Goal: Task Accomplishment & Management: Manage account settings

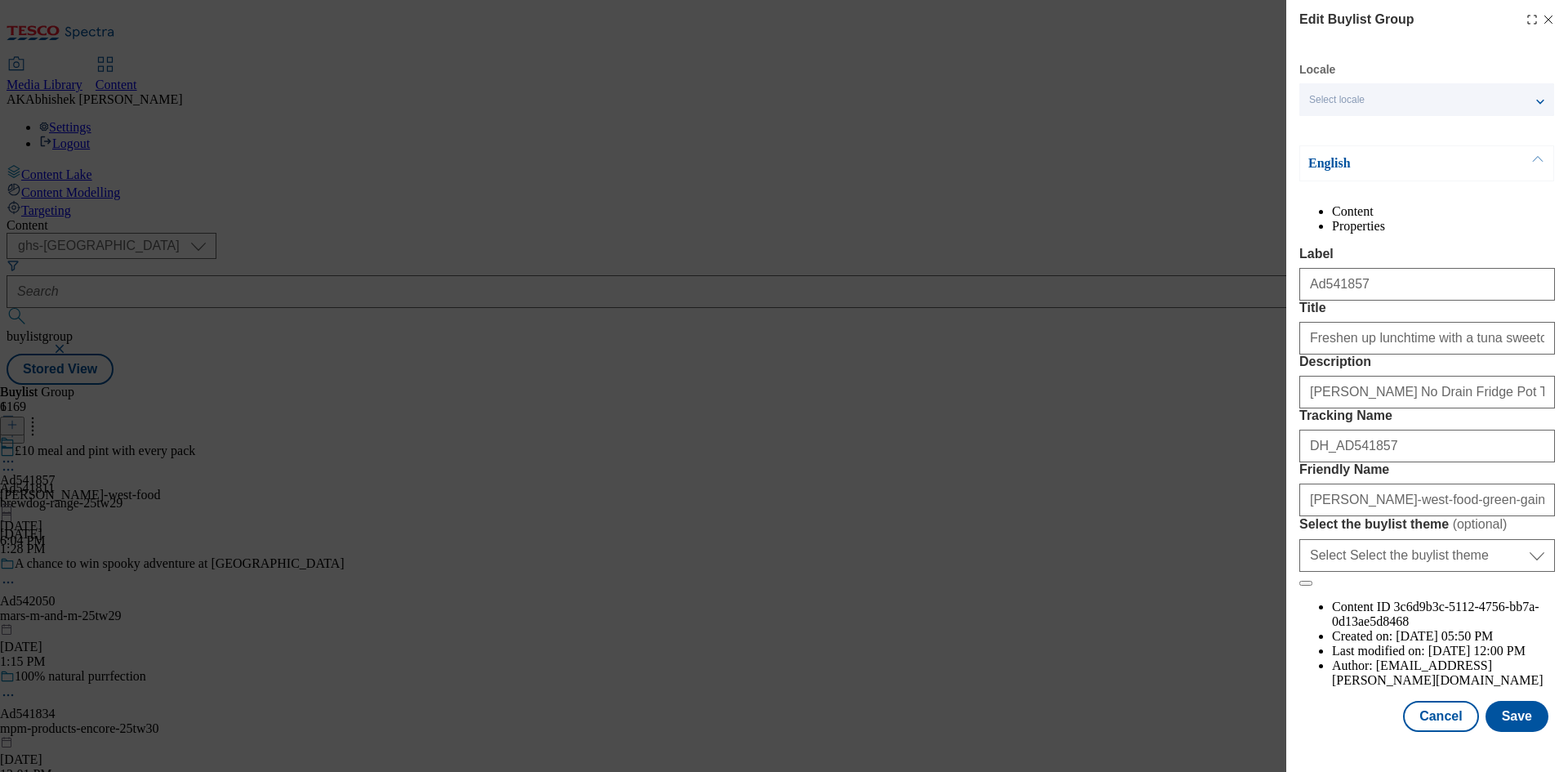
select select "ghs-[GEOGRAPHIC_DATA]"
click at [1541, 17] on icon "Modal" at bounding box center [1548, 19] width 13 height 13
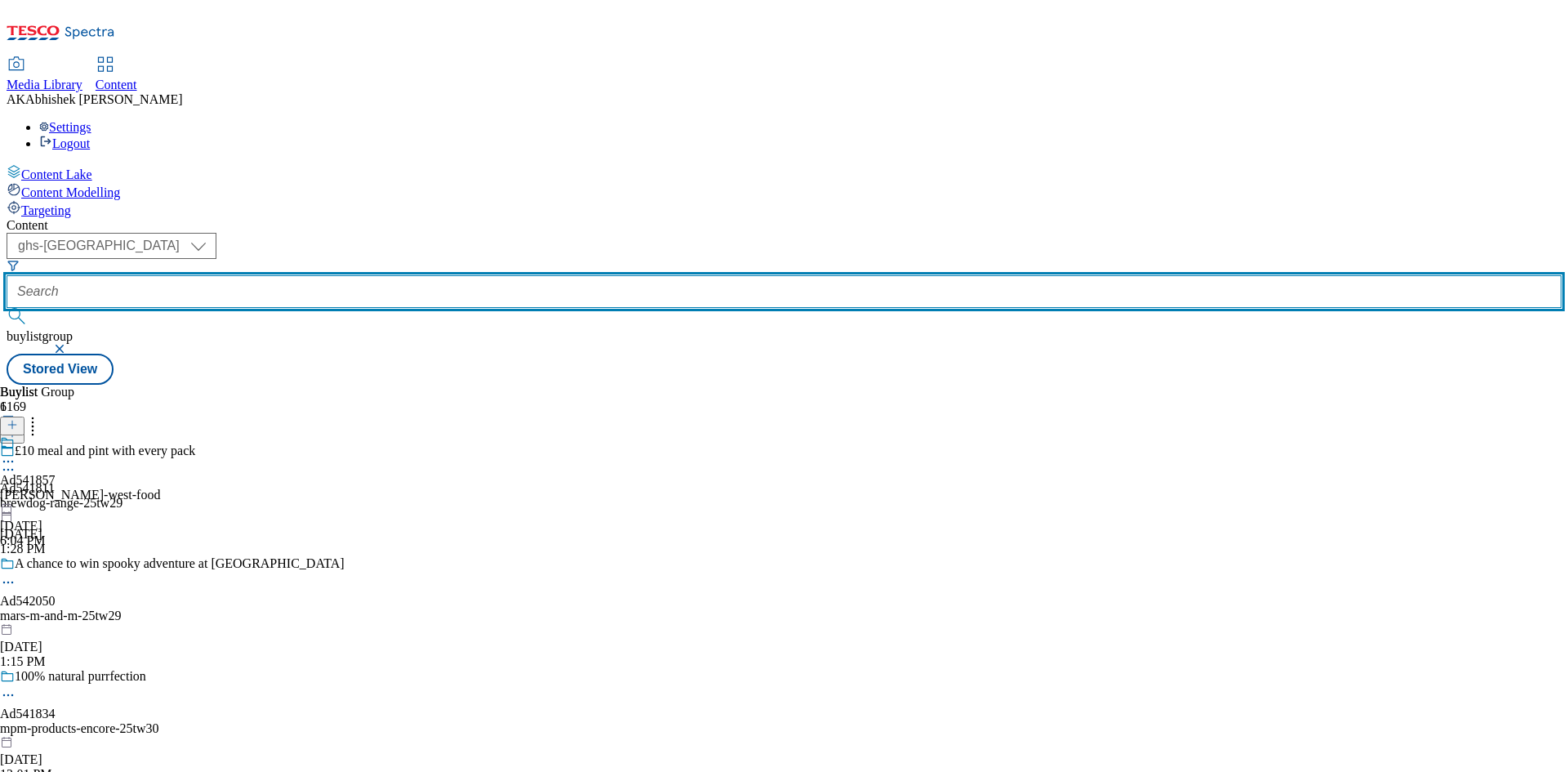
click at [406, 275] on input "text" at bounding box center [784, 292] width 1554 height 33
click at [6, 308] on button "submit" at bounding box center [17, 316] width 23 height 17
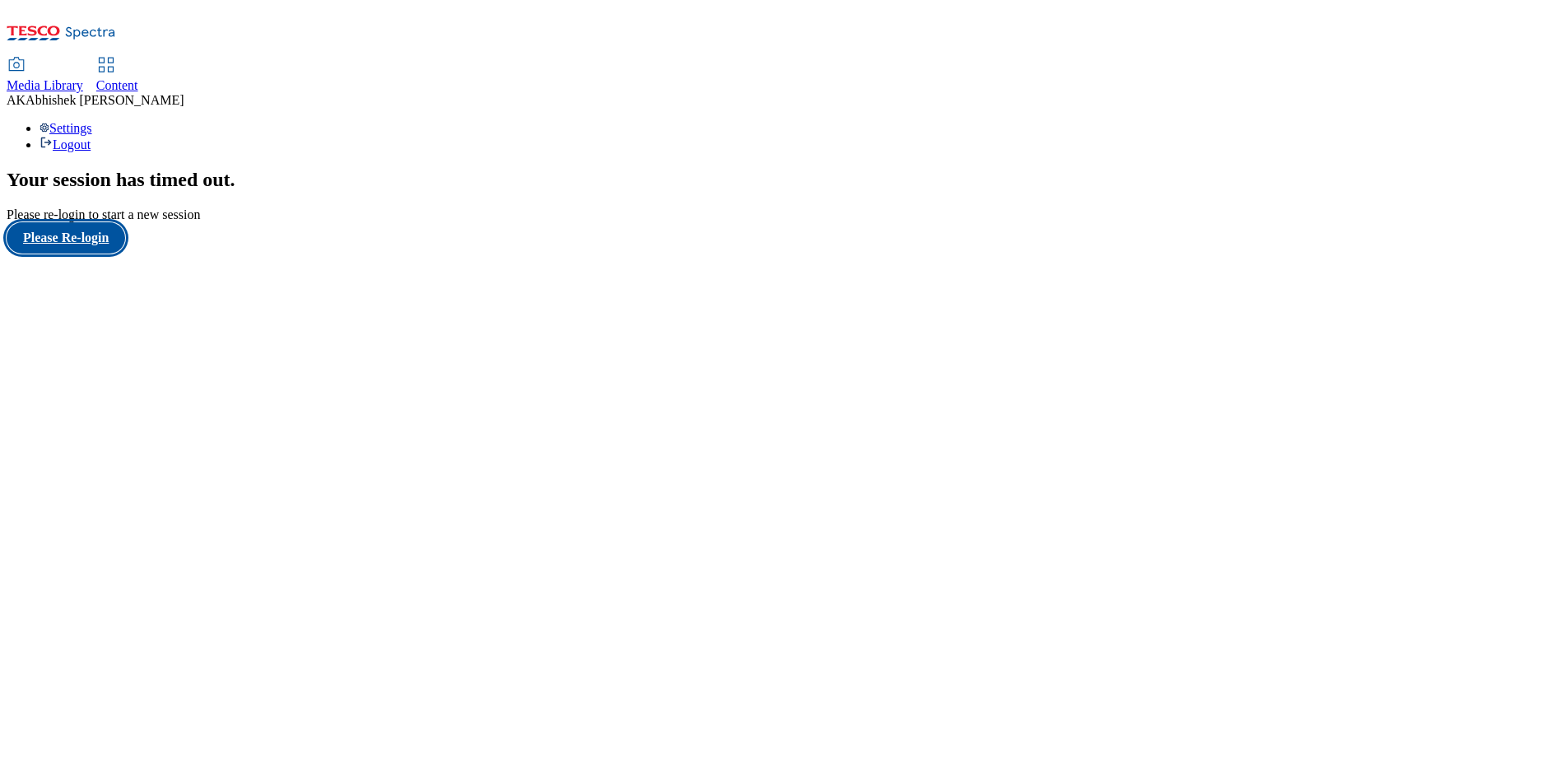
click at [105, 253] on button "Please Re-login" at bounding box center [66, 238] width 118 height 31
click at [139, 58] on link "Content" at bounding box center [117, 75] width 42 height 34
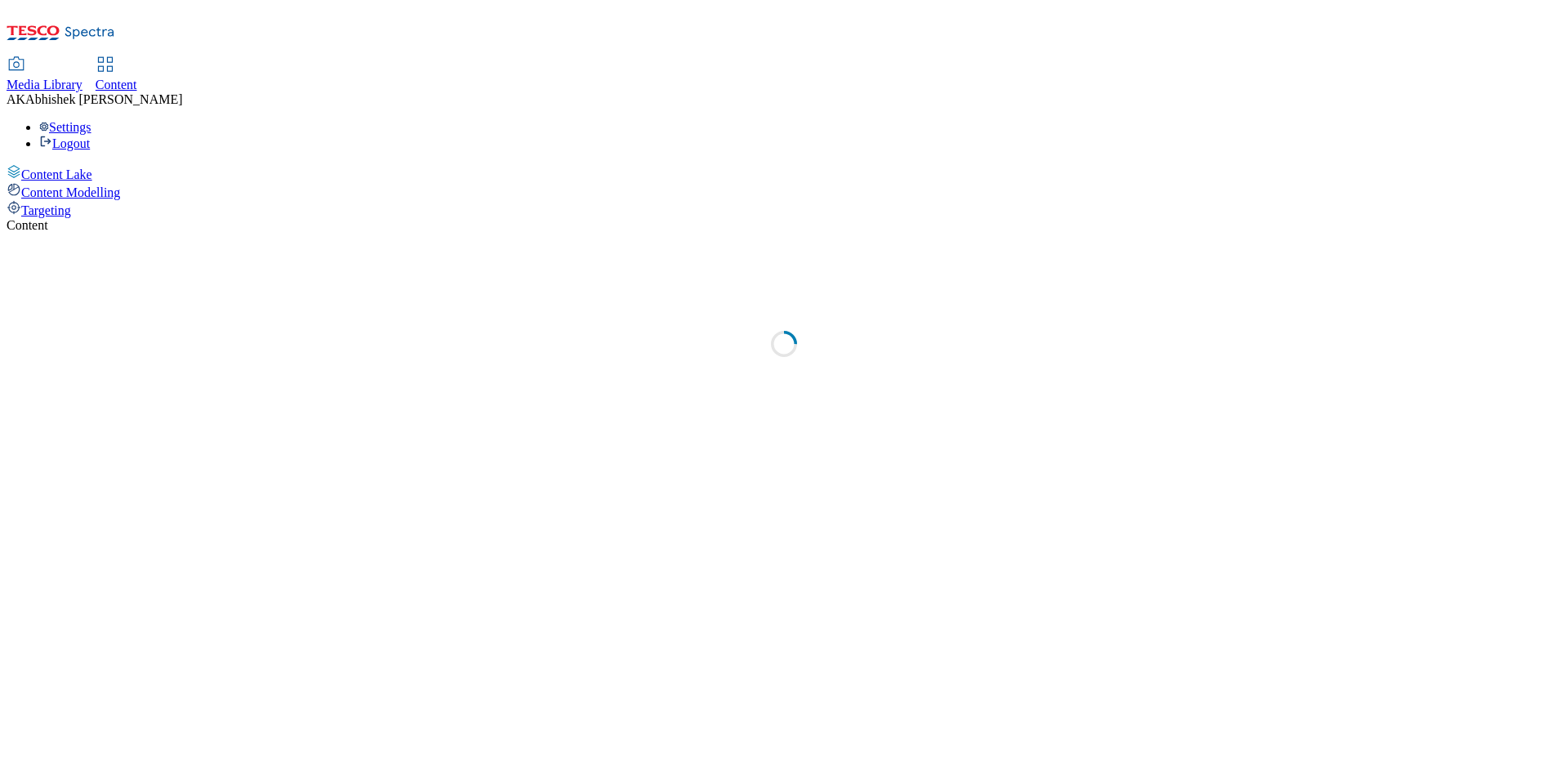
select select "ghs-[GEOGRAPHIC_DATA]"
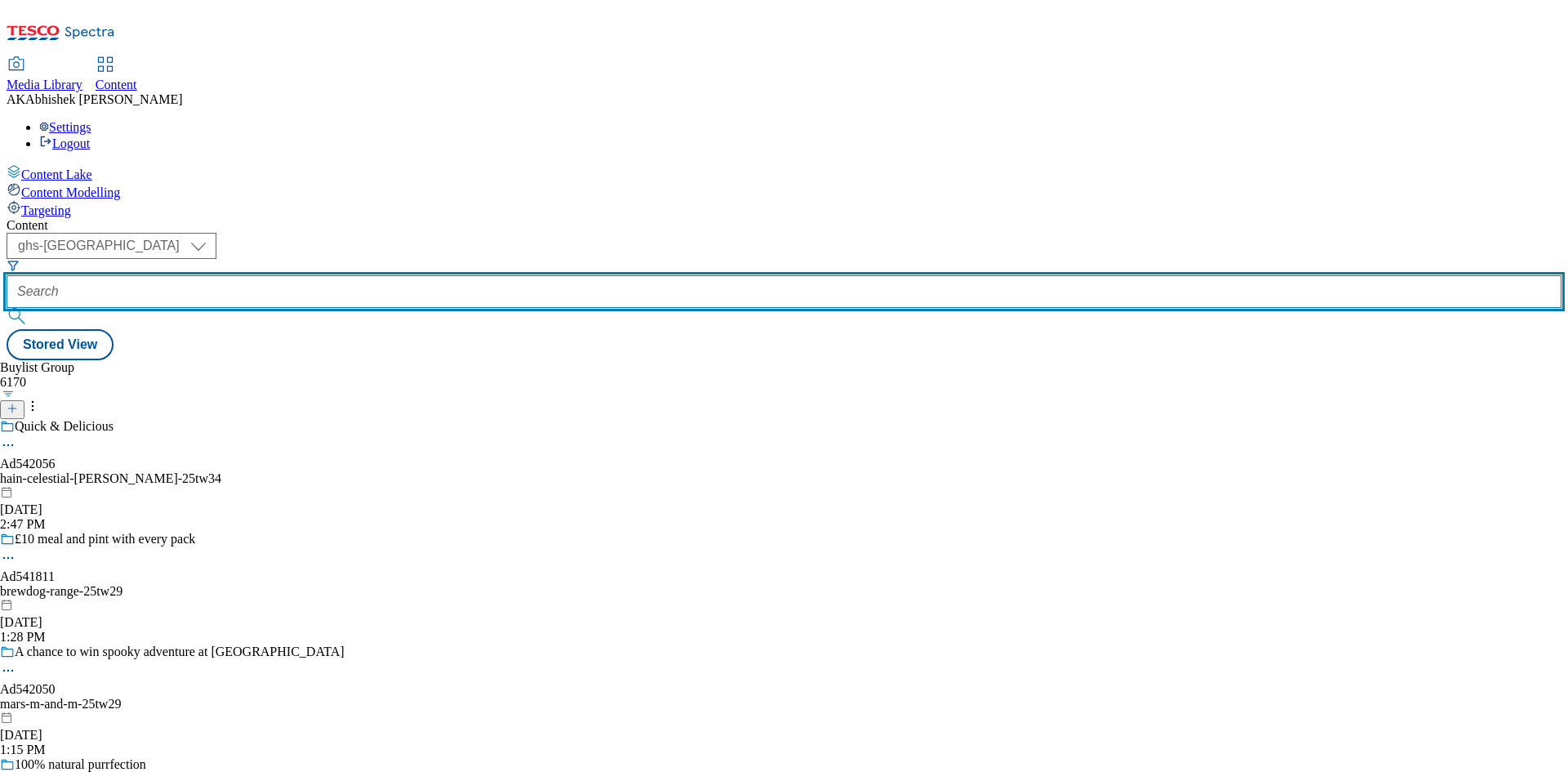
click at [403, 275] on input "text" at bounding box center [784, 292] width 1554 height 33
click at [398, 275] on input "text" at bounding box center [784, 292] width 1554 height 33
paste input "540199"
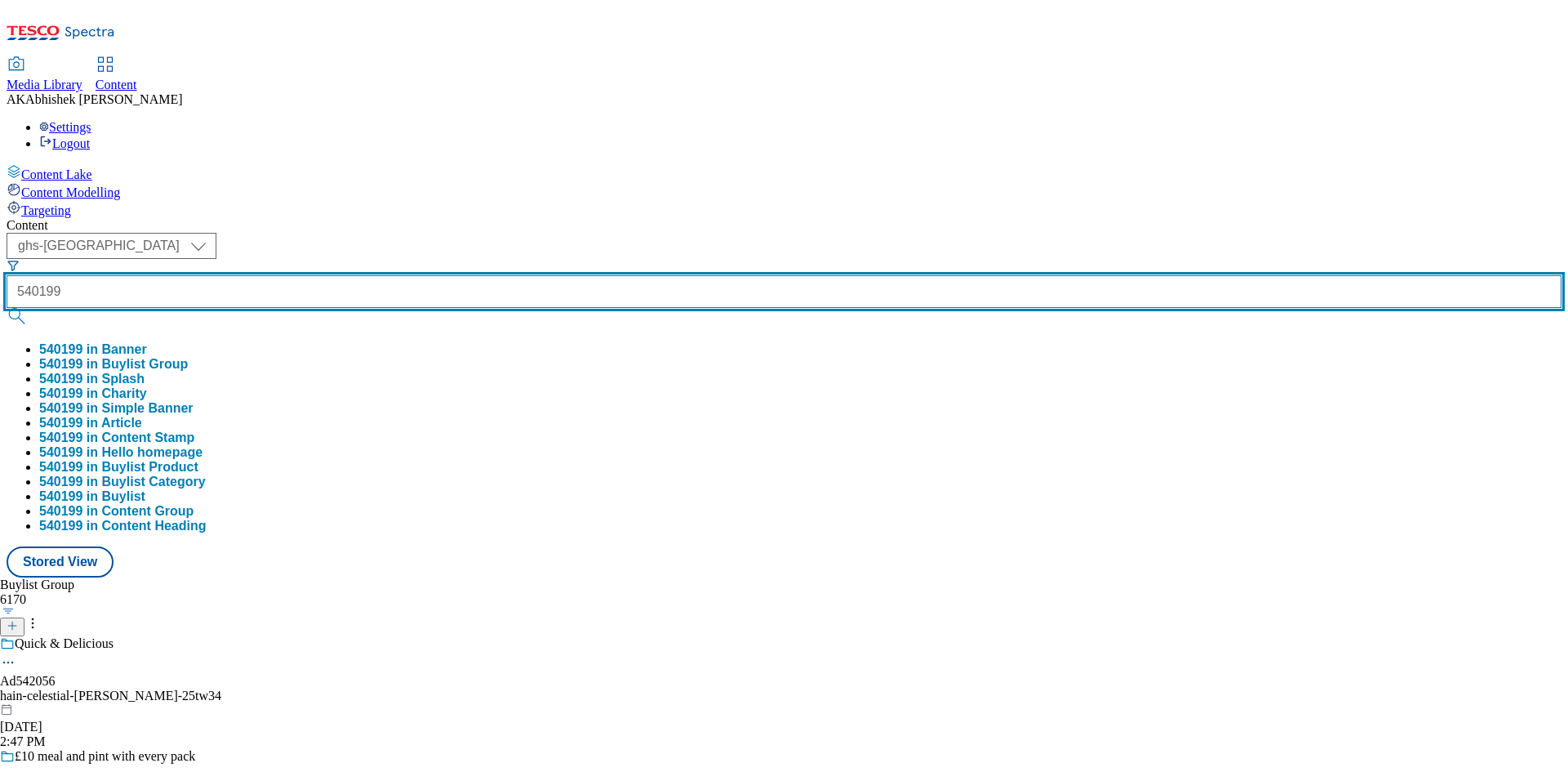
type input "540199"
click at [6, 308] on button "submit" at bounding box center [17, 316] width 23 height 17
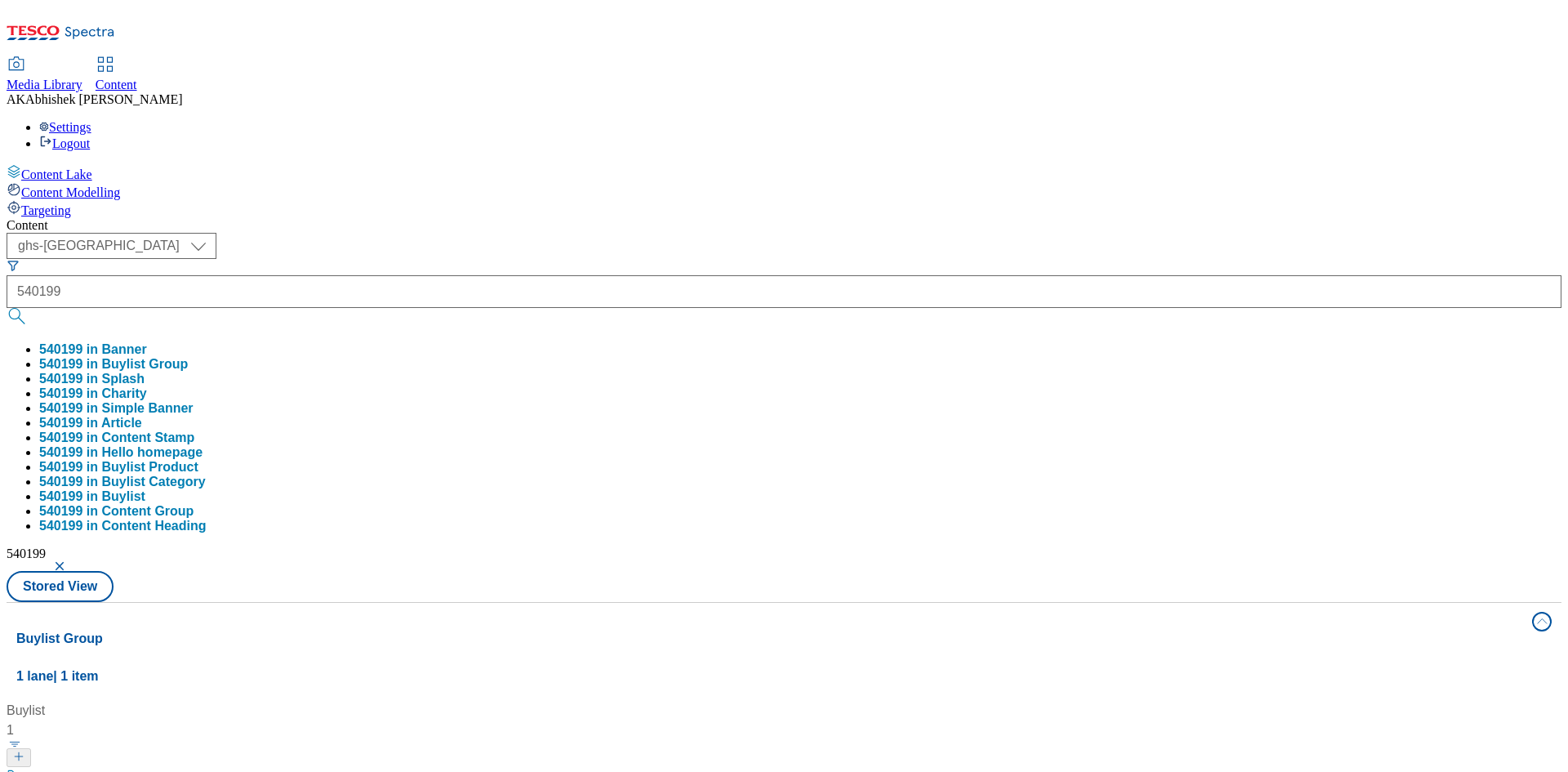
click at [637, 218] on div "Content ( optional ) ghs-roi ghs-uk ghs-uk 540199 540199 in Banner 540199 in Bu…" at bounding box center [784, 766] width 1554 height 1096
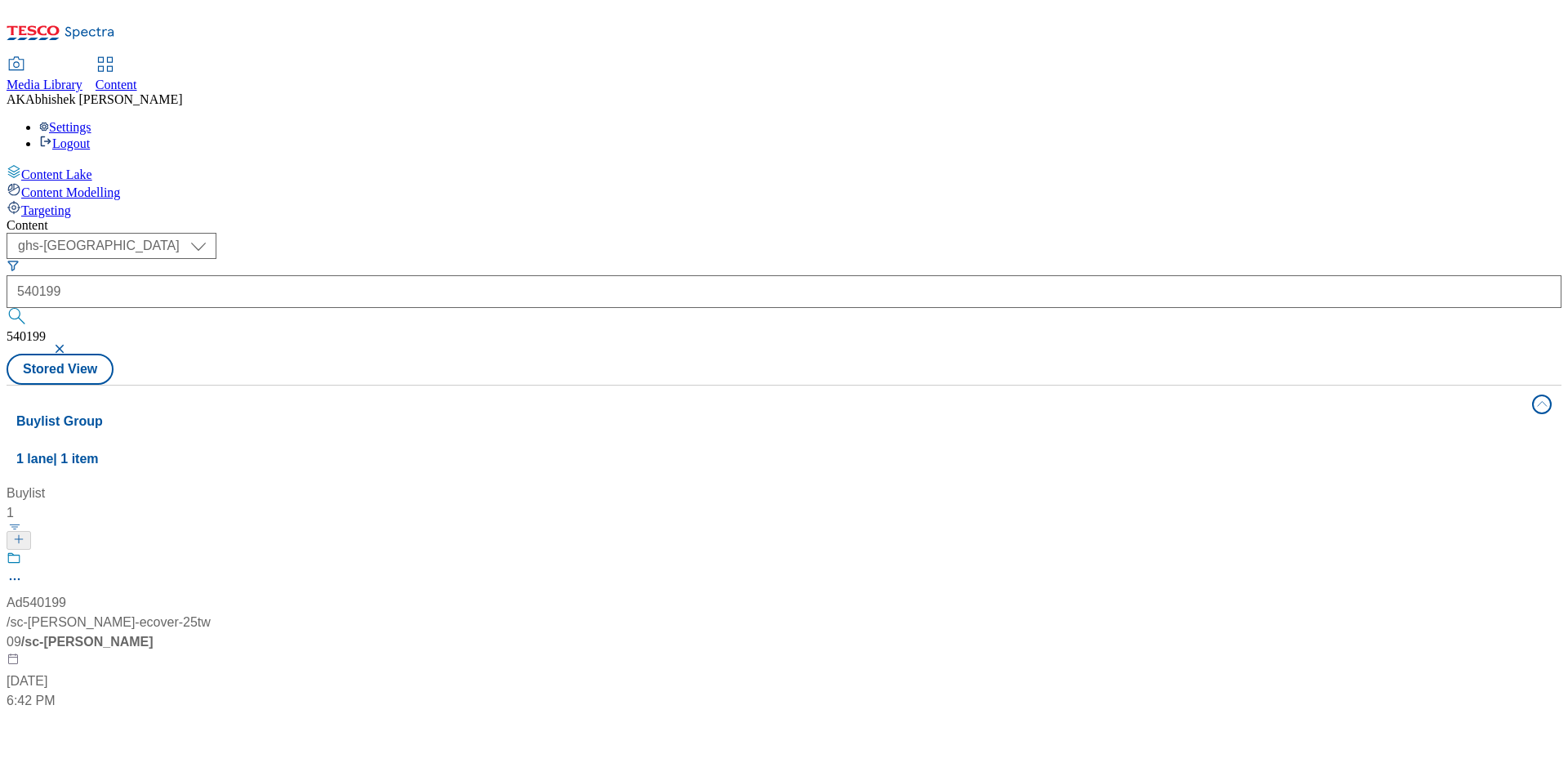
click at [211, 551] on div at bounding box center [108, 572] width 204 height 42
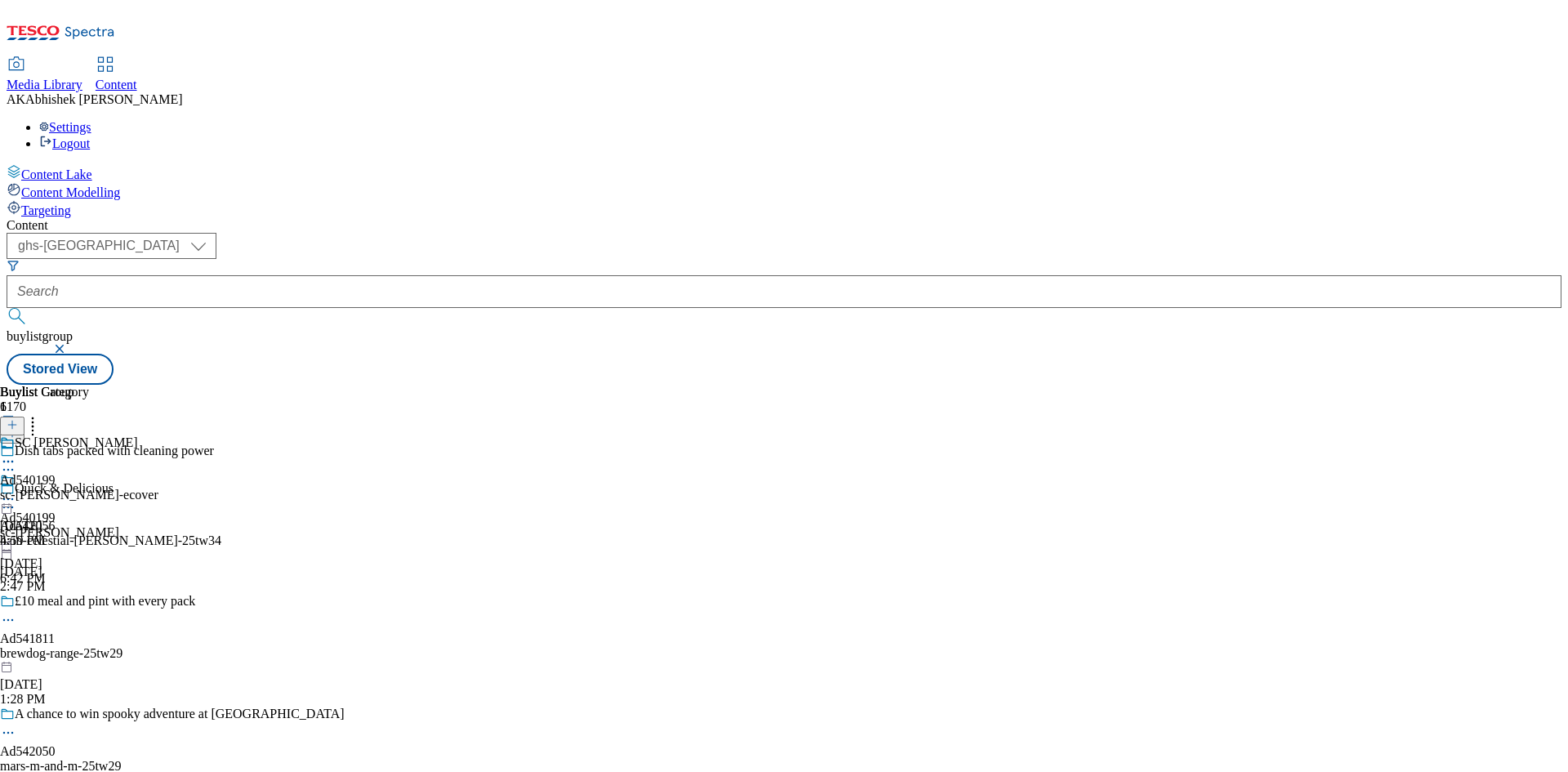
click at [17, 462] on icon at bounding box center [8, 470] width 17 height 17
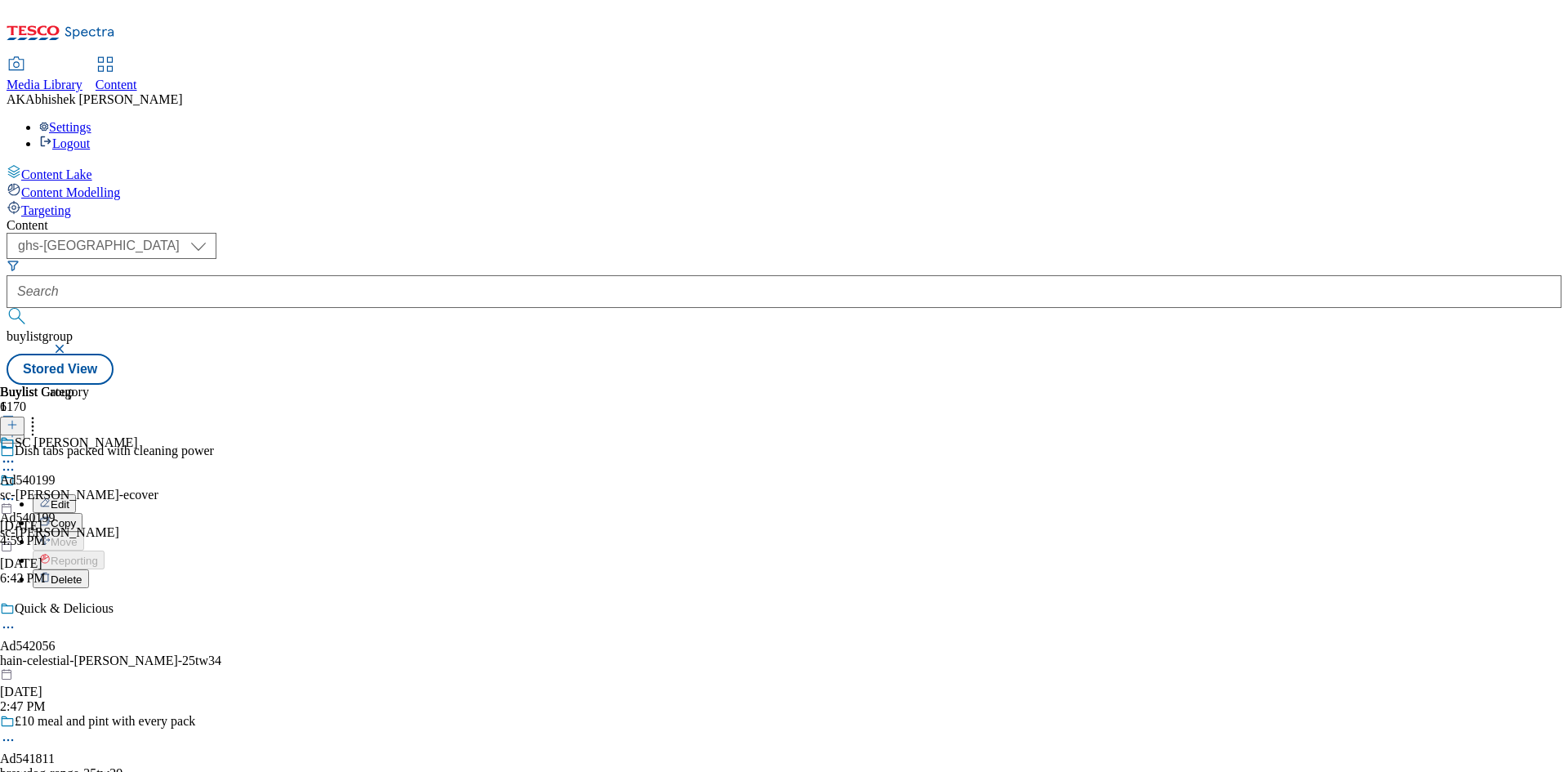
click at [76, 517] on span "Copy" at bounding box center [63, 522] width 26 height 12
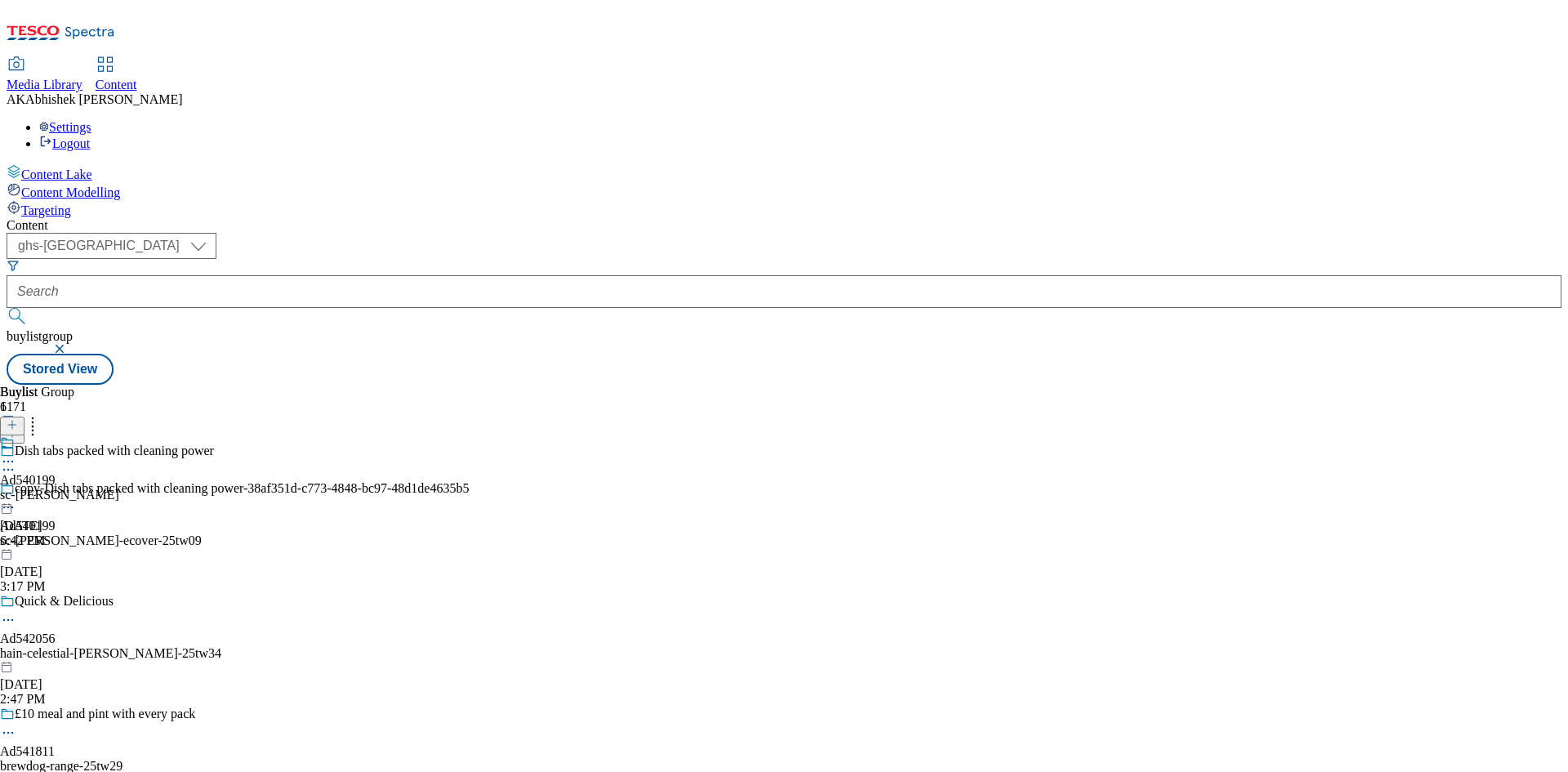
click at [17, 499] on icon at bounding box center [8, 508] width 17 height 17
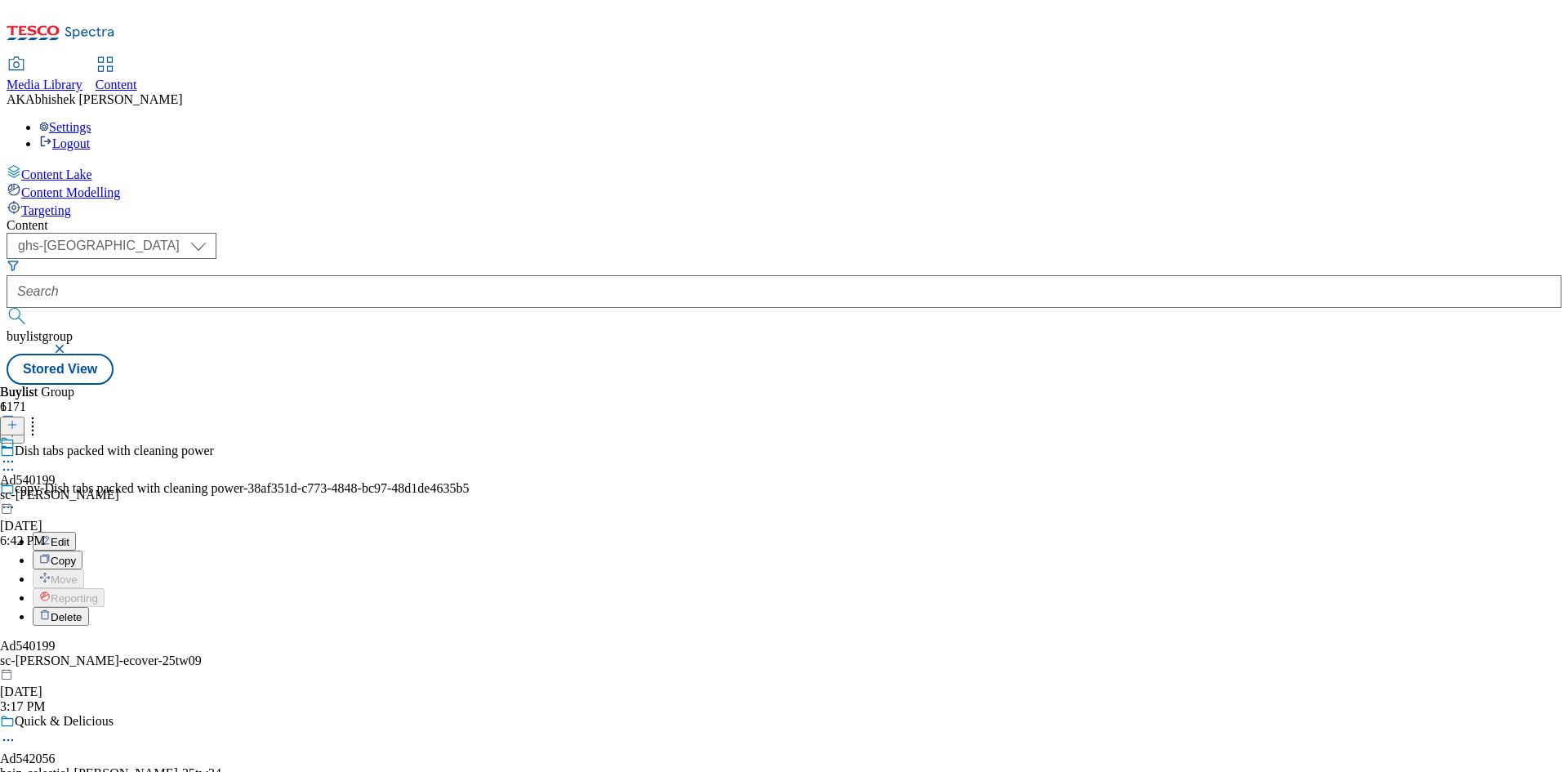
click at [70, 536] on span "Edit" at bounding box center [60, 542] width 18 height 12
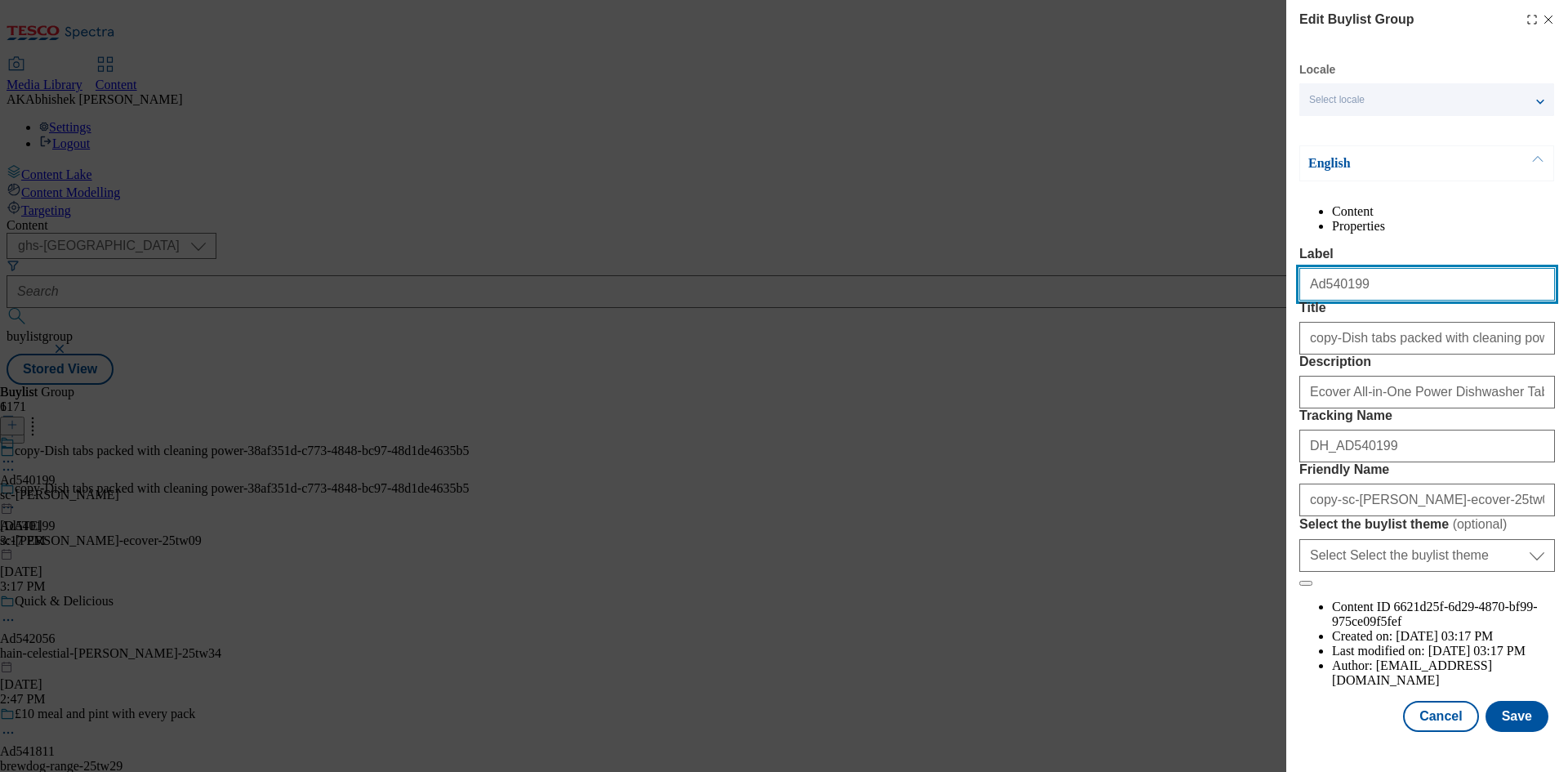
drag, startPoint x: 1321, startPoint y: 320, endPoint x: 1423, endPoint y: 315, distance: 102.1
click at [1423, 300] on input "Ad540199" at bounding box center [1427, 285] width 256 height 33
paste input "2148"
type input "Ad542148"
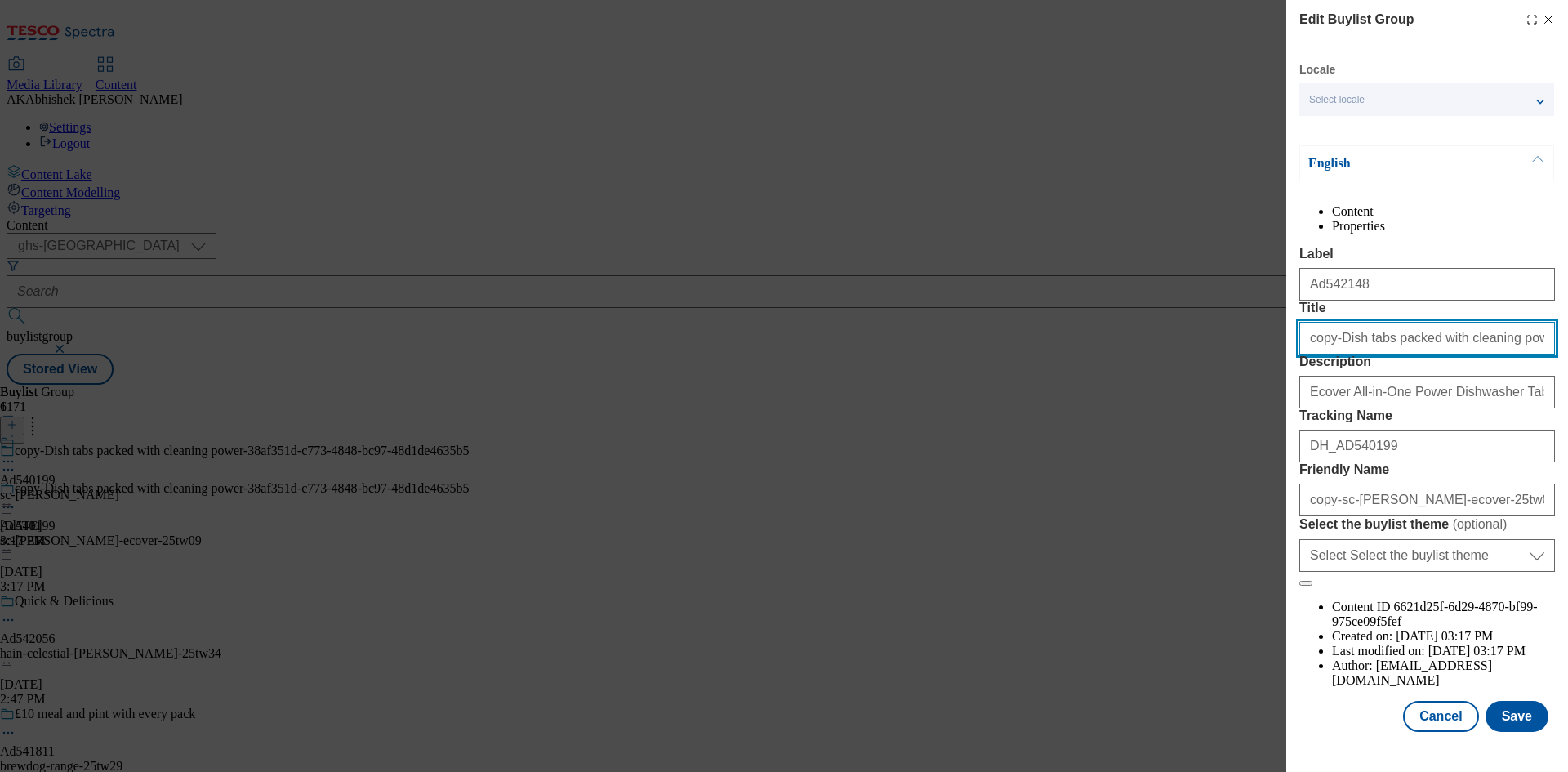
click at [1338, 354] on input "copy-Dish tabs packed with cleaning power-38af351d-c773-4848-bc97-48d1de4635b5" at bounding box center [1427, 339] width 256 height 33
click at [1474, 354] on input "Dish tabs packed with cleaning power-38af351d-c773-4848-bc97-48d1de4635b5" at bounding box center [1427, 339] width 256 height 33
type input "Dish tabs packed with cleaning power"
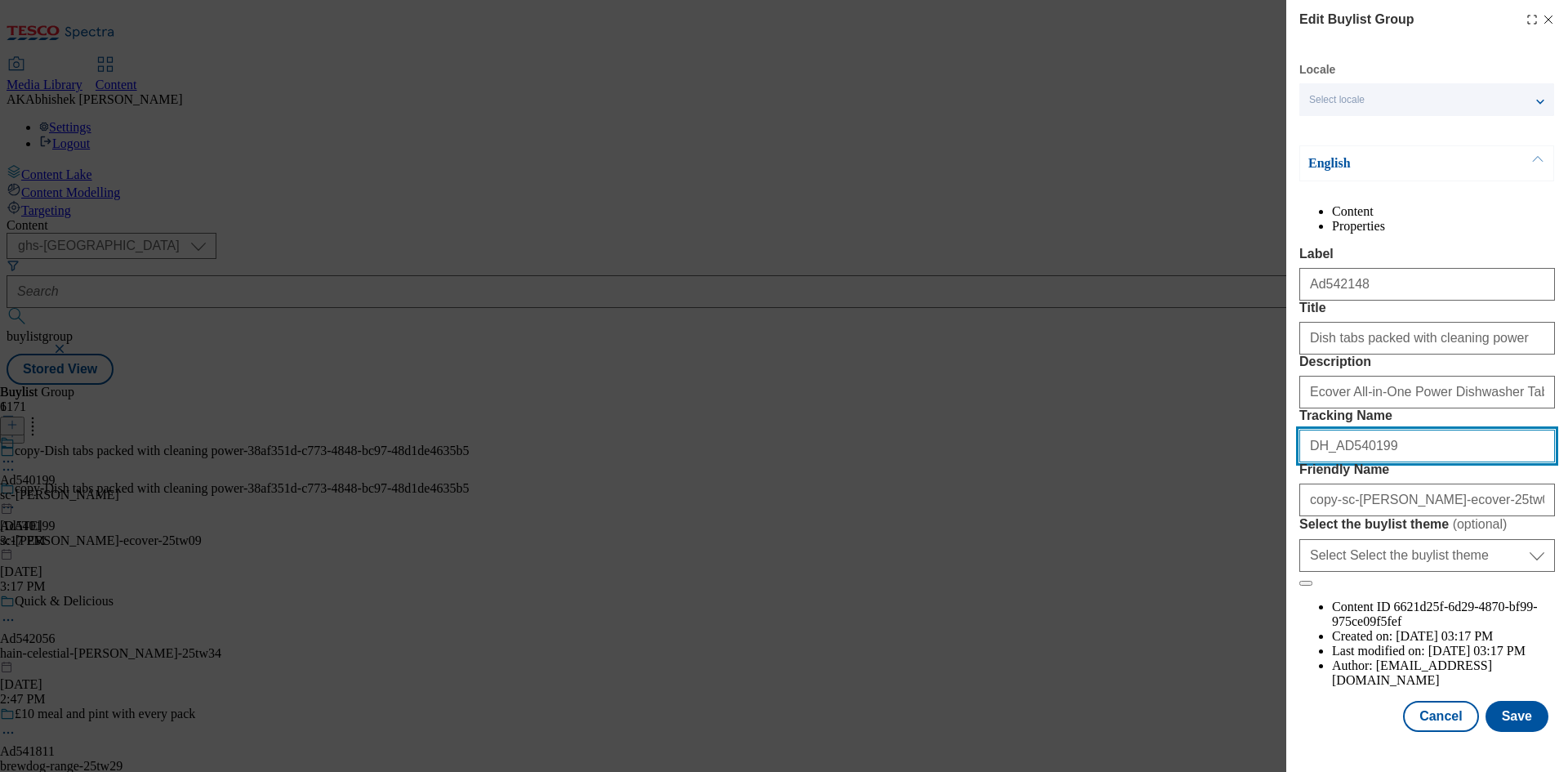
drag, startPoint x: 1340, startPoint y: 568, endPoint x: 1448, endPoint y: 568, distance: 108.0
click at [1448, 463] on input "DH_AD540199" at bounding box center [1427, 446] width 256 height 33
paste input "2148"
type input "DH_AD542148"
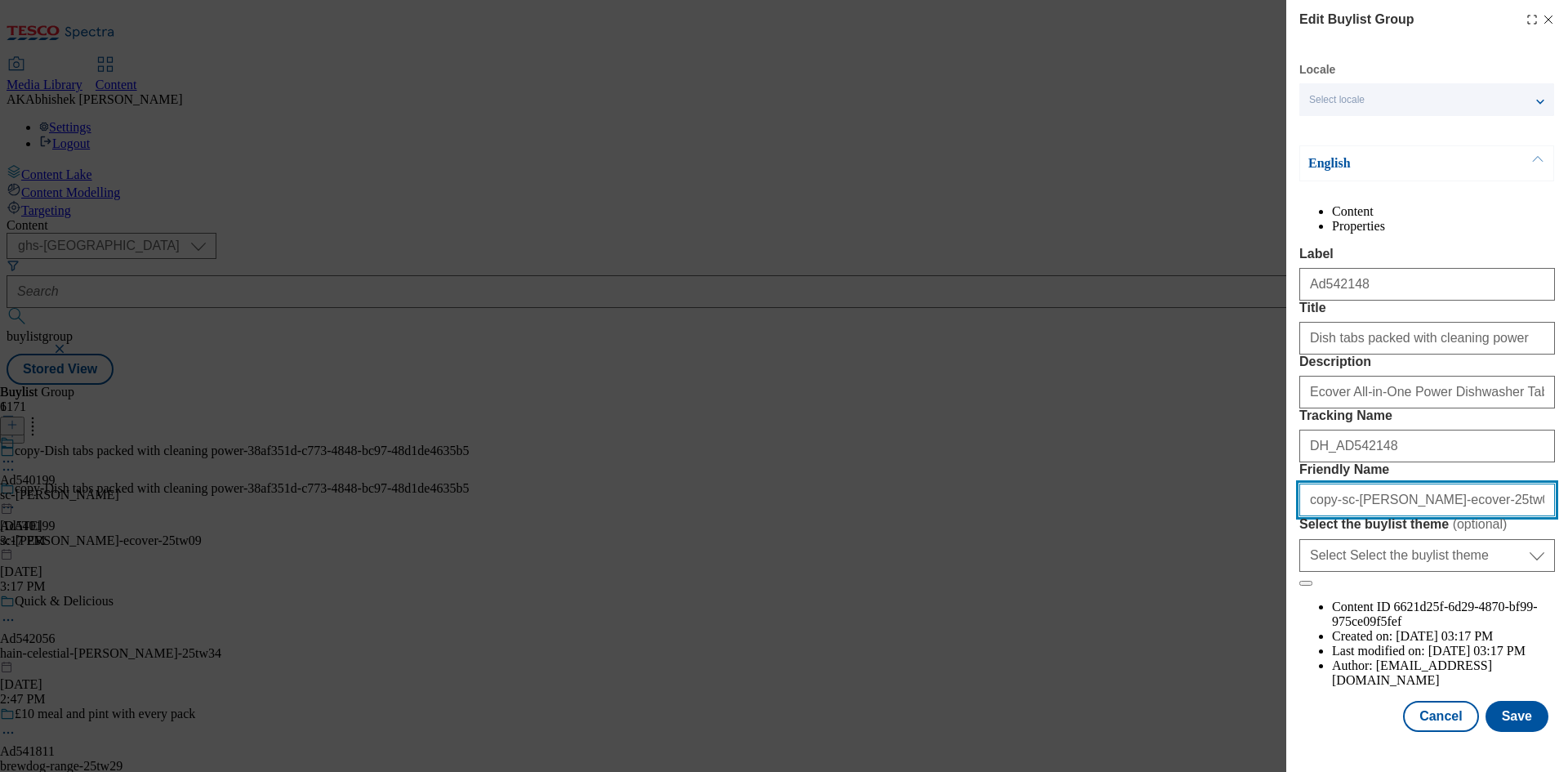
click at [1337, 516] on input "copy-sc-johnson-ecover-25tw09-25da8aa3-1a81-4a01-91b0-93087ce1d6a2" at bounding box center [1427, 500] width 256 height 33
drag, startPoint x: 1421, startPoint y: 586, endPoint x: 1567, endPoint y: 587, distance: 146.0
click at [1567, 587] on div "Edit Buylist Group Locale Select locale English Welsh English Content Propertie…" at bounding box center [1427, 367] width 282 height 735
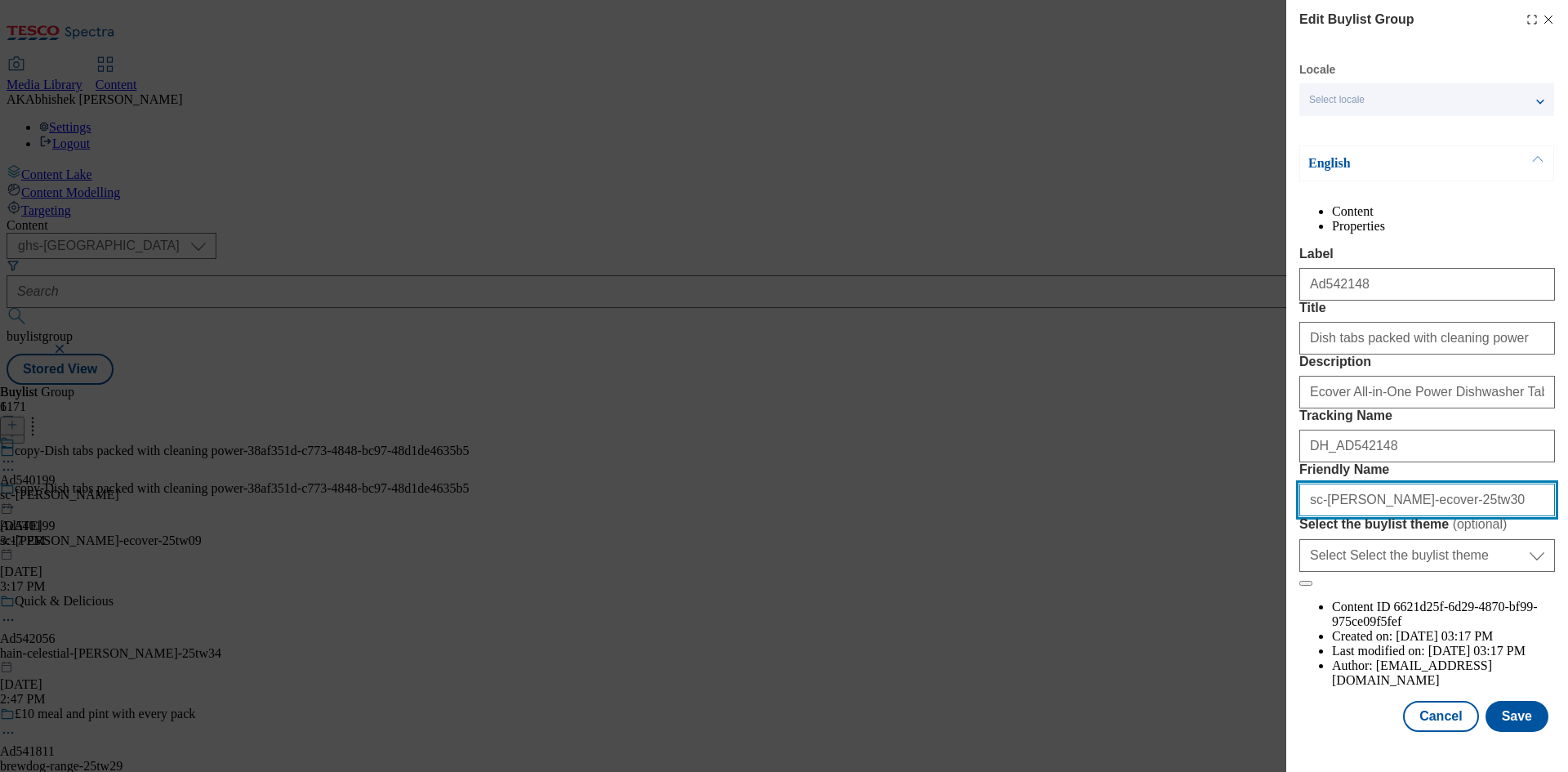
drag, startPoint x: 1454, startPoint y: 582, endPoint x: 1123, endPoint y: 586, distance: 331.0
click at [1119, 586] on div "Edit Buylist Group Locale Select locale English Welsh English Content Propertie…" at bounding box center [784, 386] width 1568 height 772
type input "sc-johnson-ecover-25tw30"
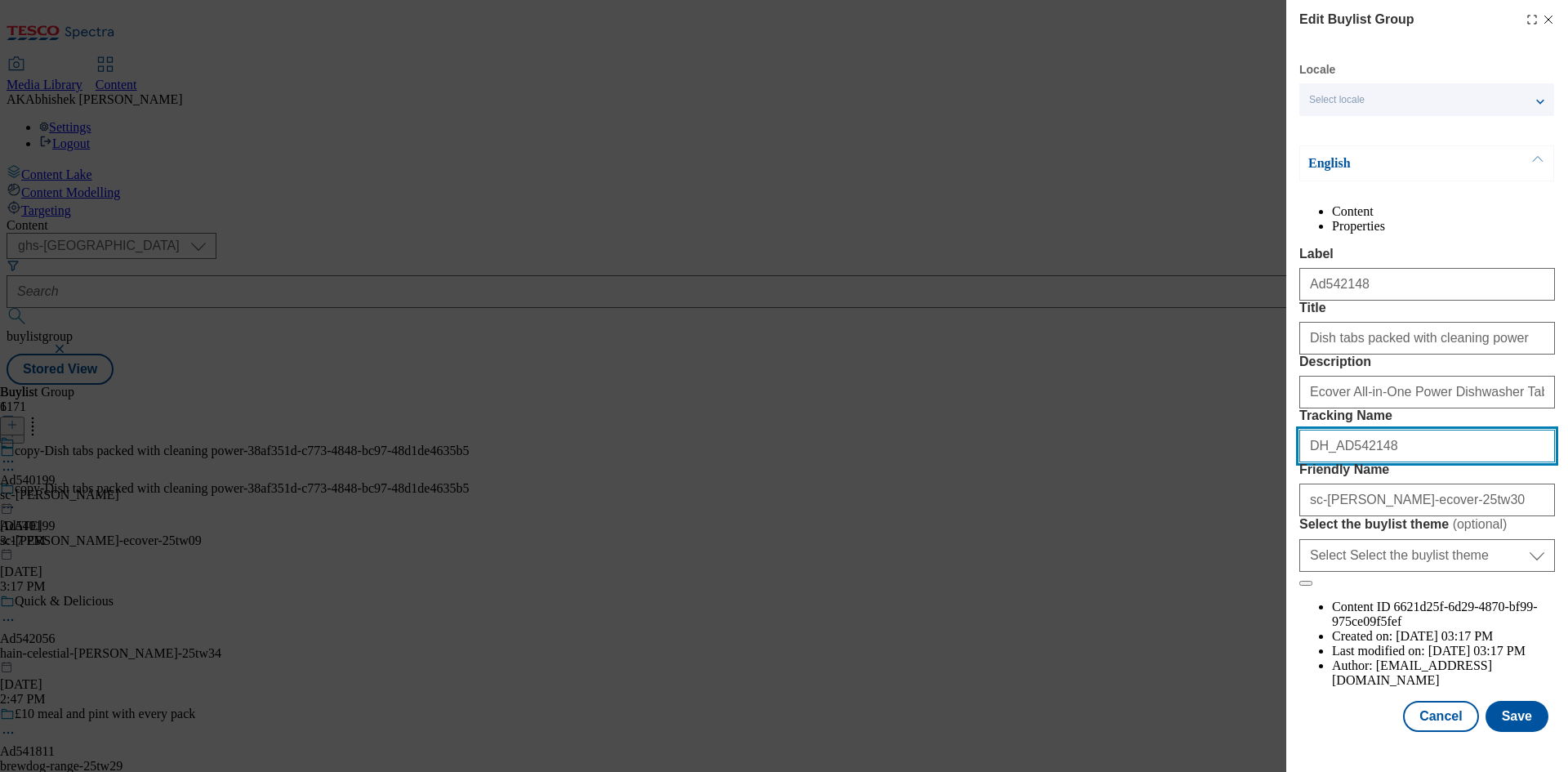
click at [1474, 463] on input "DH_AD542148" at bounding box center [1427, 446] width 256 height 33
drag, startPoint x: 1427, startPoint y: 504, endPoint x: 1118, endPoint y: 510, distance: 309.1
click at [1118, 510] on div "Edit Buylist Group Locale Select locale English Welsh English Content Propertie…" at bounding box center [784, 386] width 1568 height 772
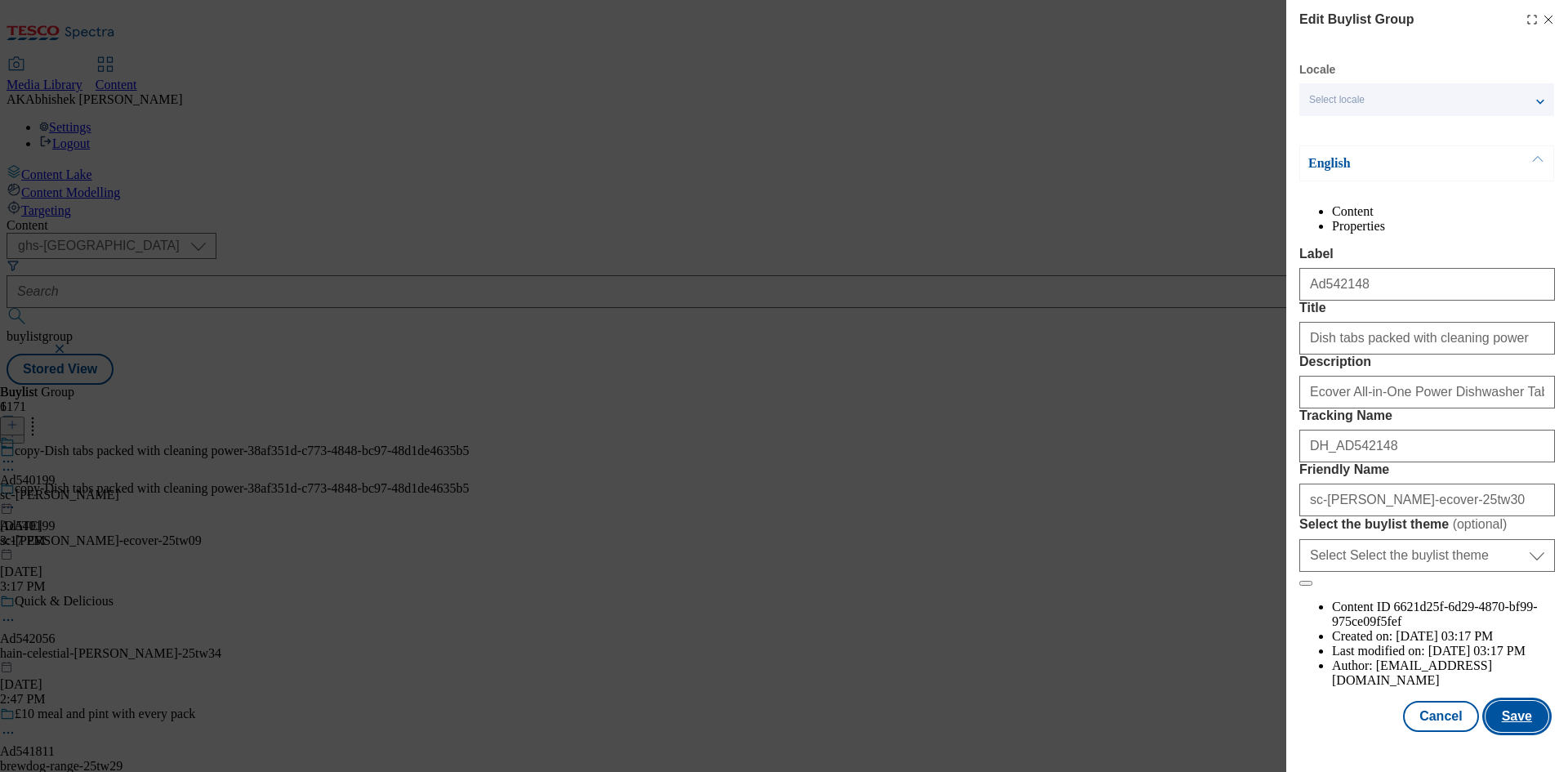
click at [1510, 730] on button "Save" at bounding box center [1517, 717] width 63 height 31
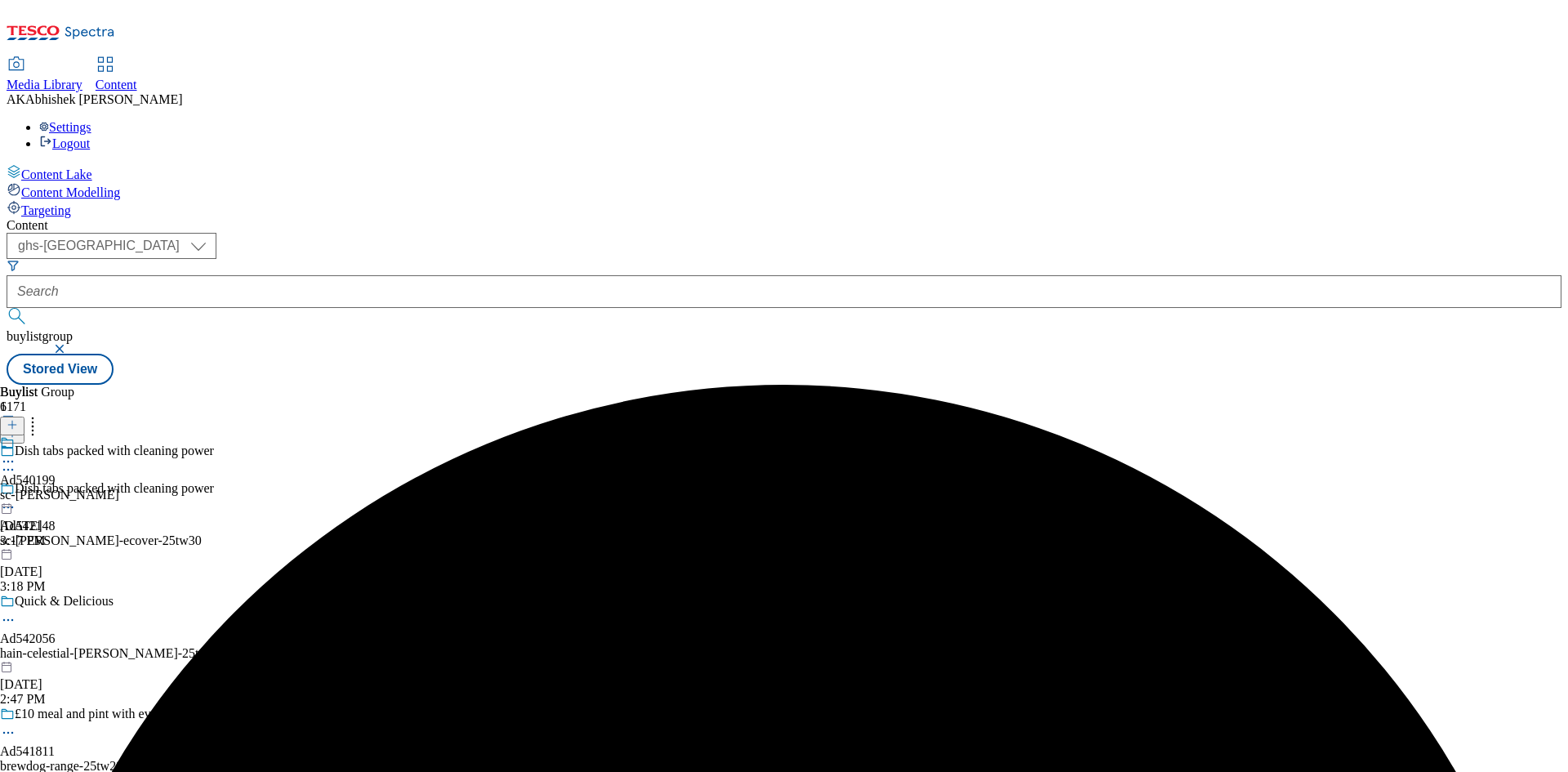
click at [17, 453] on icon at bounding box center [8, 462] width 17 height 17
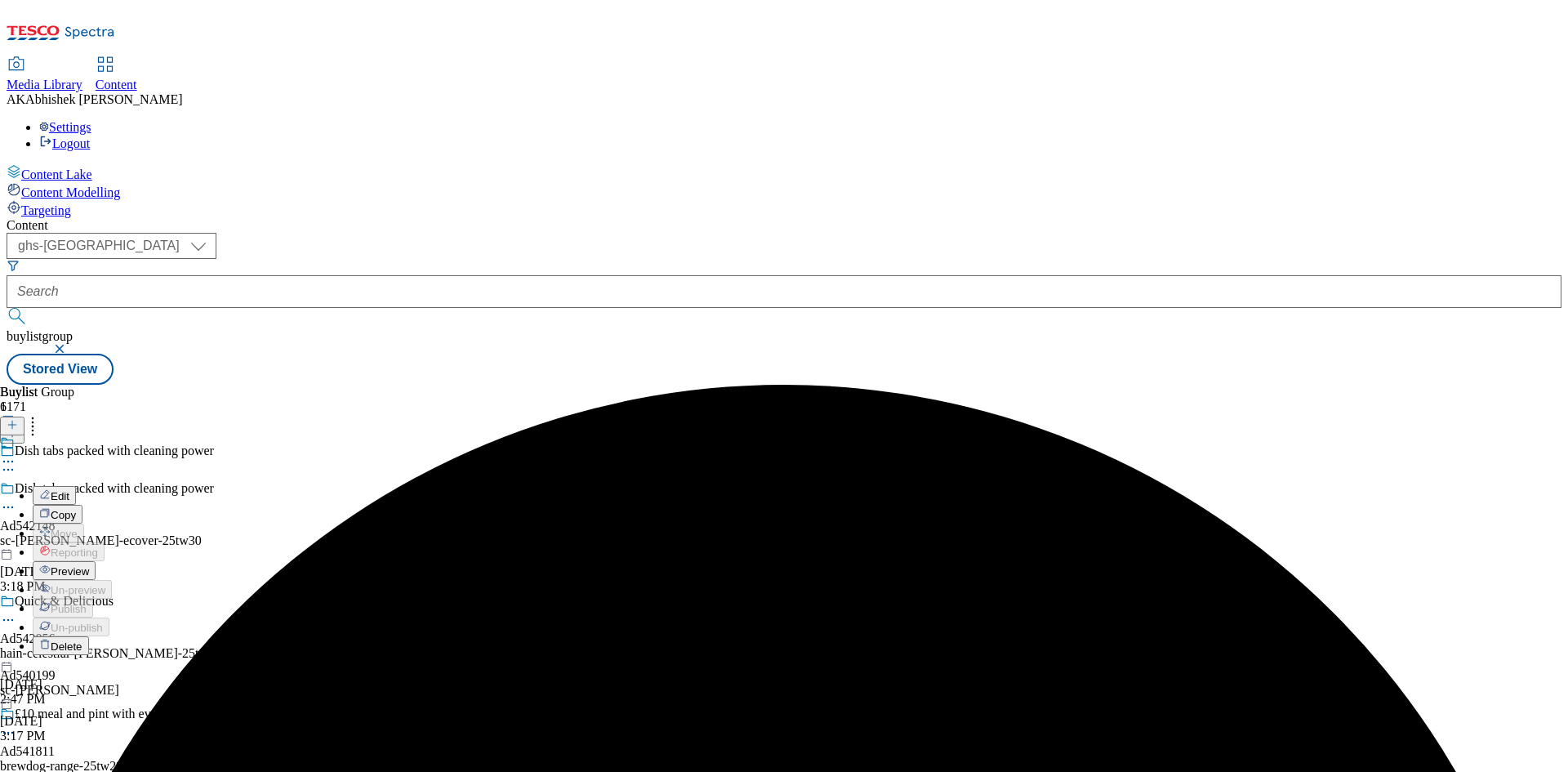
click at [76, 486] on button "Edit" at bounding box center [54, 495] width 43 height 18
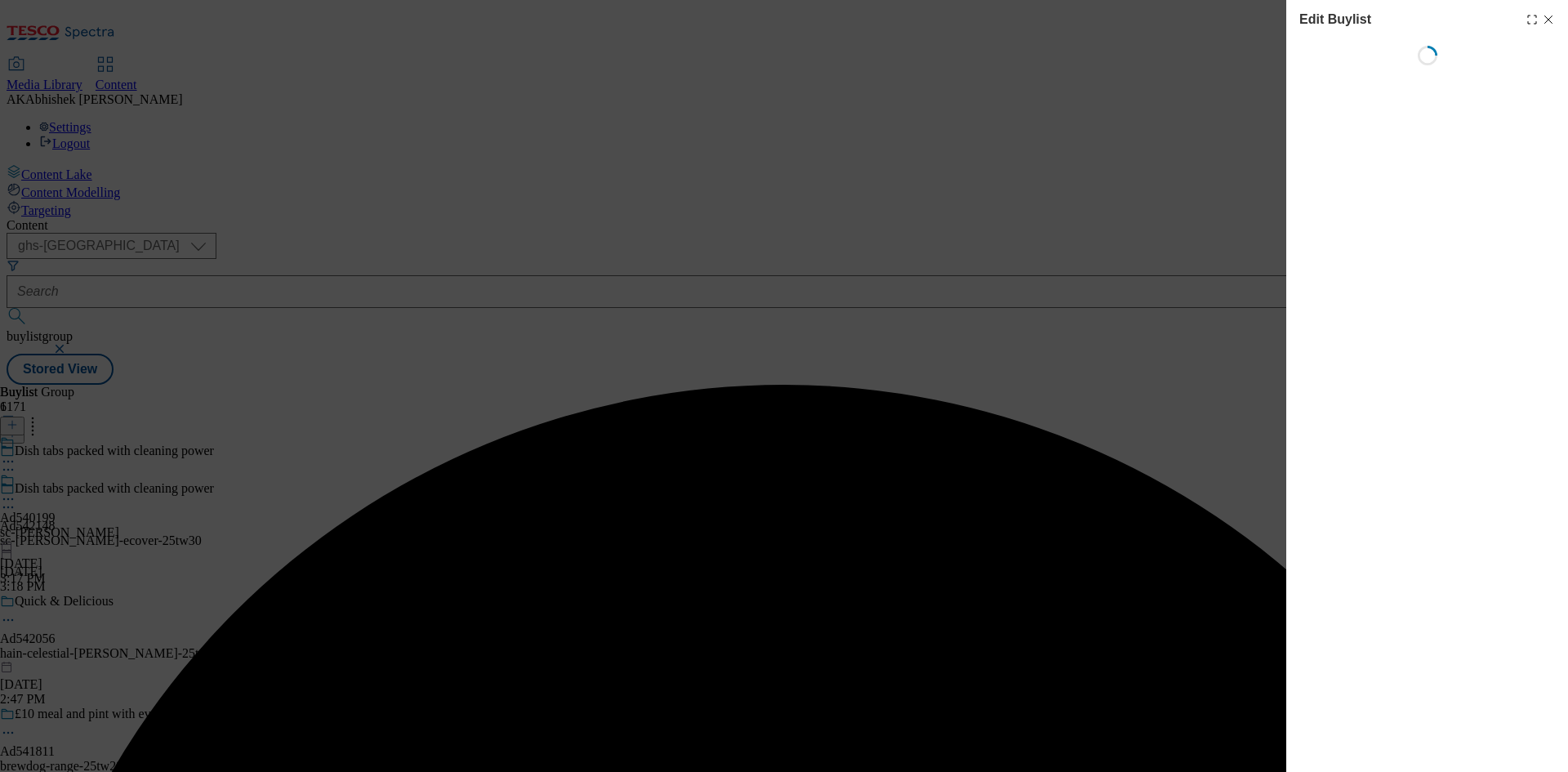
select select "tactical"
select select "supplier funded short term 1-3 weeks"
select select "dunnhumby"
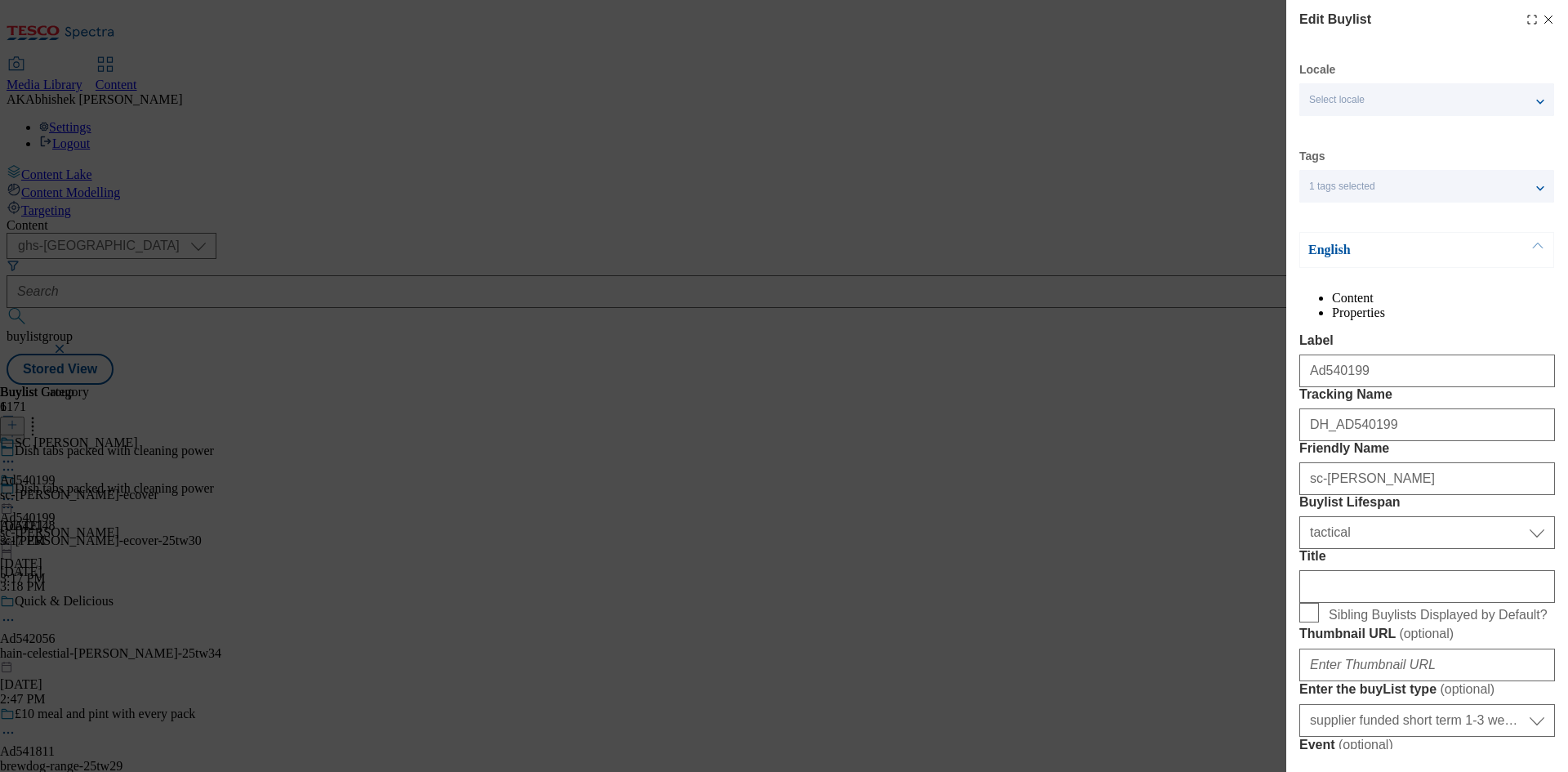
select select "Banner"
drag, startPoint x: 1163, startPoint y: 478, endPoint x: 990, endPoint y: 489, distance: 173.3
click at [965, 483] on div "Edit Buylist Locale Select locale English Welsh Tags 1 tags selected fnf market…" at bounding box center [784, 386] width 1568 height 772
paste input "2148"
click at [1339, 442] on input "DH_AD542148" at bounding box center [1427, 425] width 256 height 33
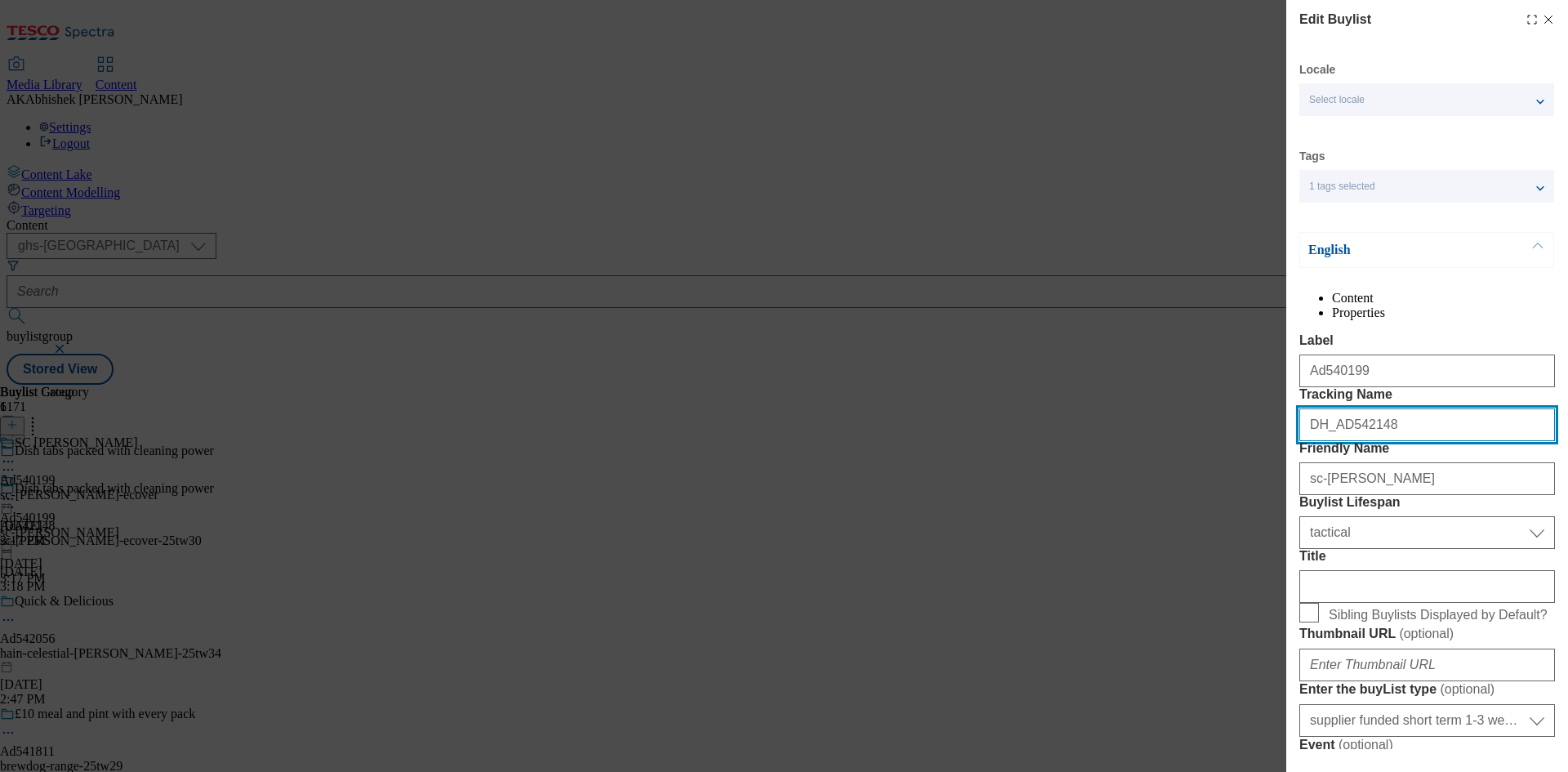
type input "DH_AD542148"
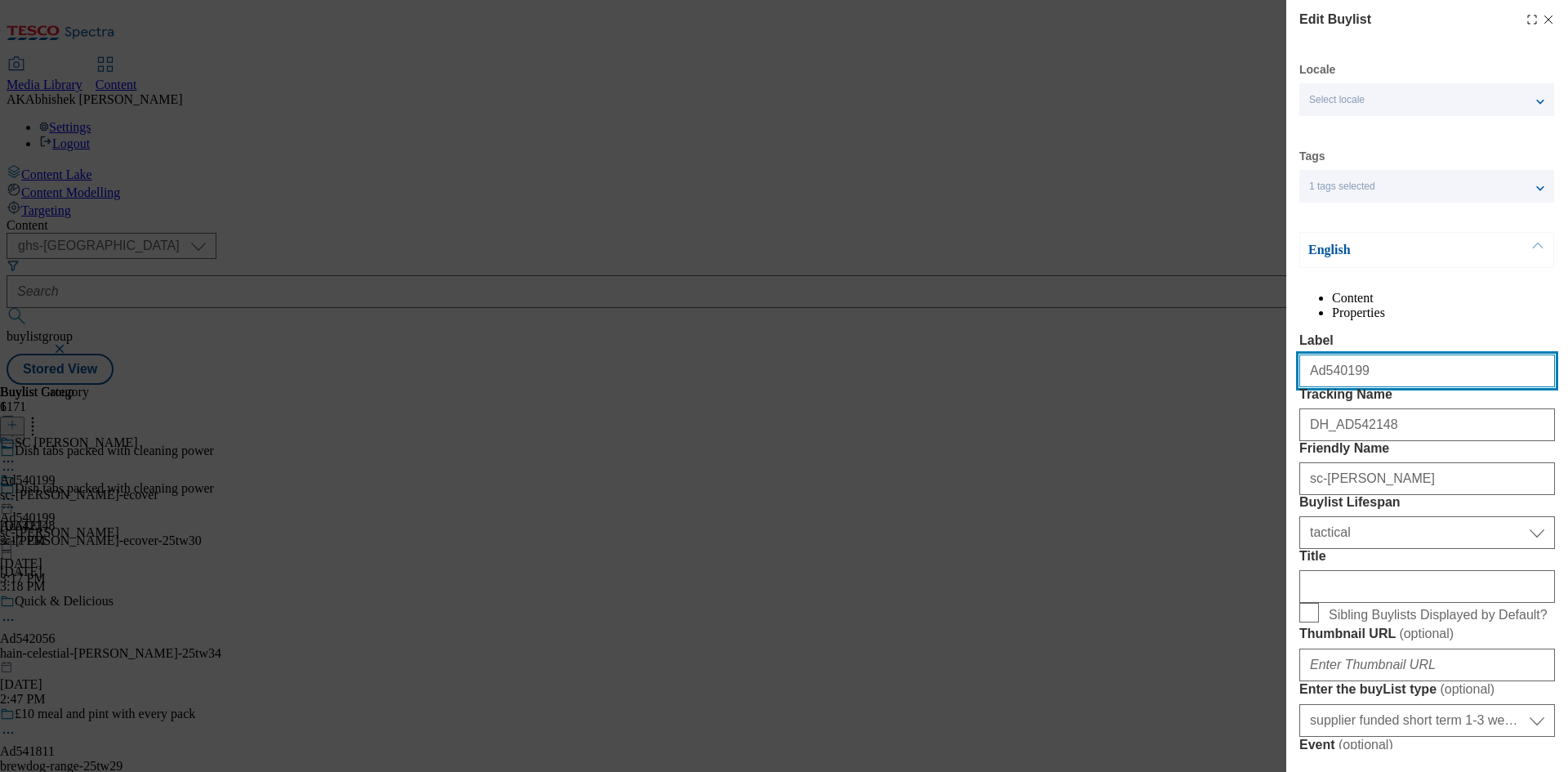
drag, startPoint x: 1318, startPoint y: 406, endPoint x: 1474, endPoint y: 414, distance: 156.2
click at [1474, 387] on input "Ad540199" at bounding box center [1427, 371] width 256 height 33
paste input "2148"
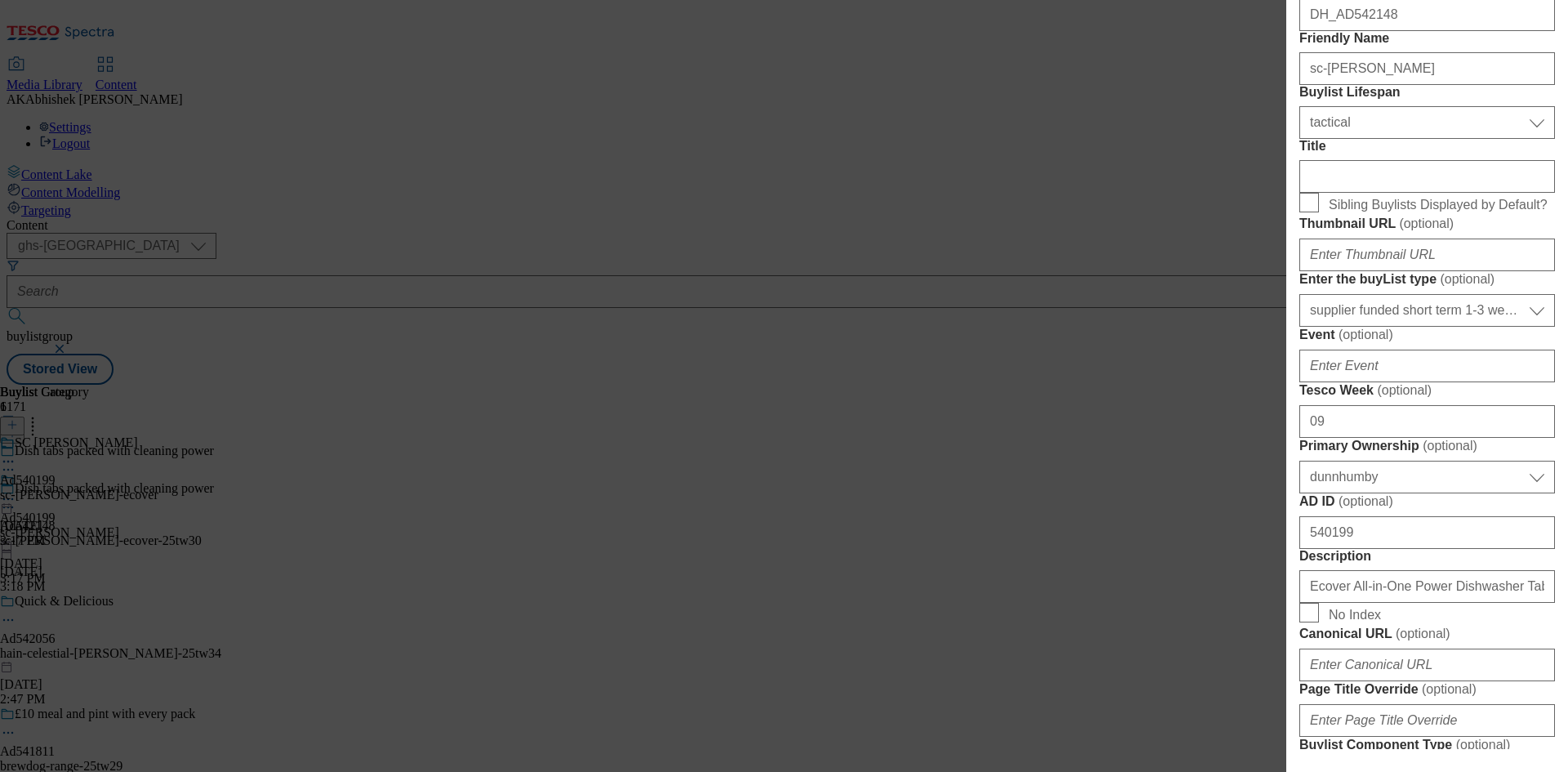
scroll to position [654, 0]
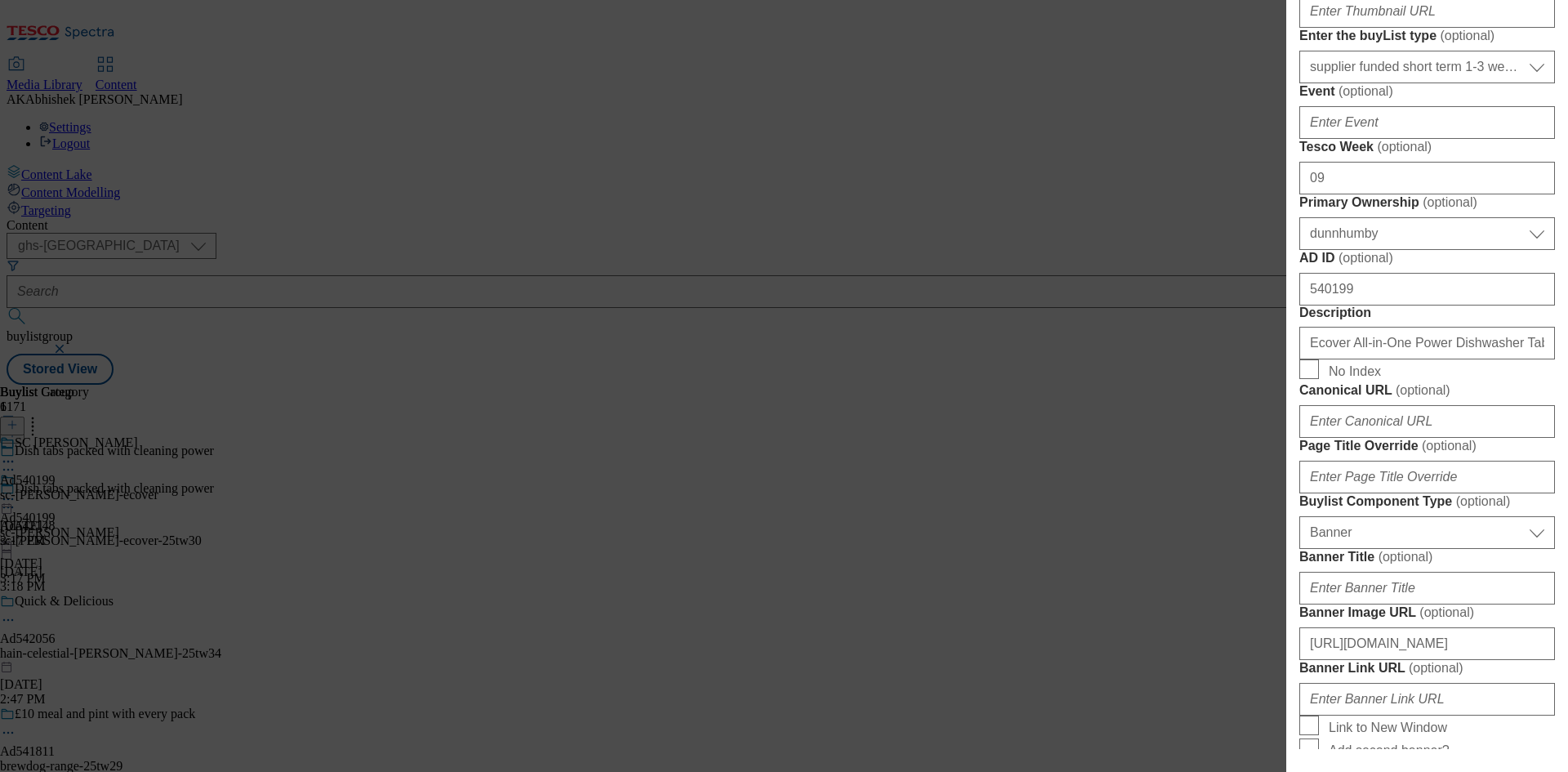
type input "Ad542148"
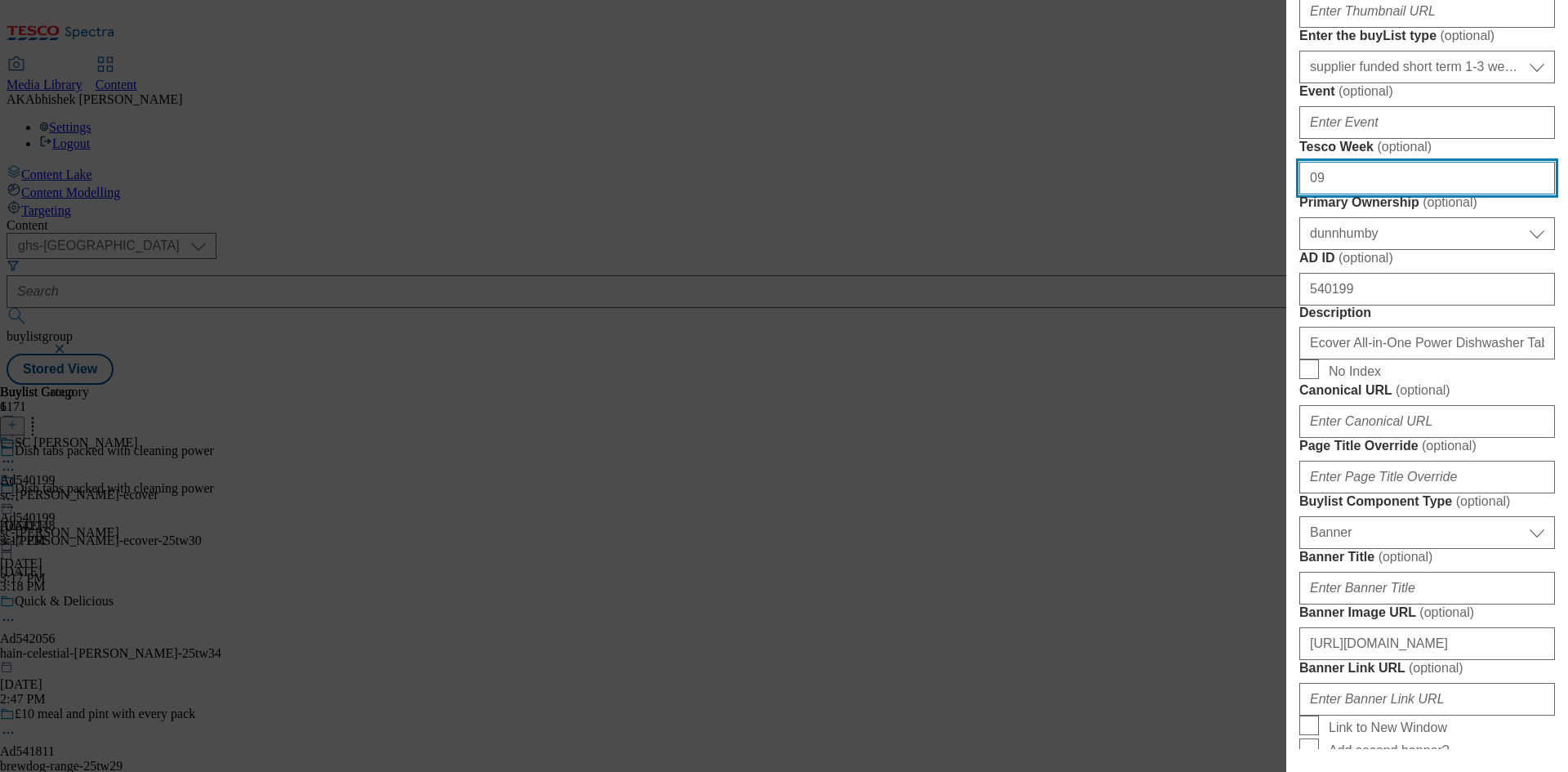
drag, startPoint x: 1274, startPoint y: 451, endPoint x: 1187, endPoint y: 449, distance: 87.0
click at [1187, 449] on div "Edit Buylist Locale Select locale English Welsh Tags 1 tags selected fnf market…" at bounding box center [784, 386] width 1568 height 772
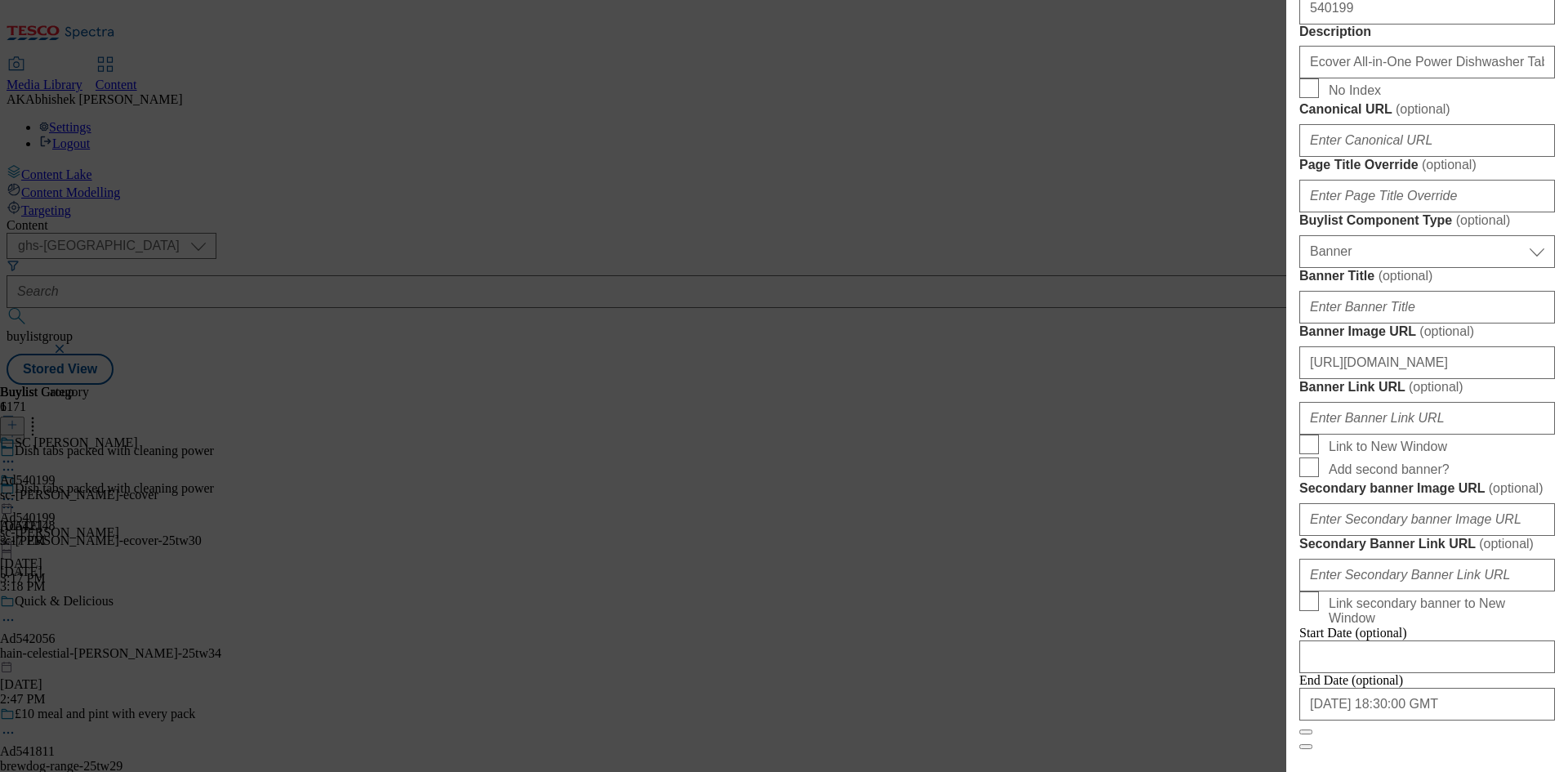
scroll to position [980, 0]
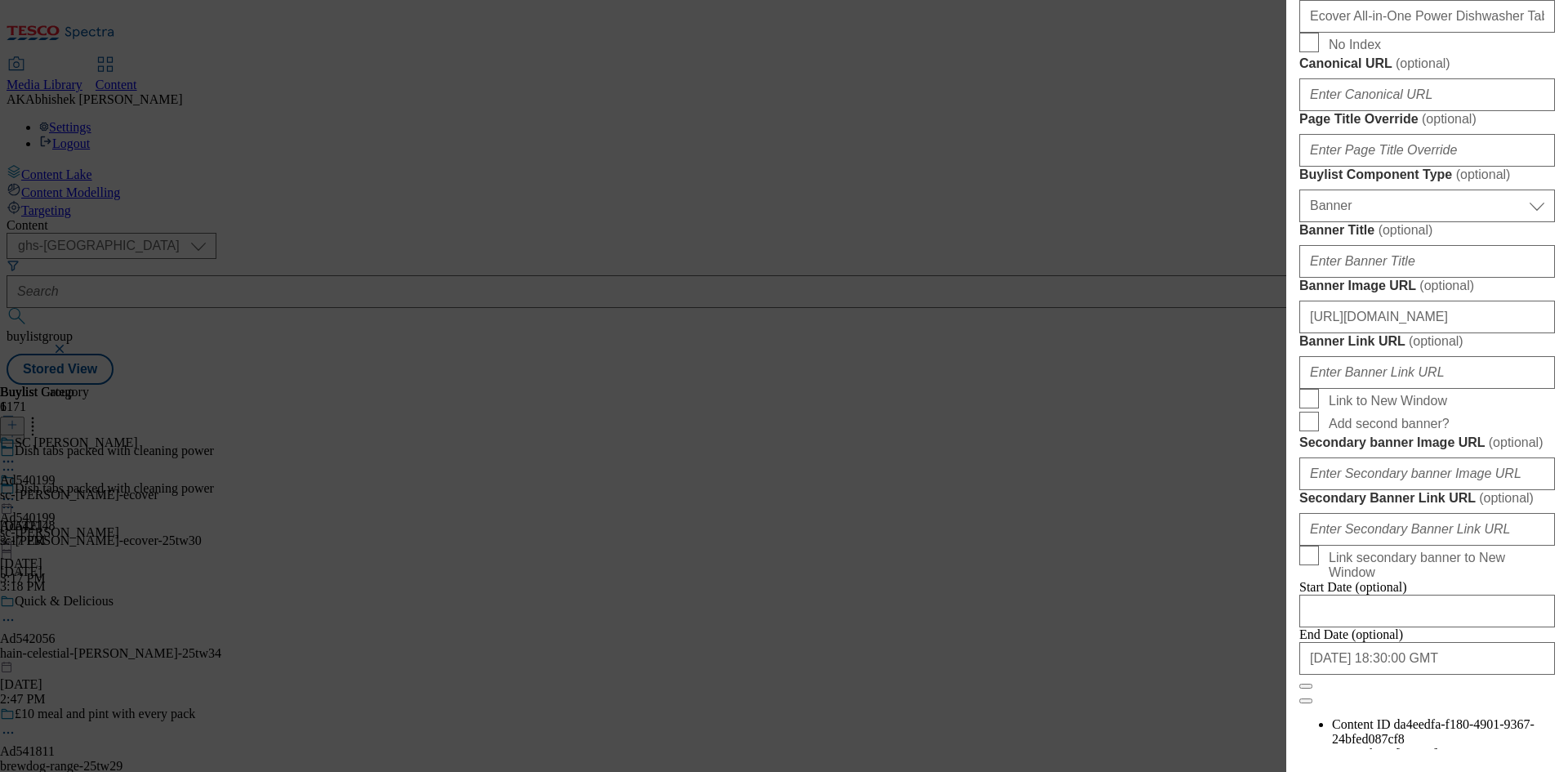
type input "30"
drag, startPoint x: 1331, startPoint y: 285, endPoint x: 1177, endPoint y: 274, distance: 154.4
click at [1176, 275] on div "Edit Buylist Locale Select locale English Welsh Tags 1 tags selected fnf market…" at bounding box center [784, 386] width 1568 height 772
paste input "2148"
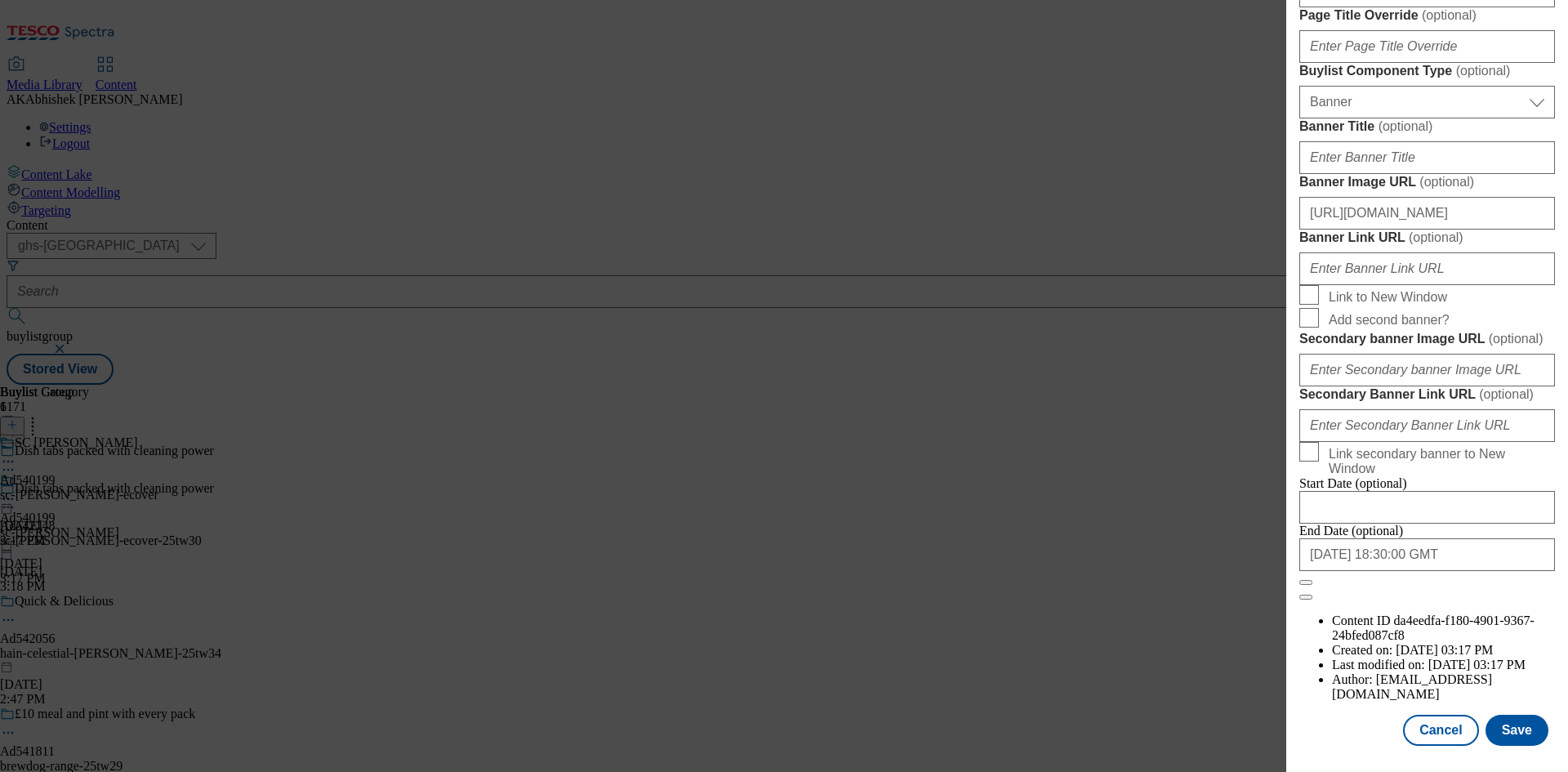
scroll to position [1691, 0]
type input "542148"
click at [1473, 571] on input "2025-07-12 18:30:00 GMT" at bounding box center [1427, 554] width 256 height 33
select select "2025"
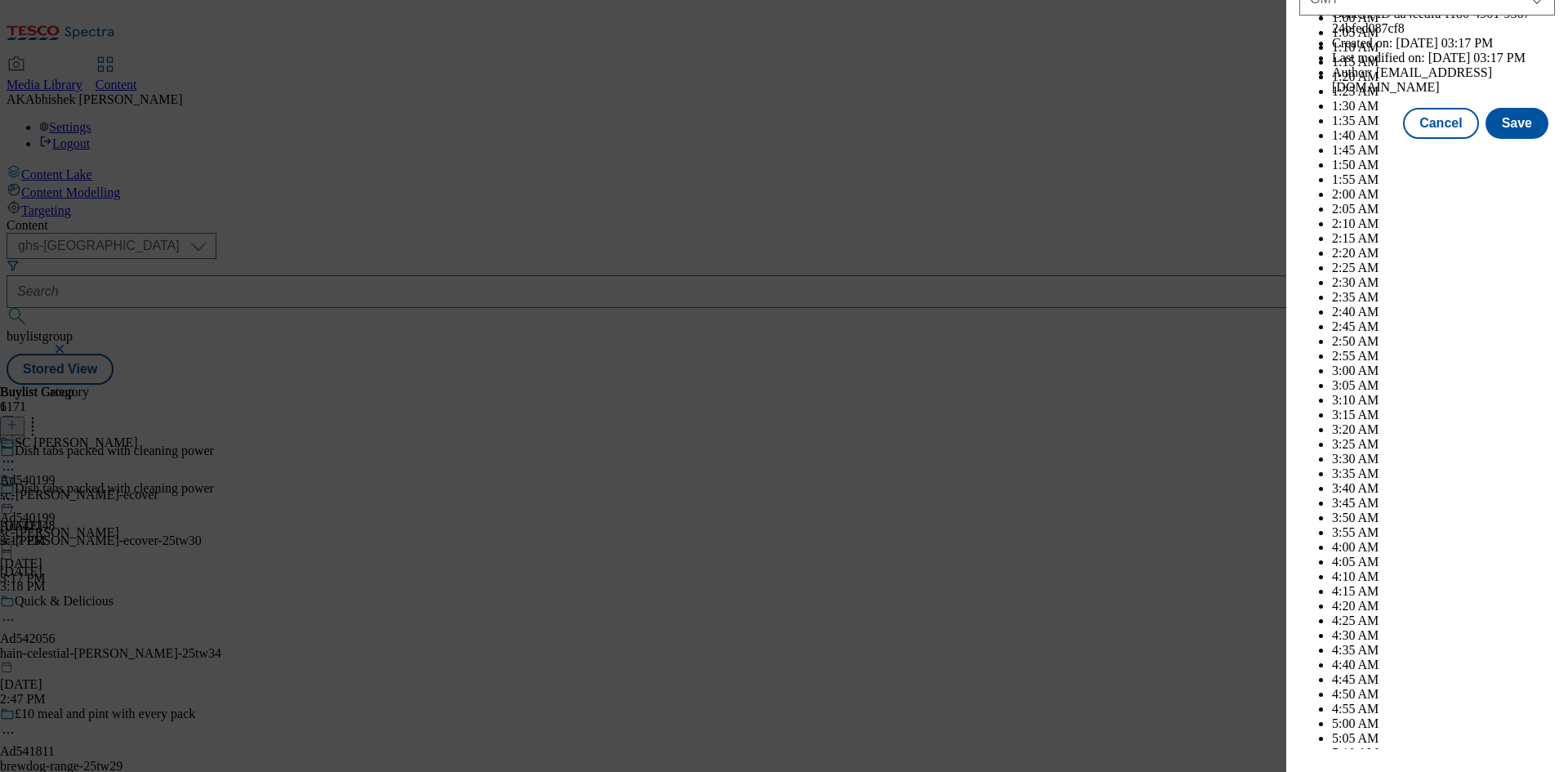
scroll to position [6701, 0]
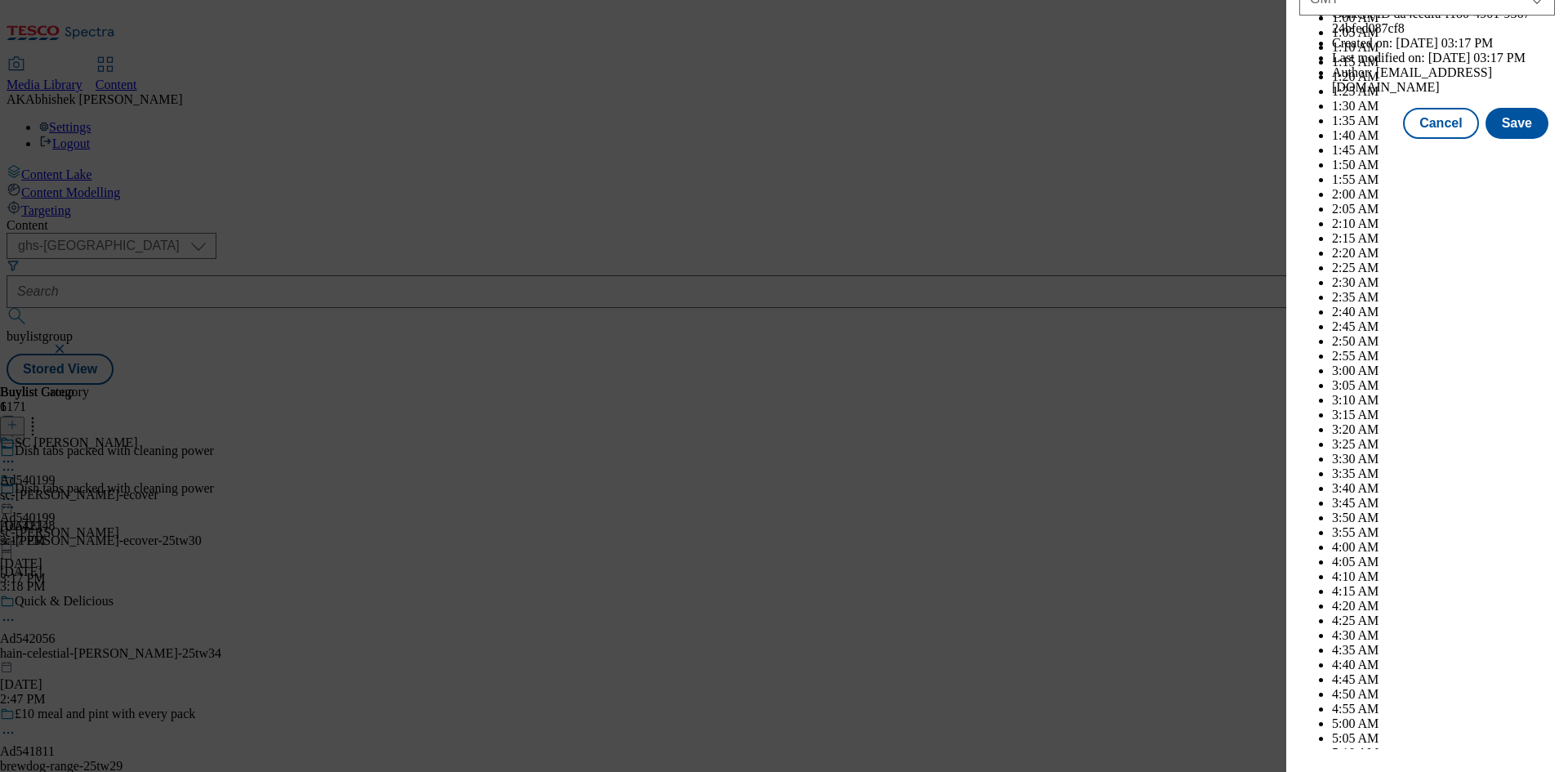
select select "December"
select select "2026"
select select "January"
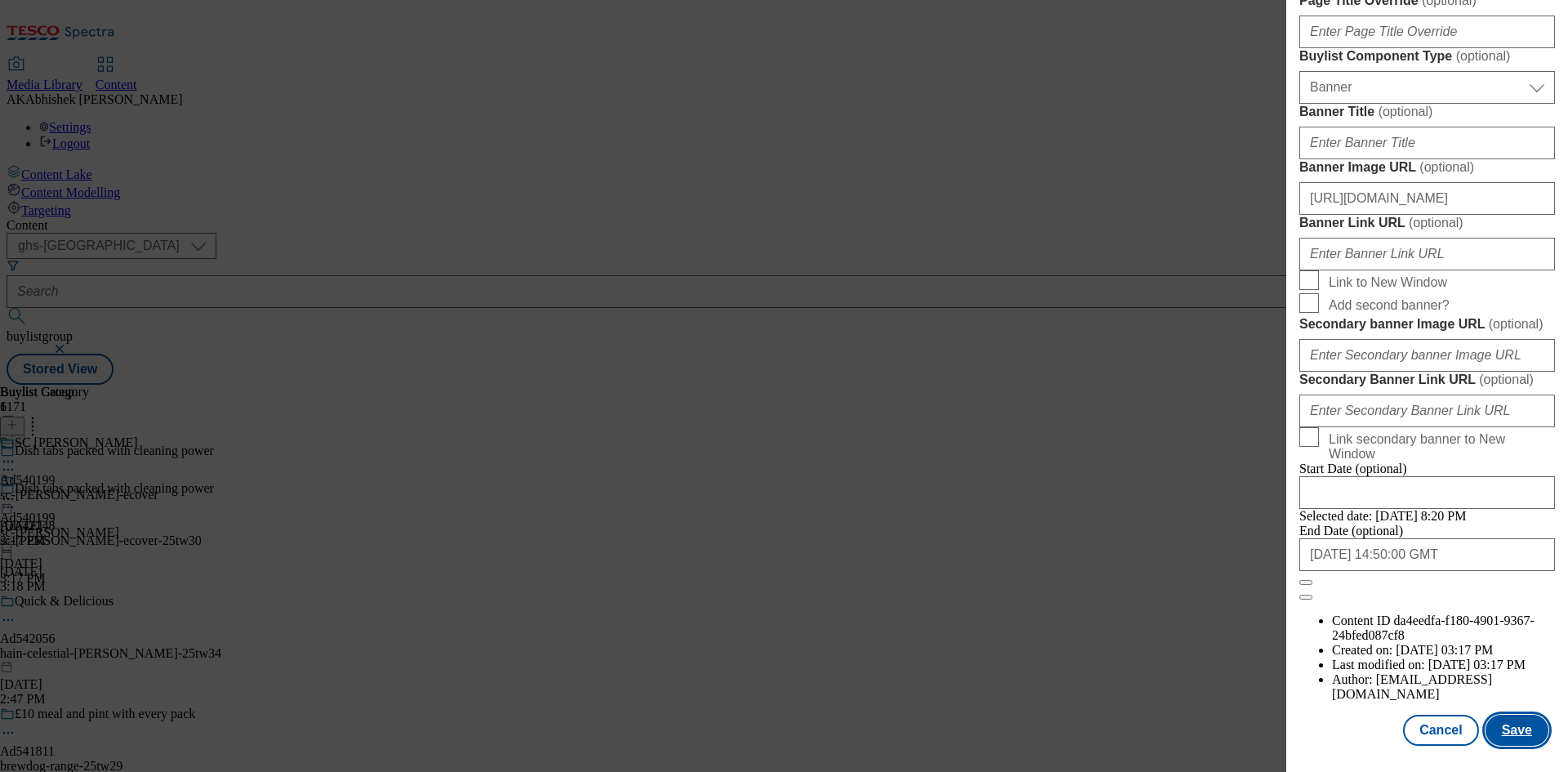
click at [1502, 733] on button "Save" at bounding box center [1517, 731] width 63 height 31
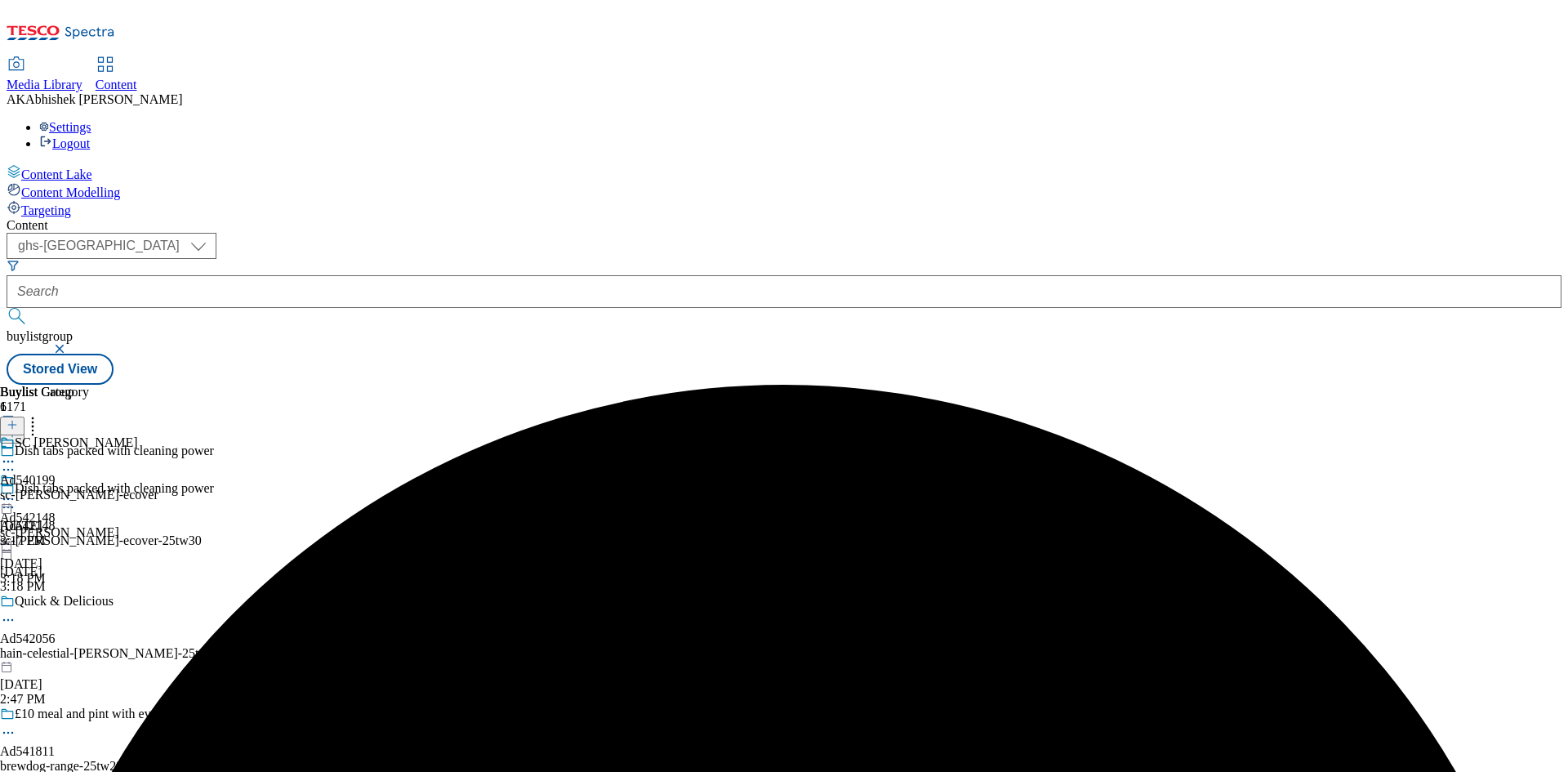
click at [17, 453] on icon at bounding box center [8, 462] width 17 height 17
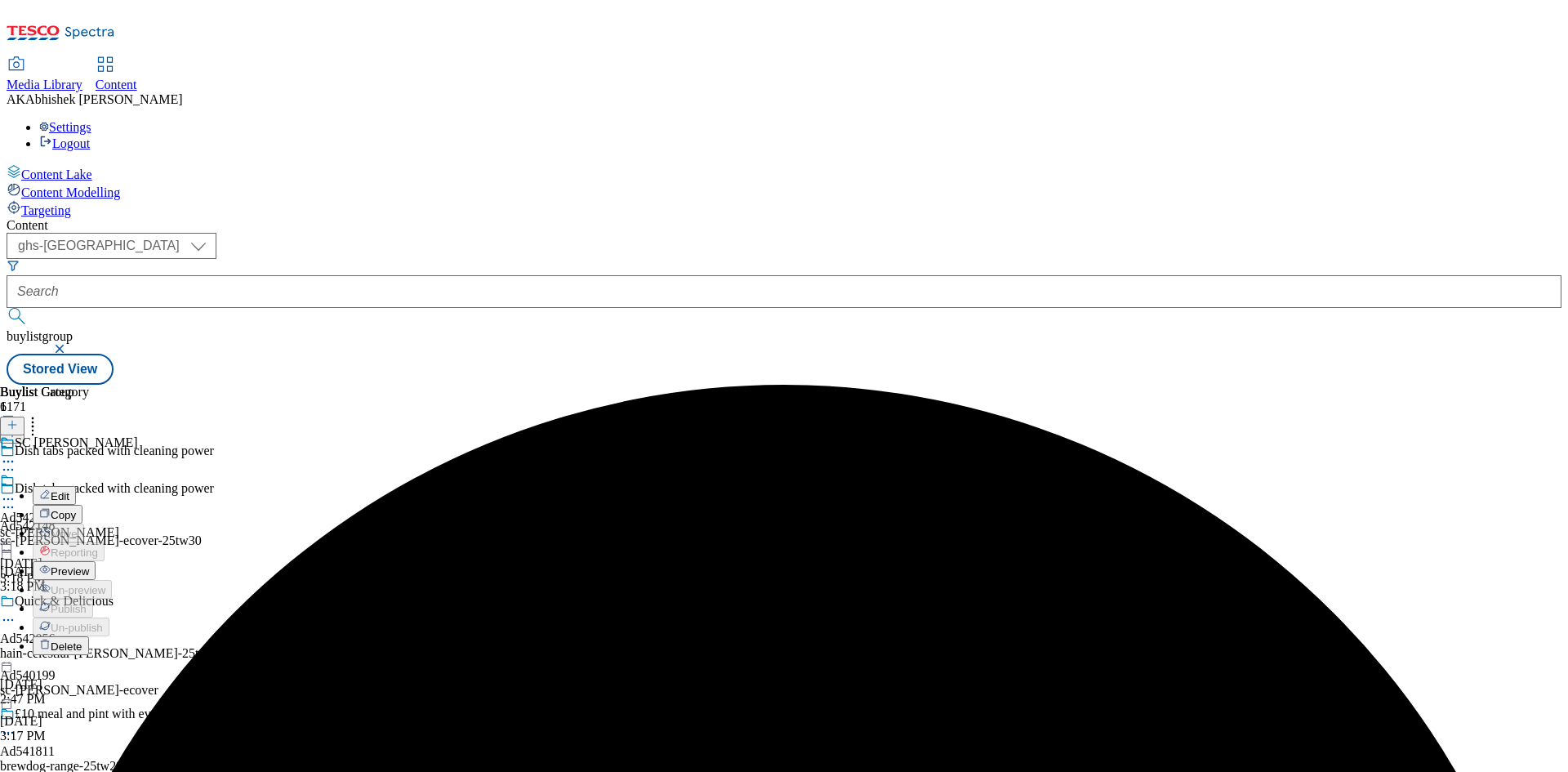
click at [70, 490] on span "Edit" at bounding box center [60, 496] width 18 height 12
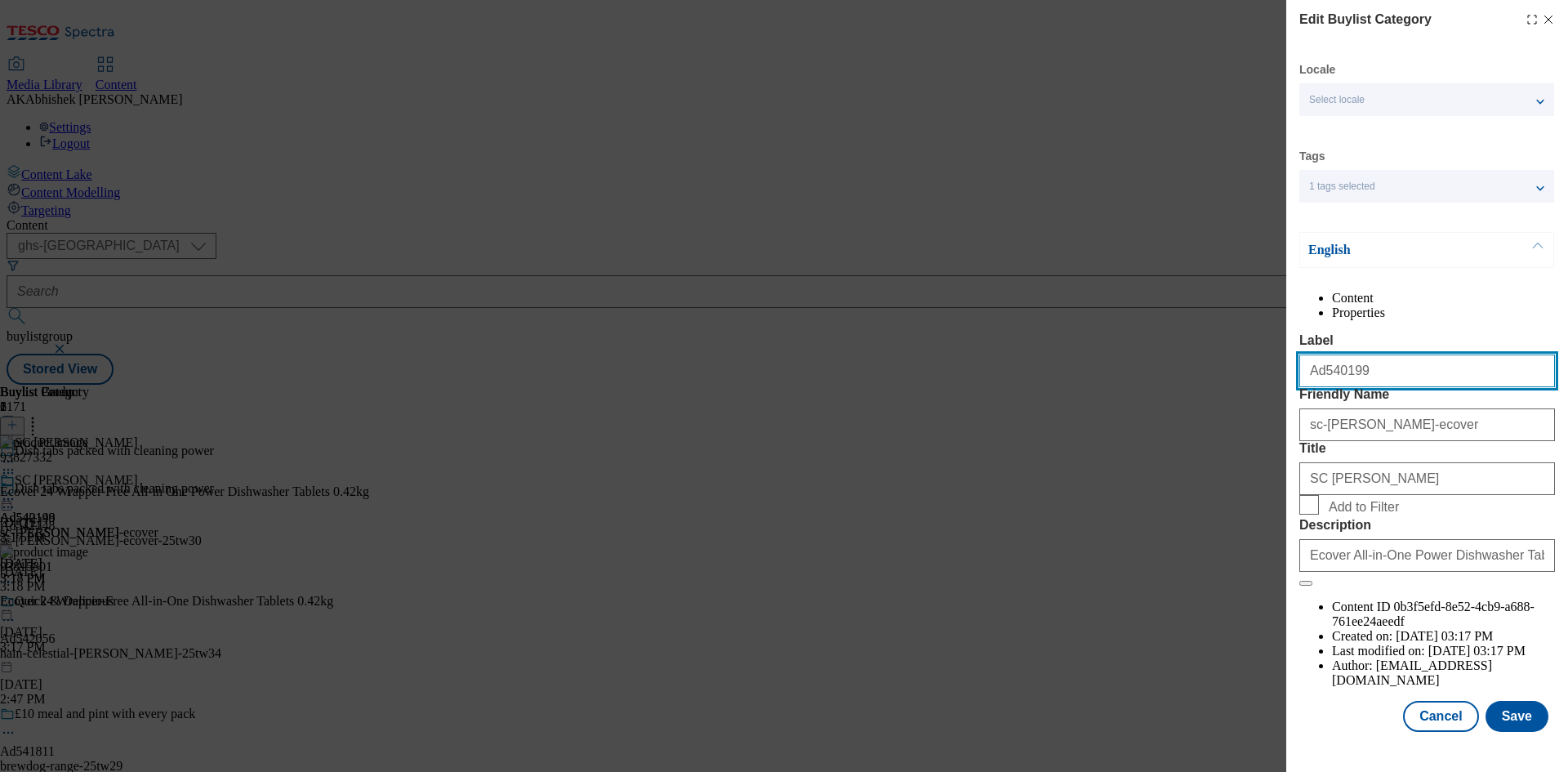
drag, startPoint x: 1319, startPoint y: 405, endPoint x: 1467, endPoint y: 406, distance: 148.0
click at [1467, 387] on input "Ad540199" at bounding box center [1427, 371] width 256 height 33
paste input "2148"
type input "Ad542148"
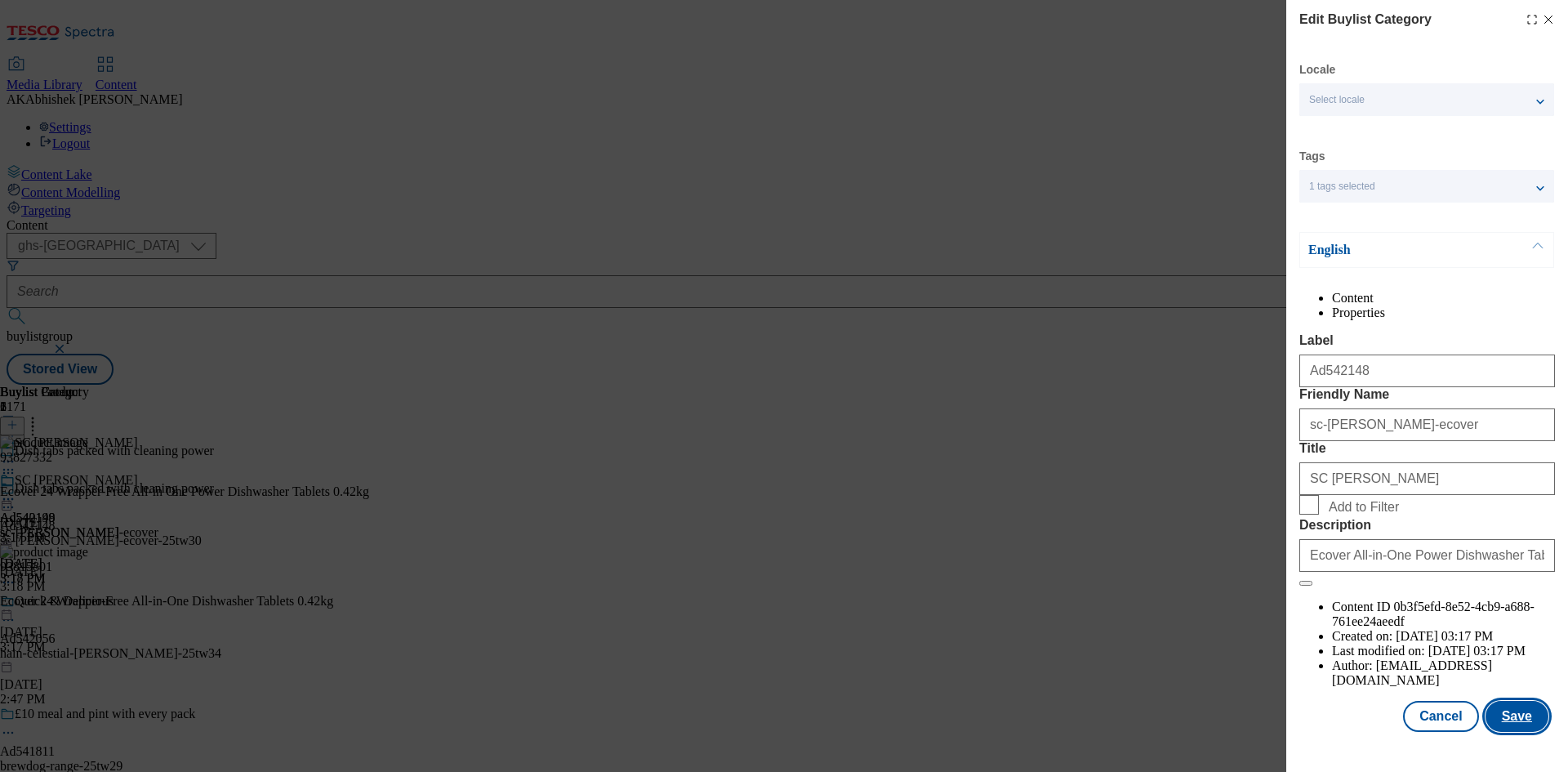
click at [1517, 732] on button "Save" at bounding box center [1517, 717] width 63 height 31
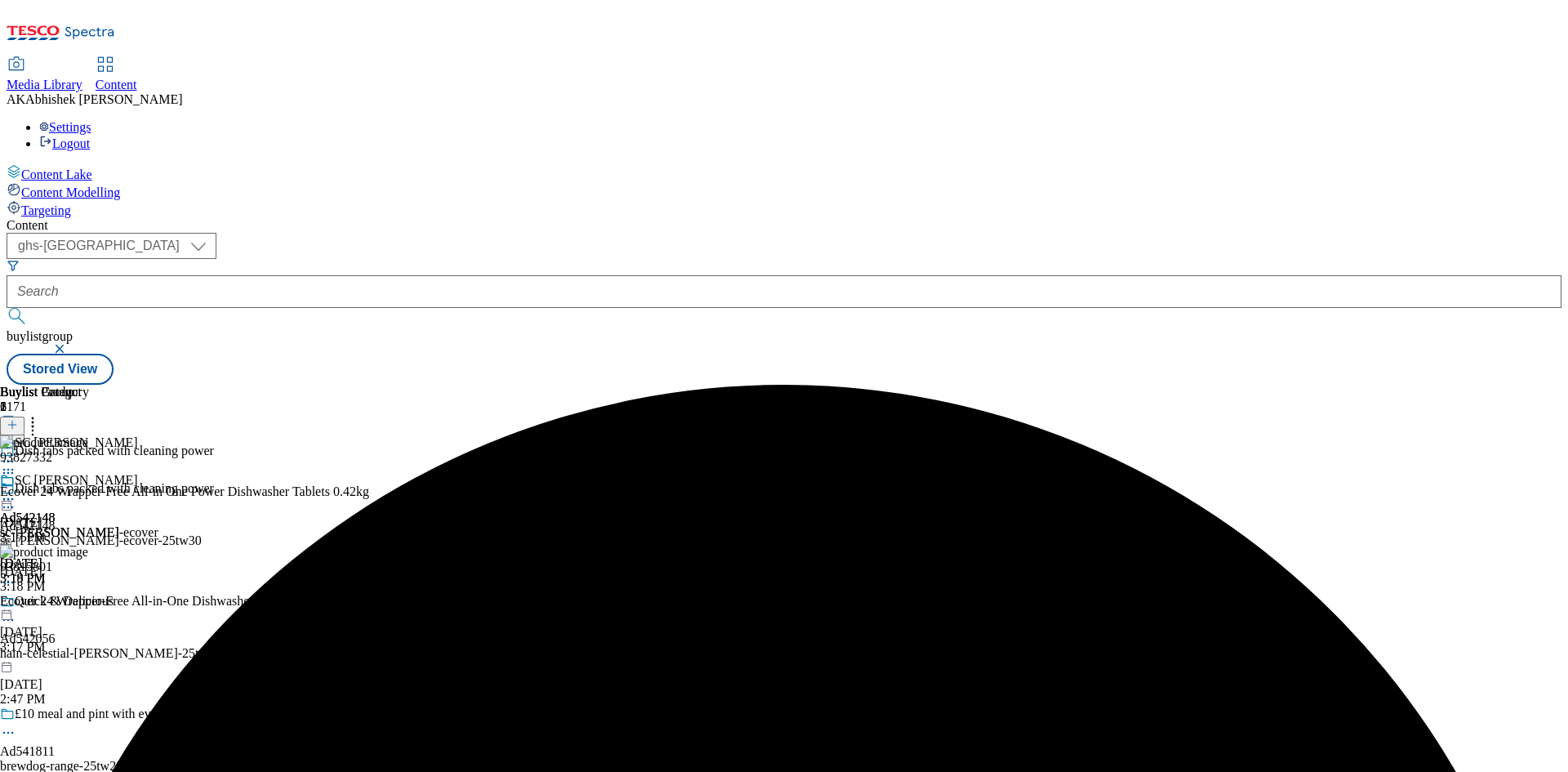
click at [40, 414] on icon at bounding box center [33, 422] width 17 height 17
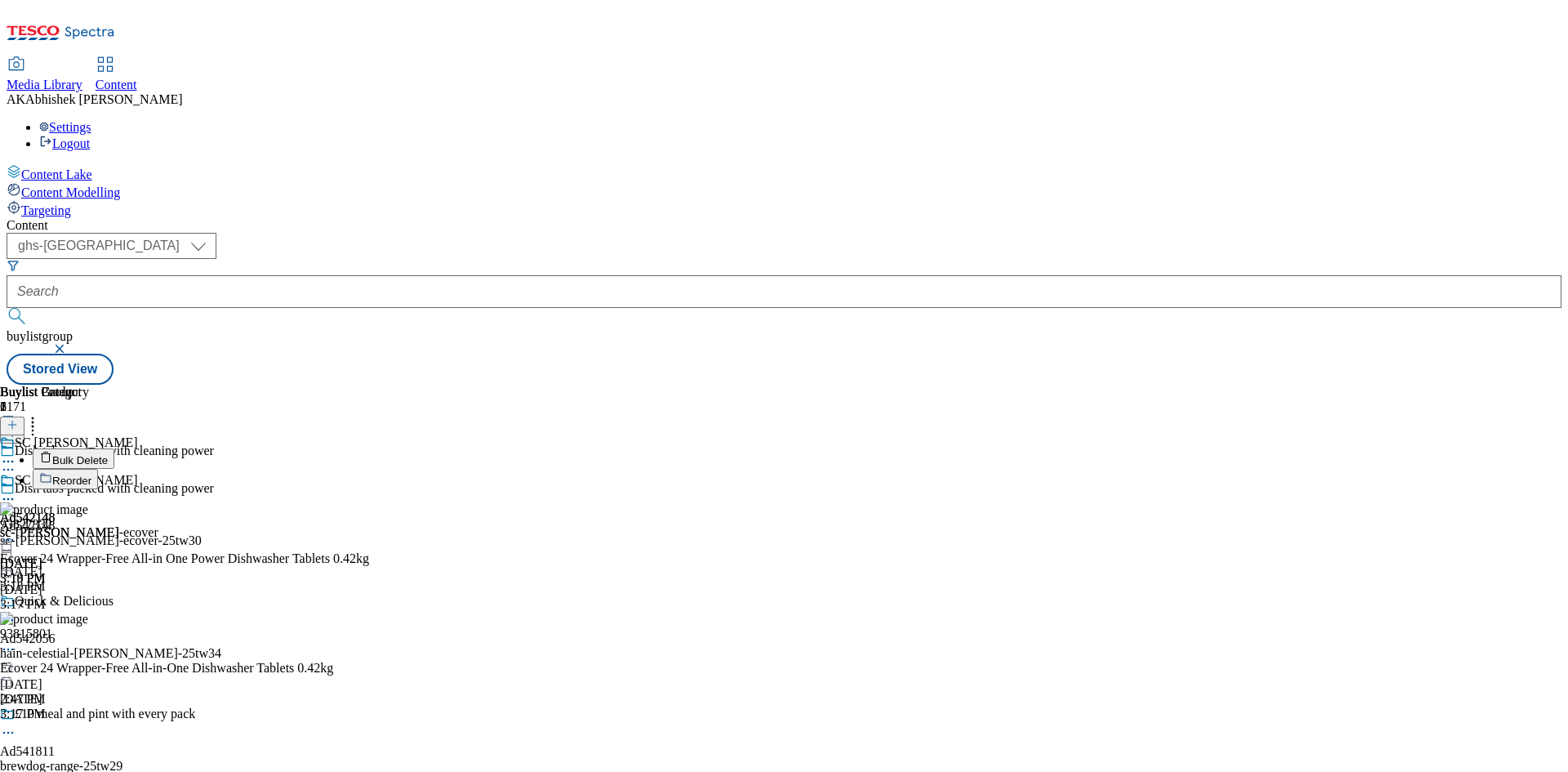
click at [107, 454] on span "Bulk Delete" at bounding box center [80, 460] width 56 height 12
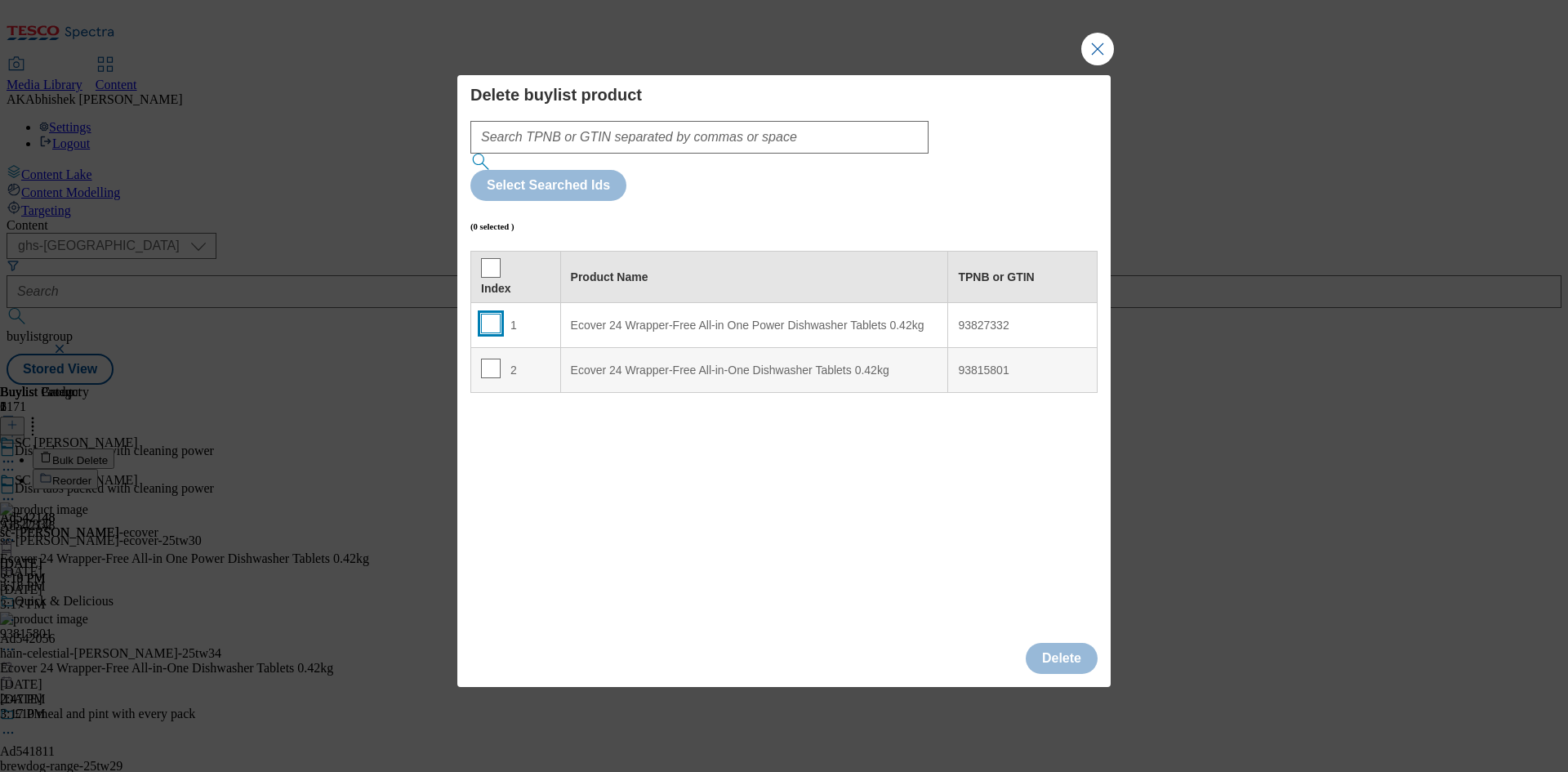
click at [493, 314] on input "Modal" at bounding box center [490, 323] width 19 height 19
checkbox input "true"
click at [489, 359] on input "Modal" at bounding box center [490, 368] width 19 height 19
checkbox input "true"
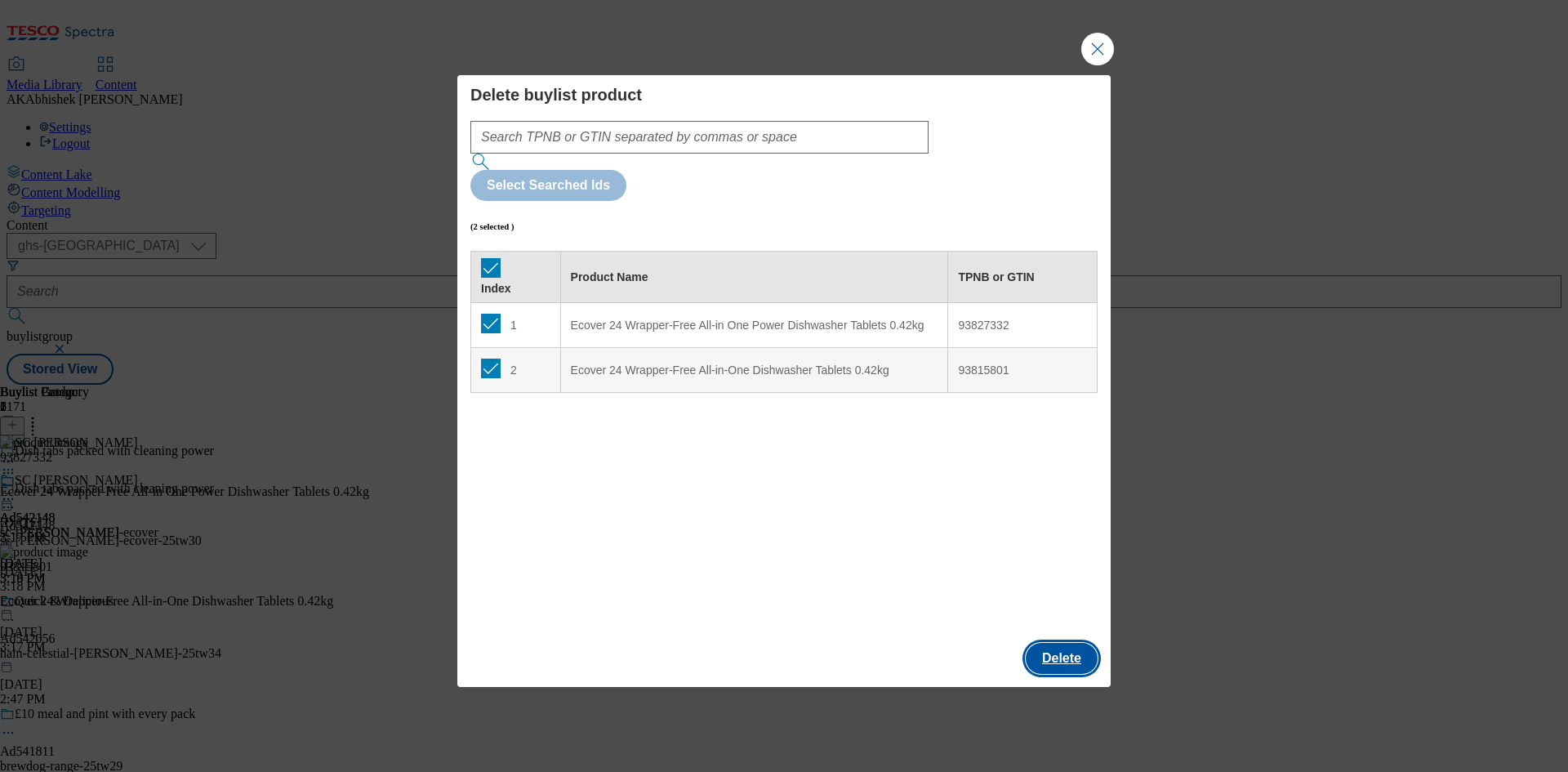
click at [1081, 643] on button "Delete" at bounding box center [1062, 658] width 72 height 31
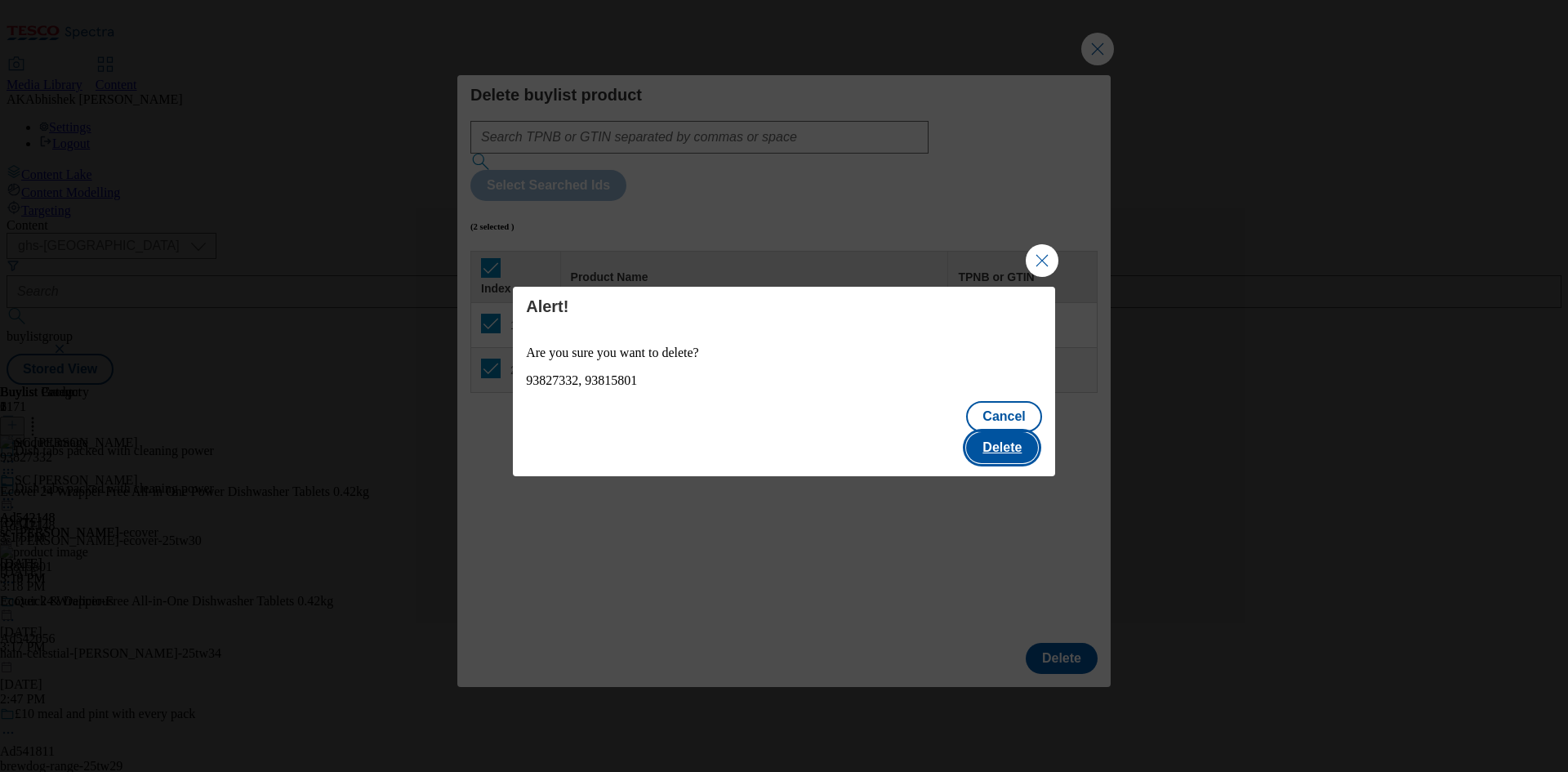
click at [1015, 432] on button "Delete" at bounding box center [1002, 448] width 72 height 31
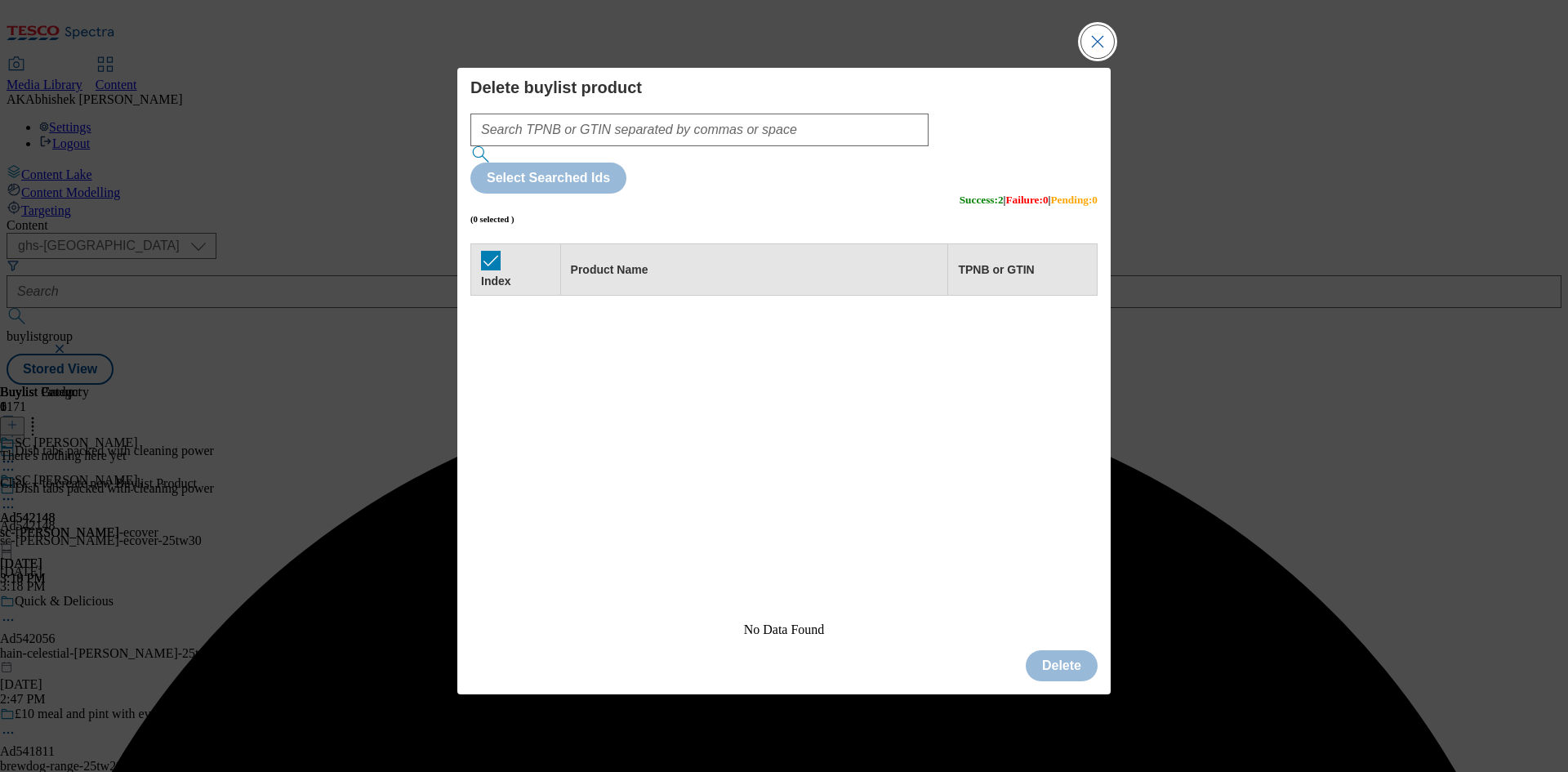
click at [1099, 58] on button "Close Modal" at bounding box center [1097, 42] width 33 height 33
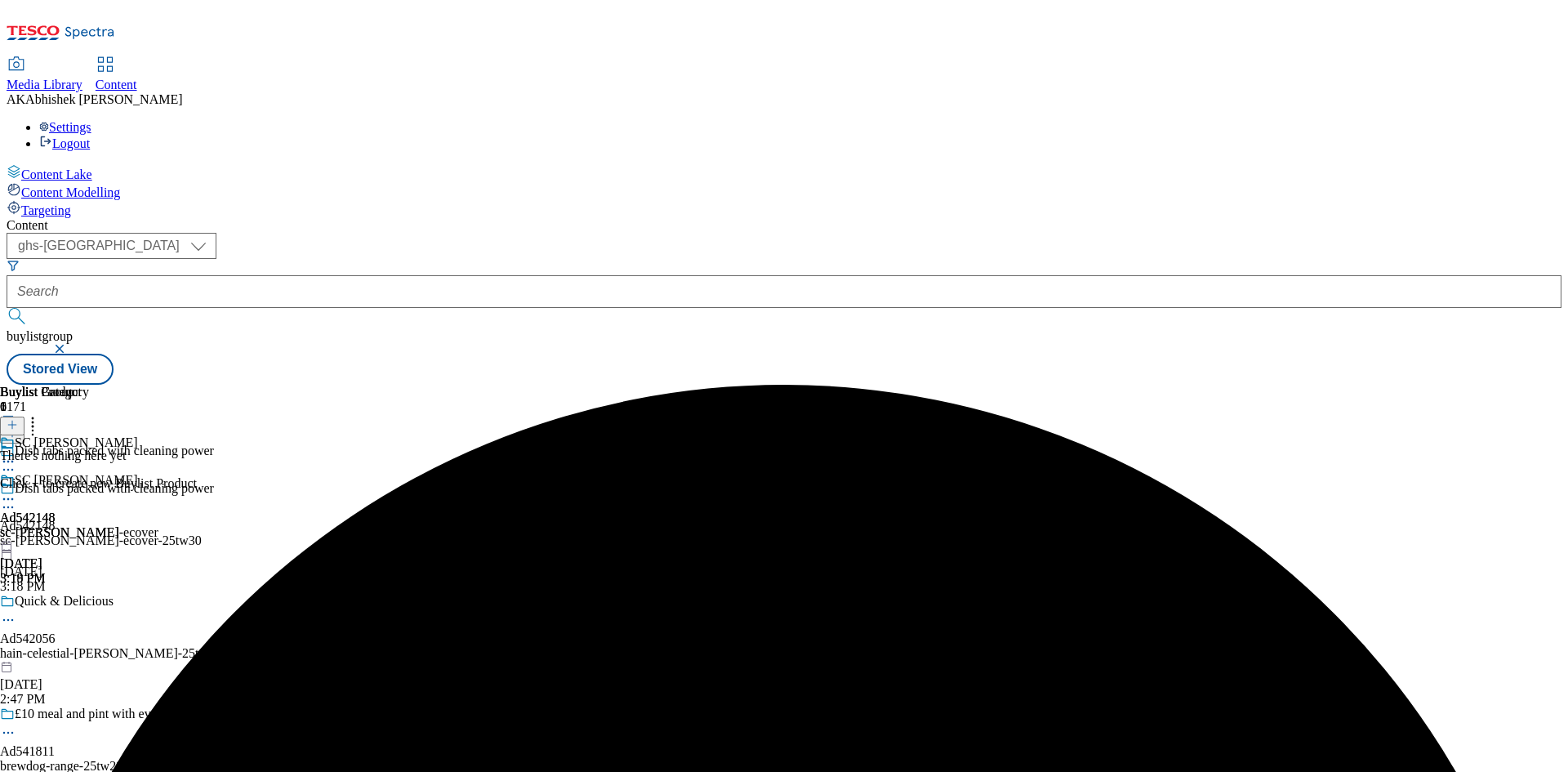
click at [18, 420] on icon at bounding box center [12, 425] width 11 height 11
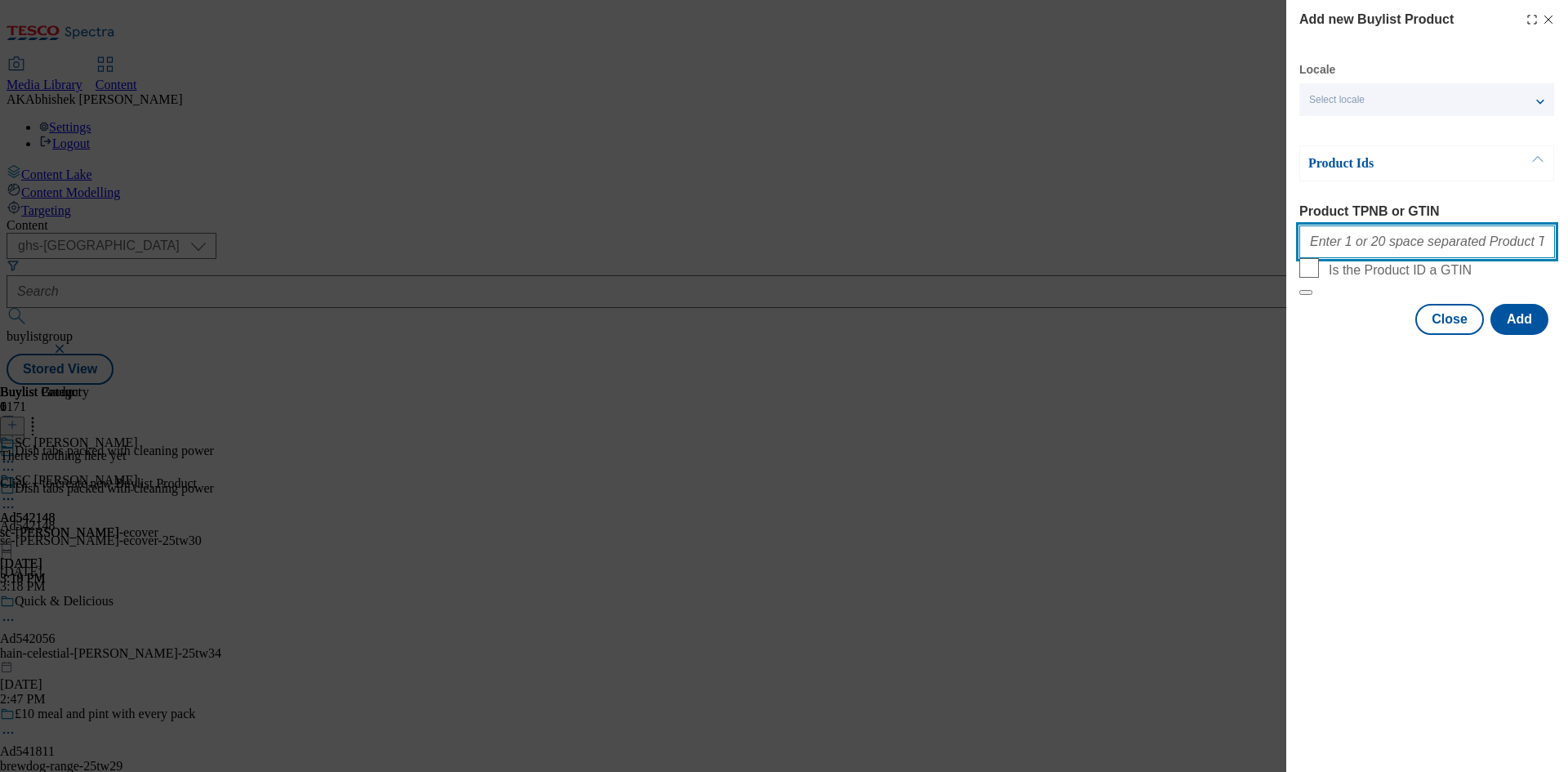
click at [1361, 239] on input "Product TPNB or GTIN" at bounding box center [1427, 242] width 256 height 33
paste input "93827332 93815801"
type input "93827332 93815801"
drag, startPoint x: 1529, startPoint y: 353, endPoint x: 1517, endPoint y: 356, distance: 12.4
click at [1529, 335] on button "Add" at bounding box center [1518, 319] width 58 height 31
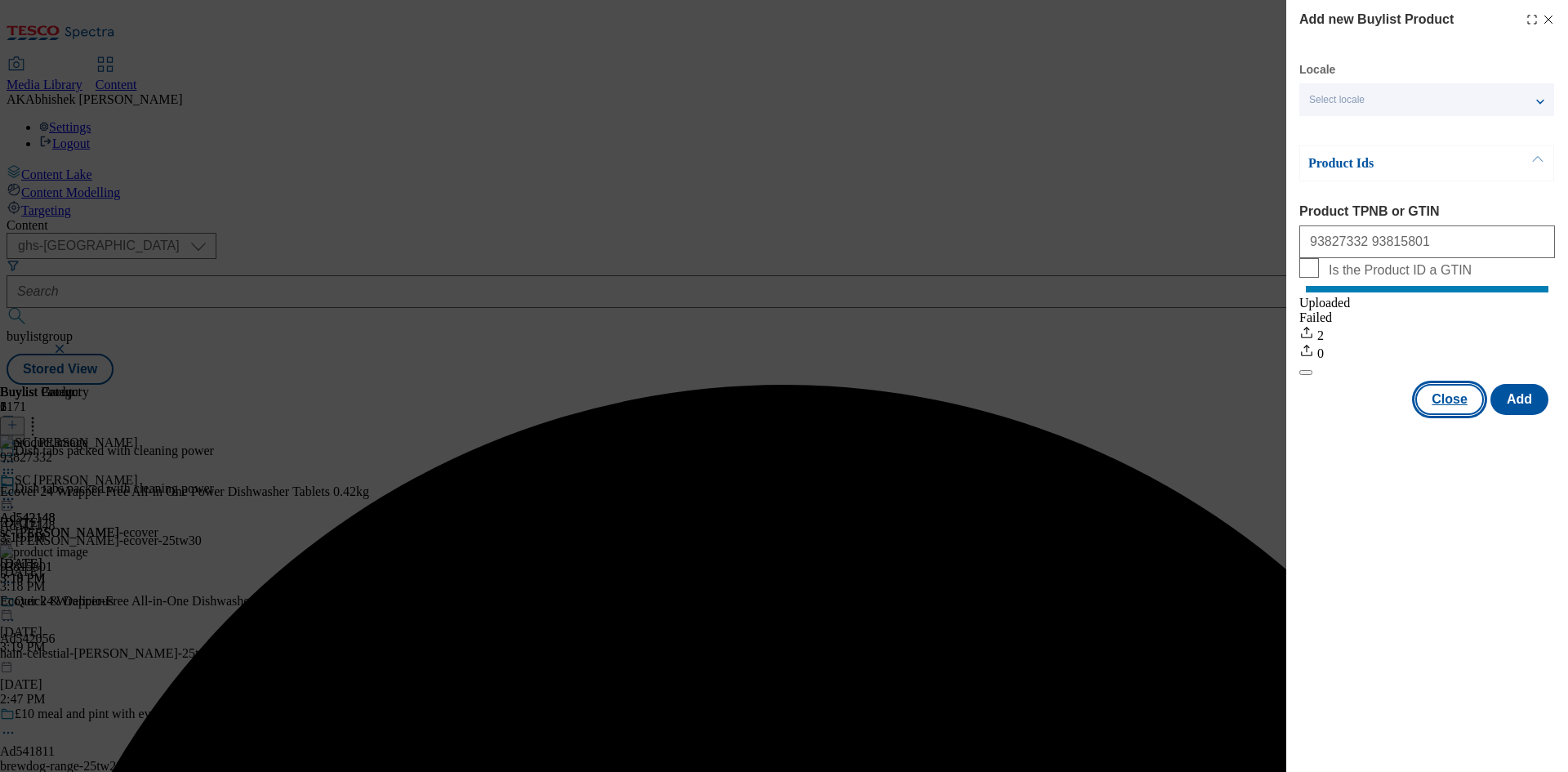
click at [1458, 415] on button "Close" at bounding box center [1449, 399] width 69 height 31
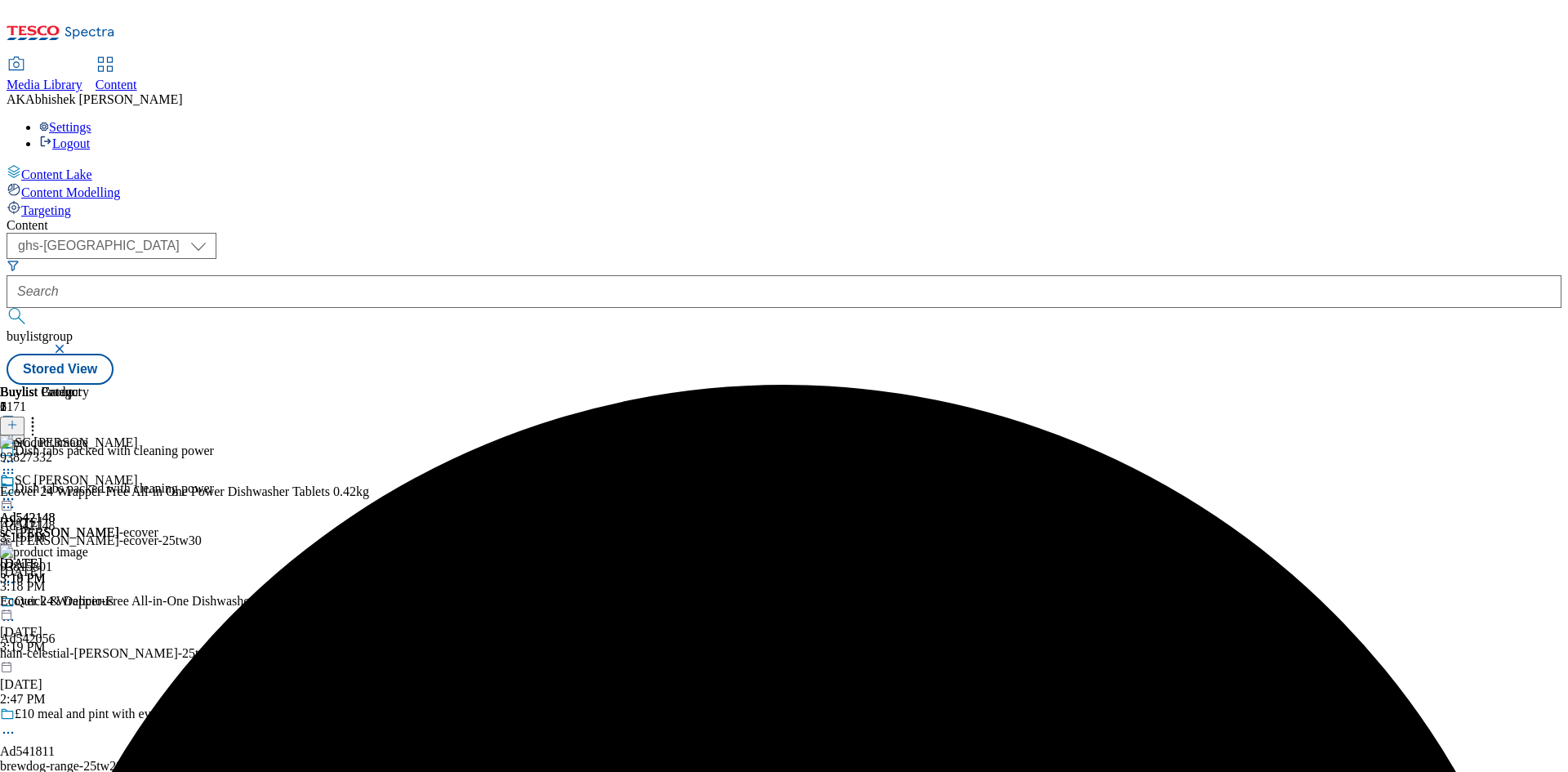
click at [17, 491] on icon at bounding box center [8, 499] width 17 height 17
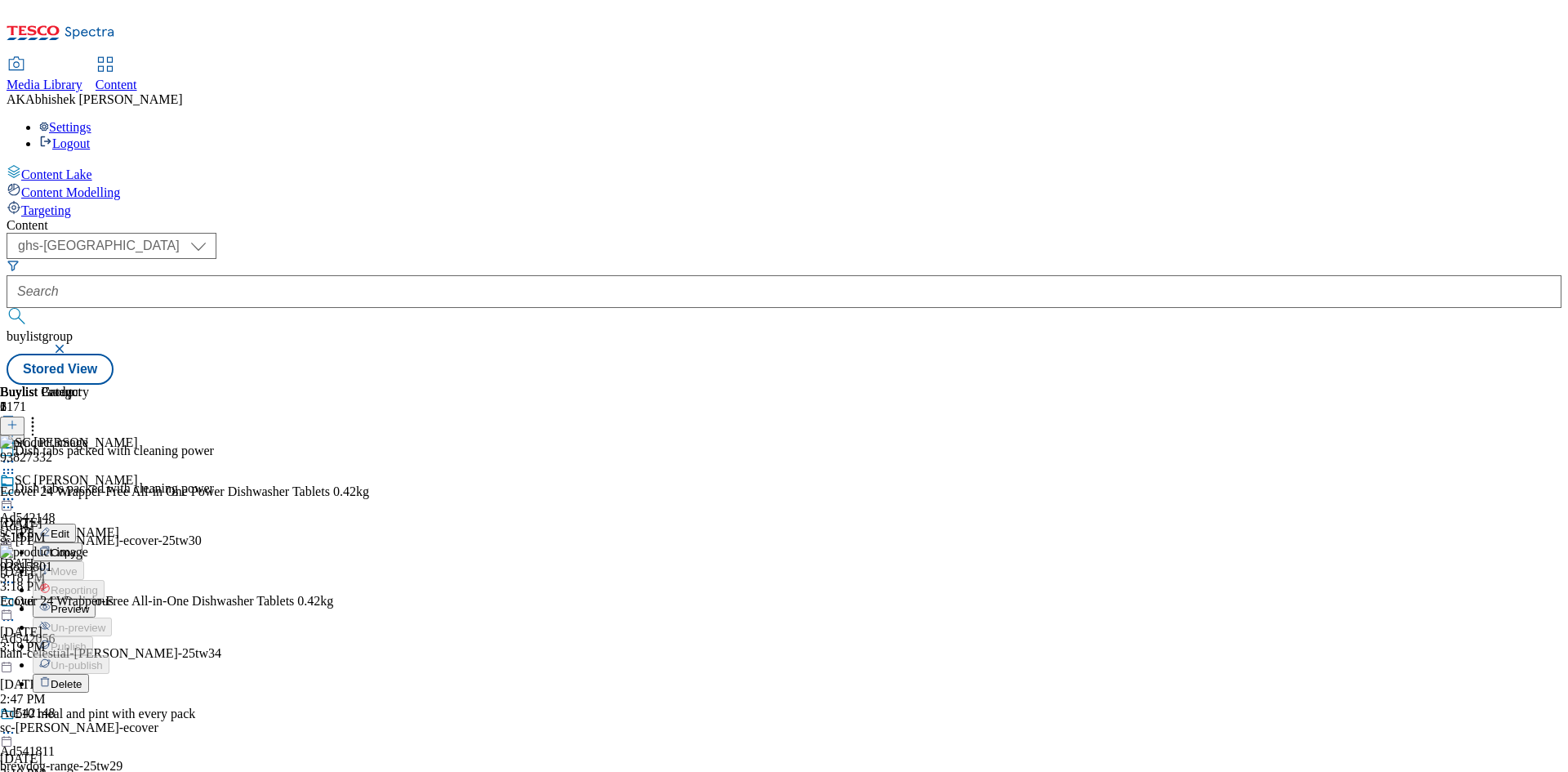
click at [89, 603] on span "Preview" at bounding box center [70, 609] width 39 height 12
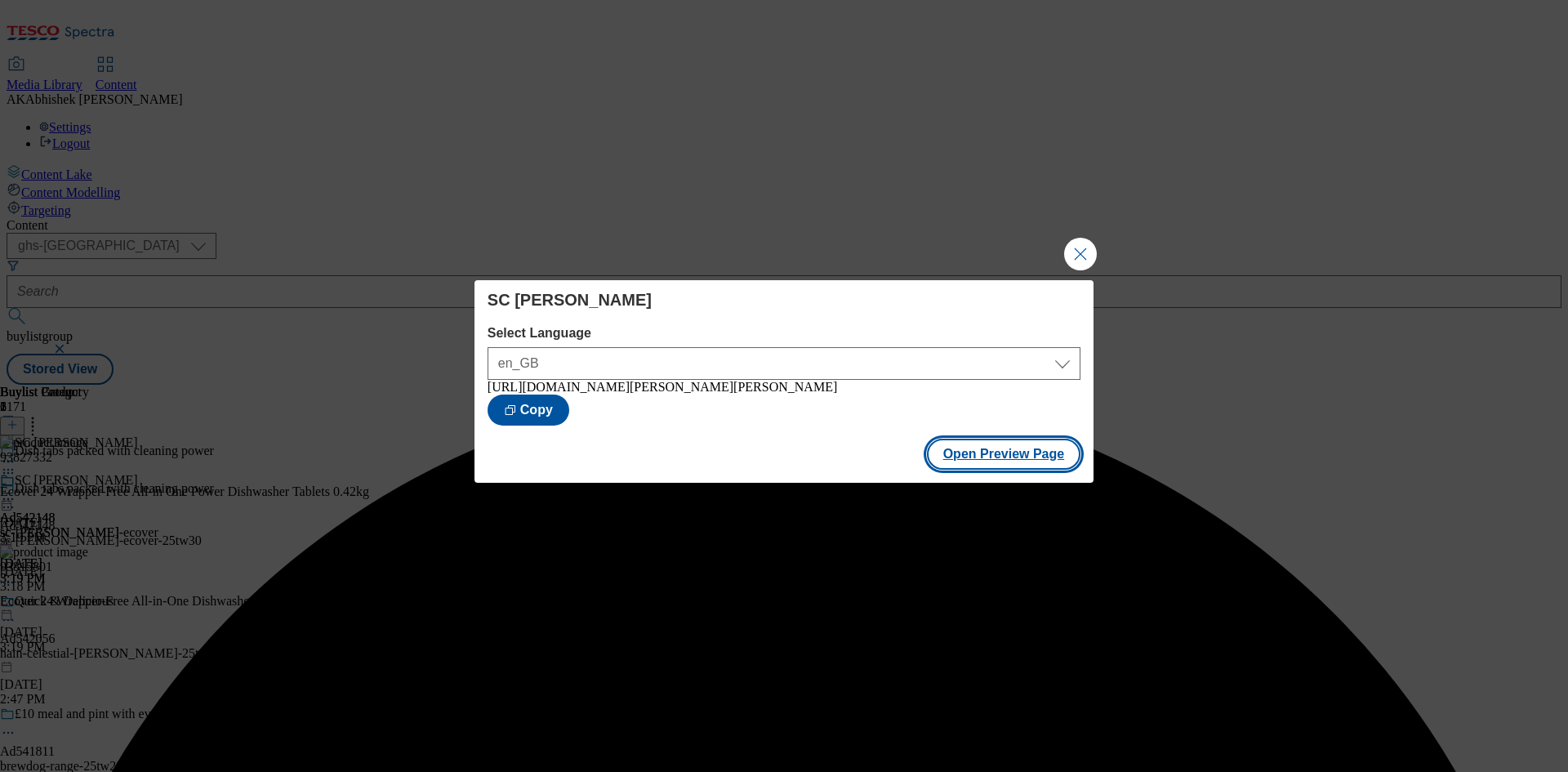
click at [1039, 456] on button "Open Preview Page" at bounding box center [1004, 454] width 154 height 31
click at [1080, 247] on button "Close Modal" at bounding box center [1081, 254] width 33 height 33
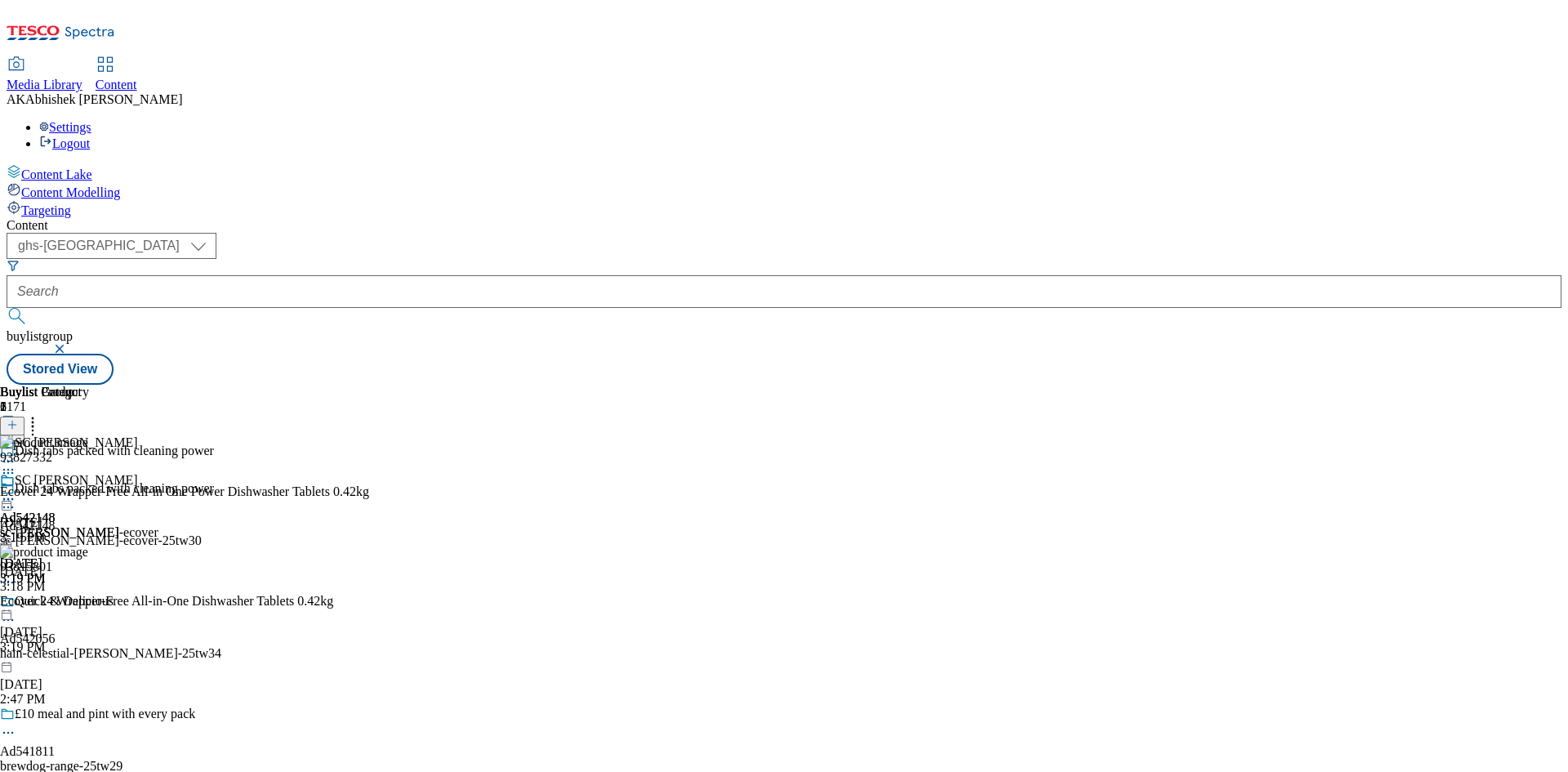
click at [17, 499] on icon at bounding box center [8, 508] width 17 height 17
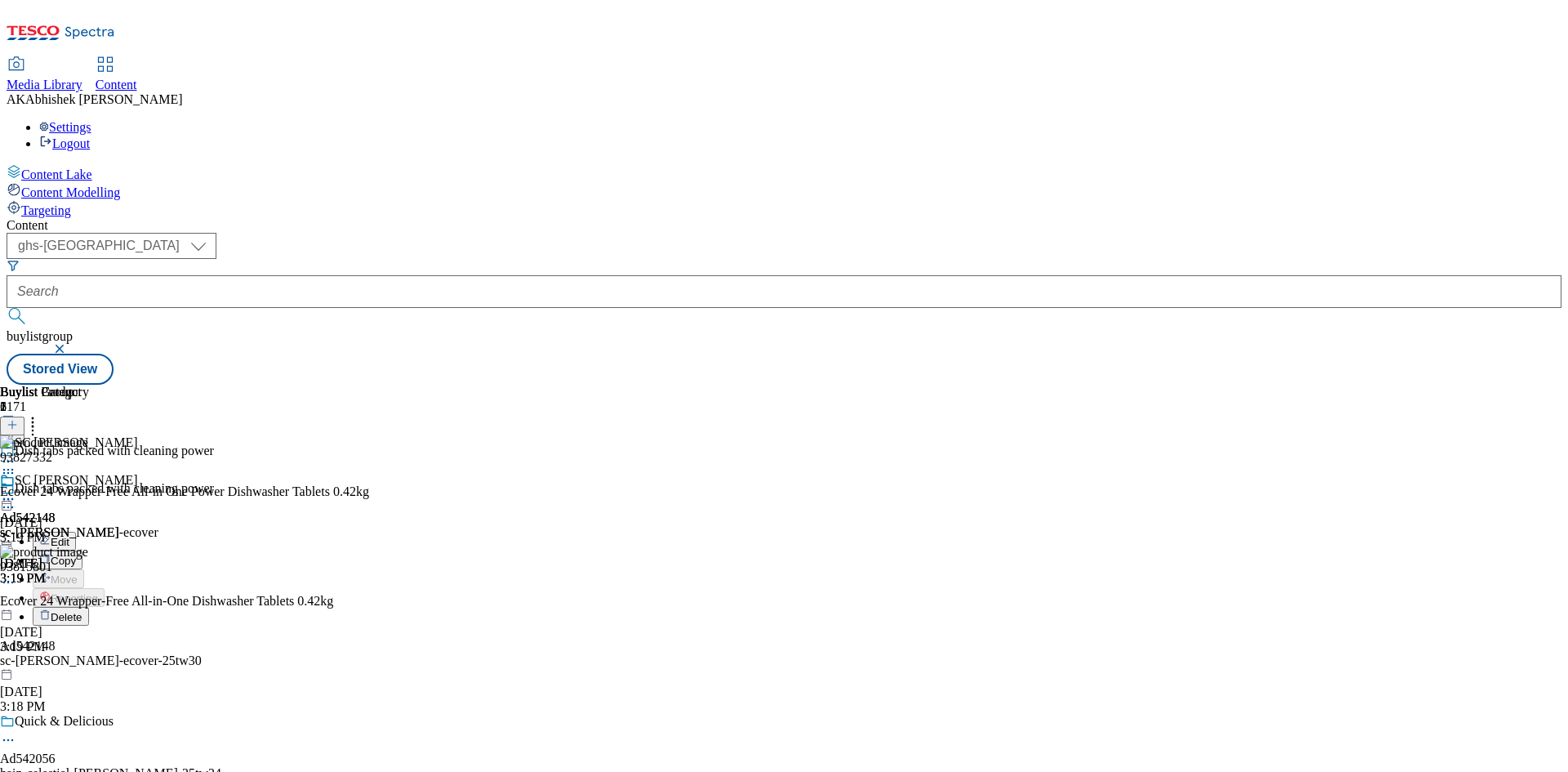
click at [70, 536] on span "Edit" at bounding box center [60, 542] width 18 height 12
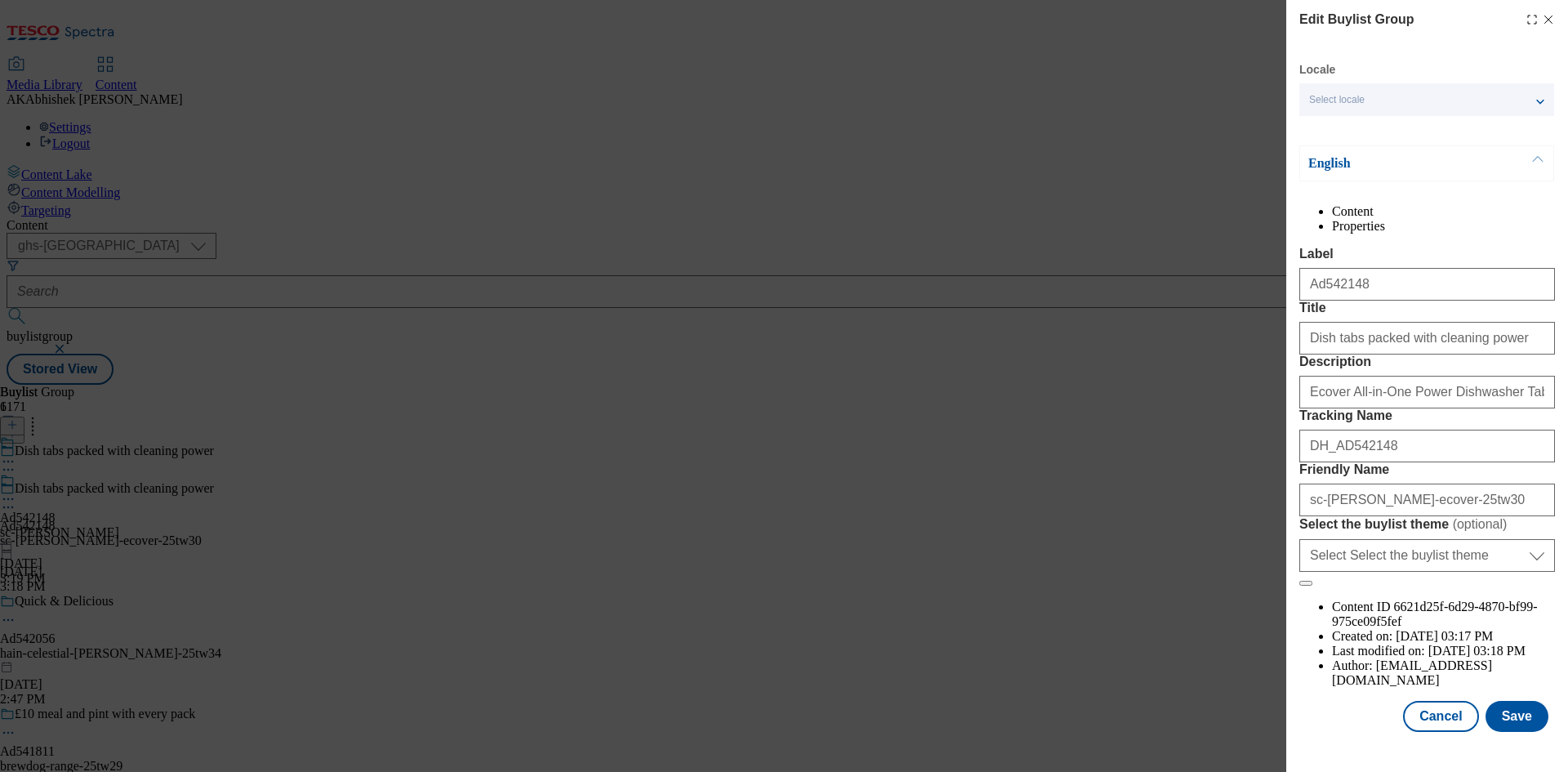
scroll to position [63, 0]
click at [1406, 408] on input "Ecover All-in-One Power Dishwasher Tablets x24 0.42kg" at bounding box center [1427, 392] width 256 height 33
click at [1505, 732] on button "Save" at bounding box center [1517, 717] width 63 height 31
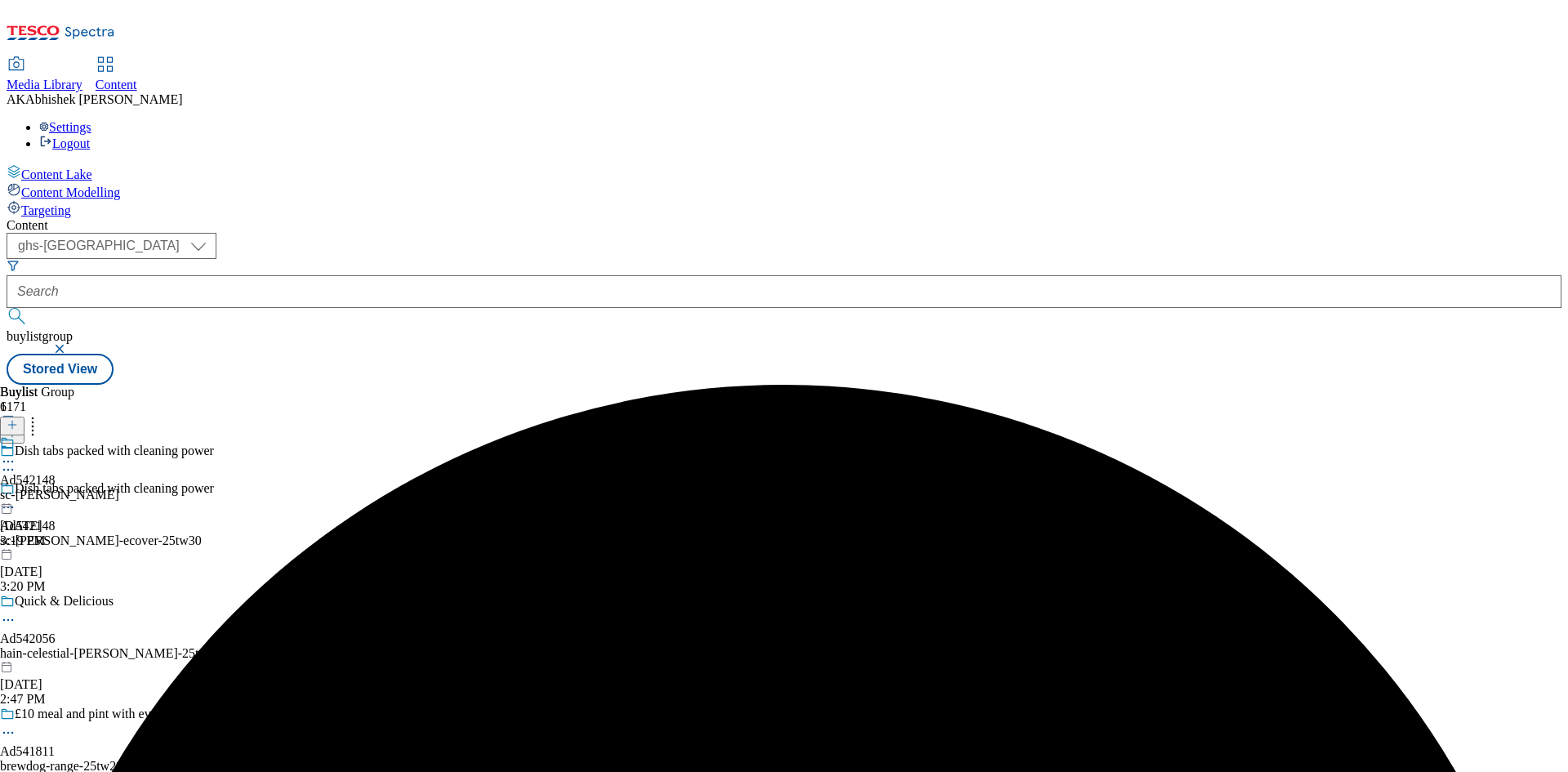
click at [10, 461] on circle at bounding box center [8, 462] width 3 height 3
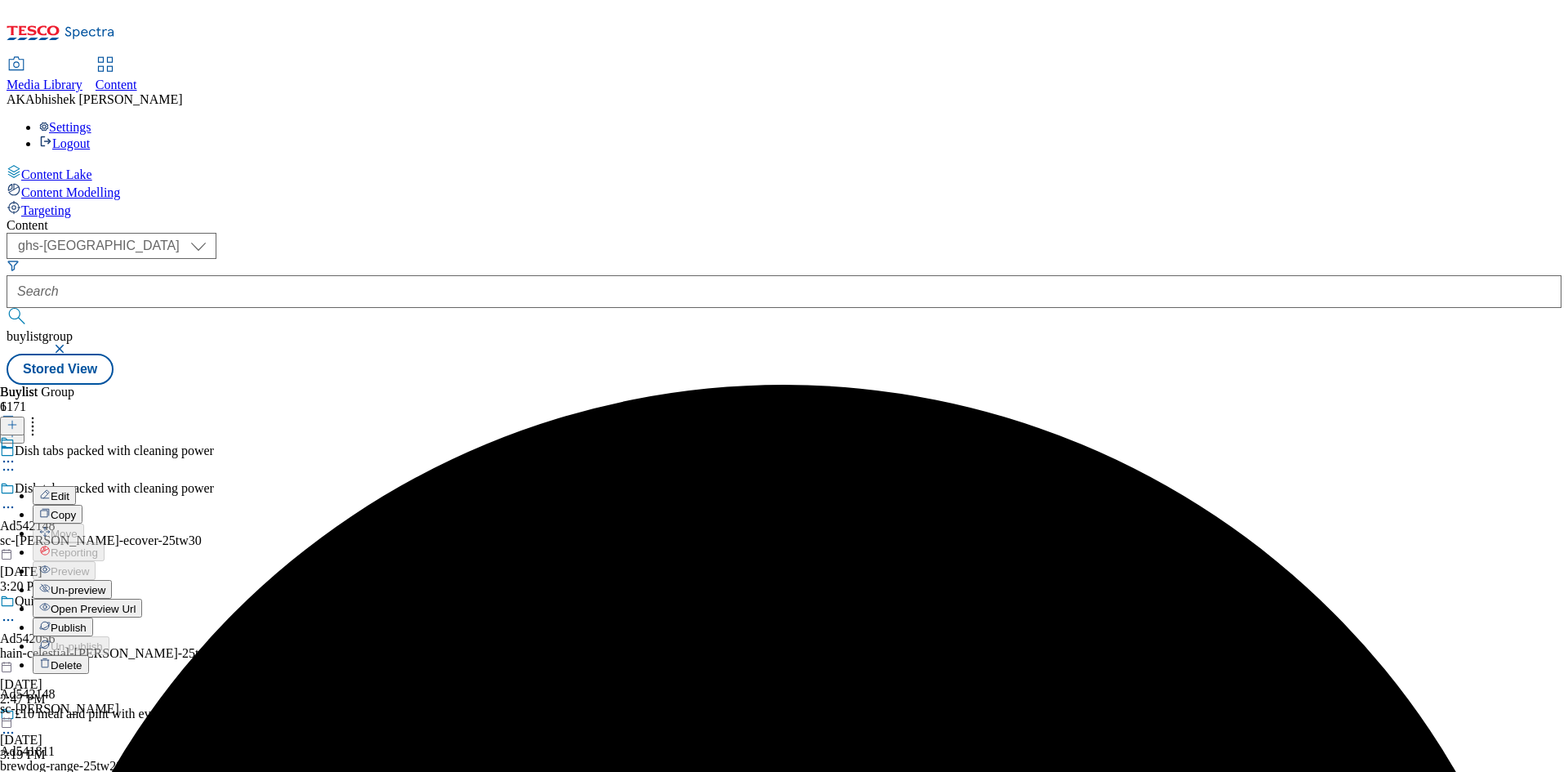
click at [70, 490] on span "Edit" at bounding box center [60, 496] width 18 height 12
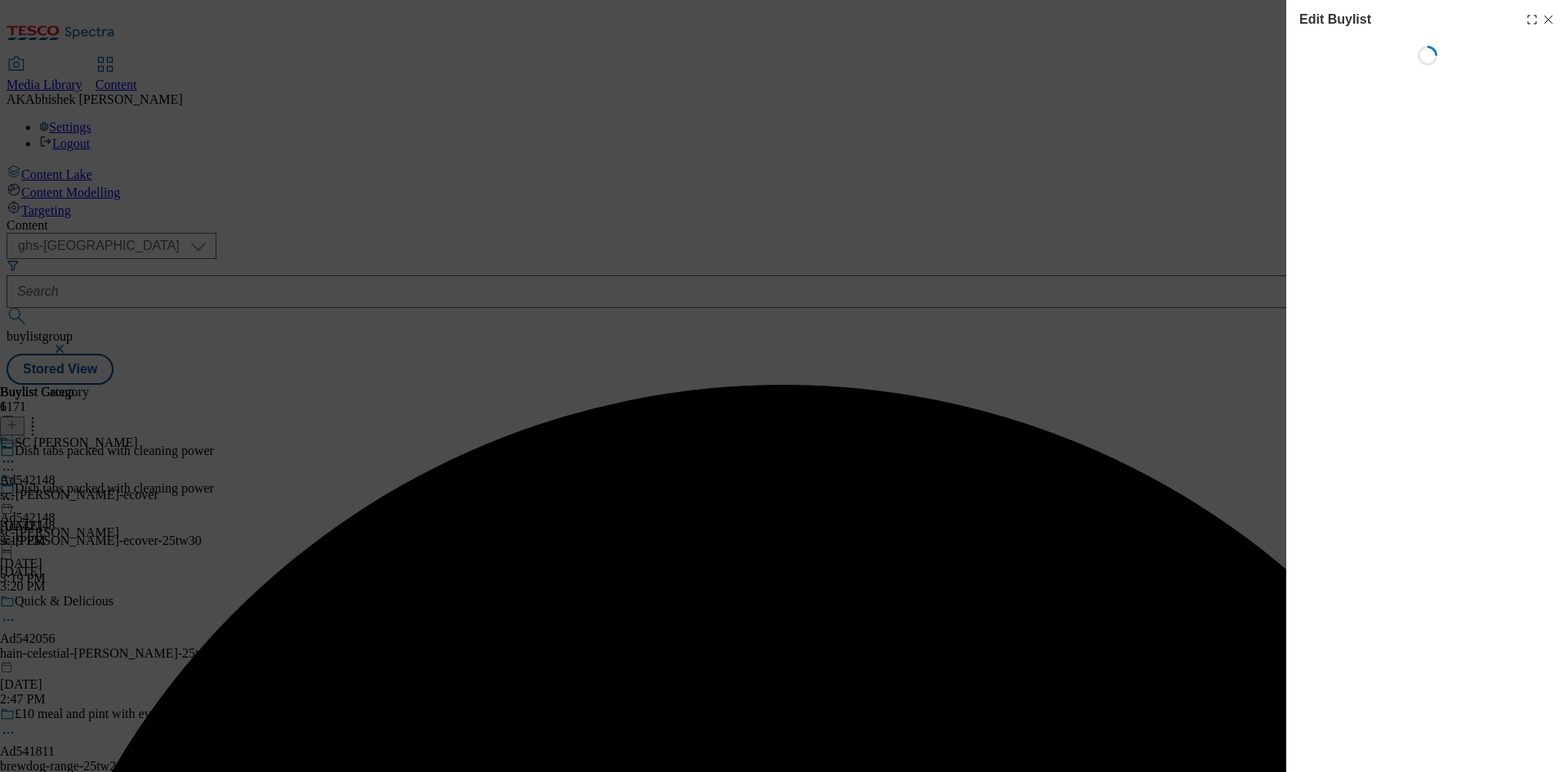
select select "tactical"
select select "supplier funded short term 1-3 weeks"
select select "dunnhumby"
select select "Banner"
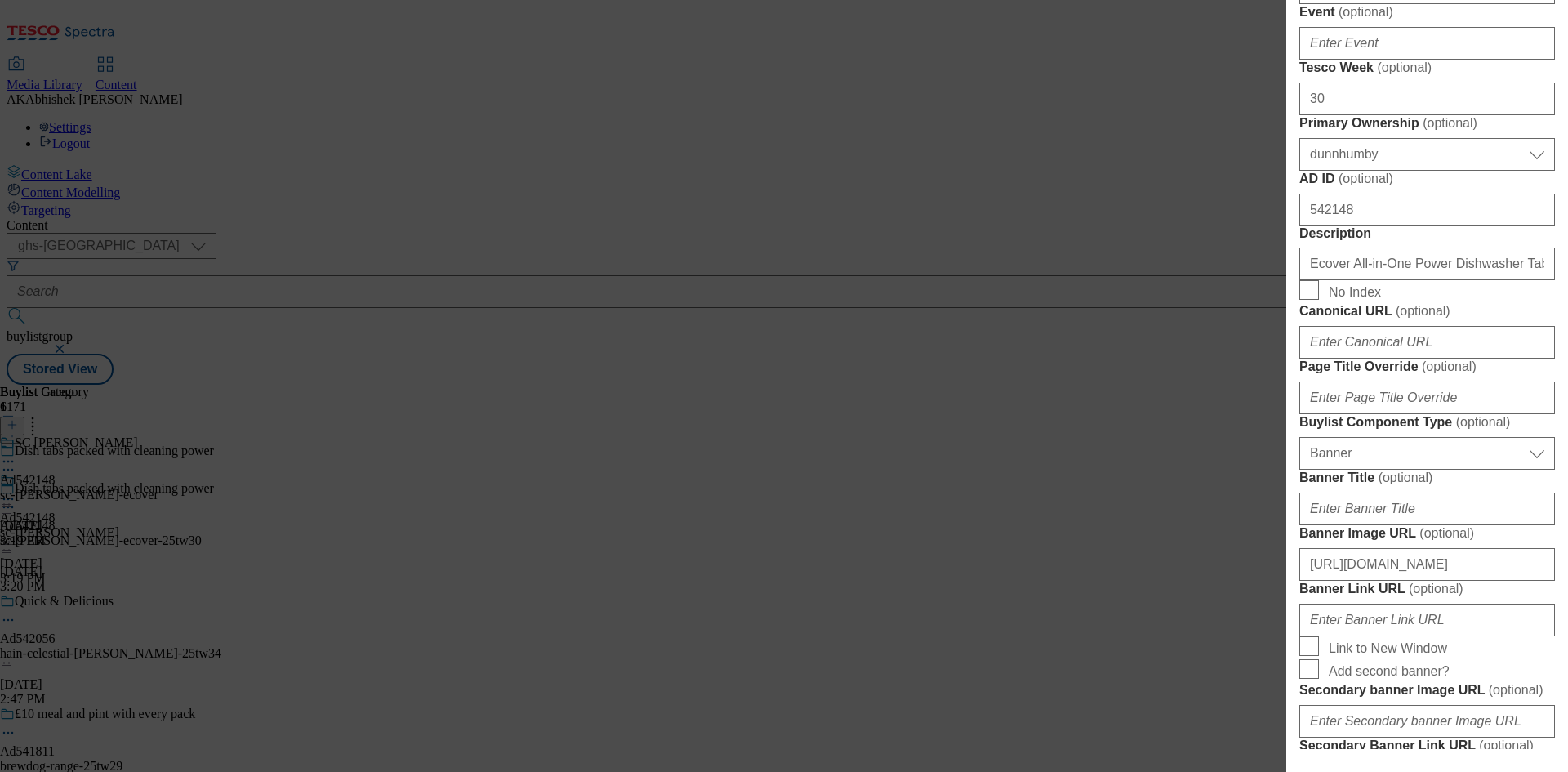
scroll to position [735, 0]
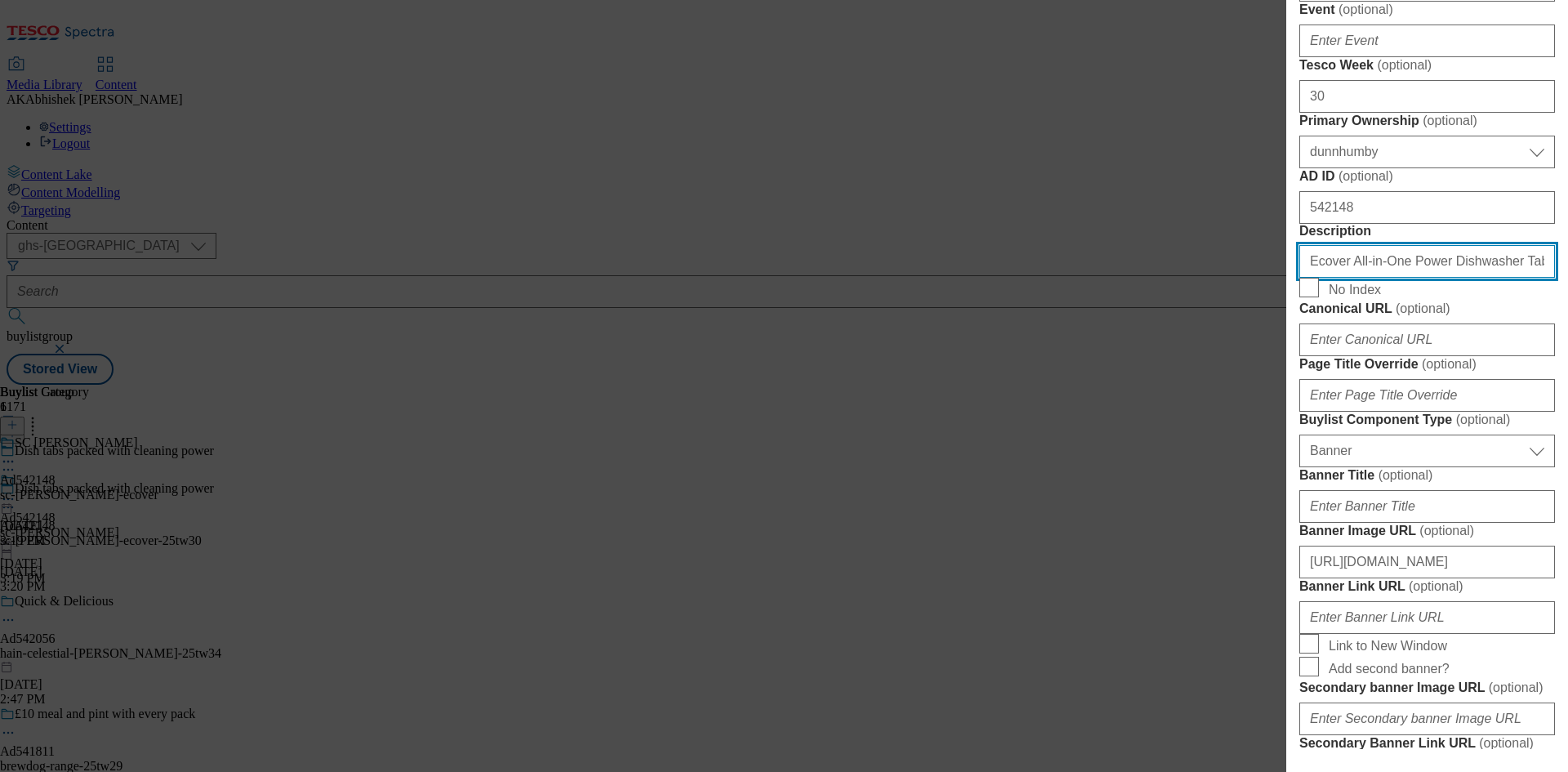
click at [1440, 278] on input "Ecover All-in-One Power Dishwasher Tablets x24 0.42kg" at bounding box center [1427, 262] width 256 height 33
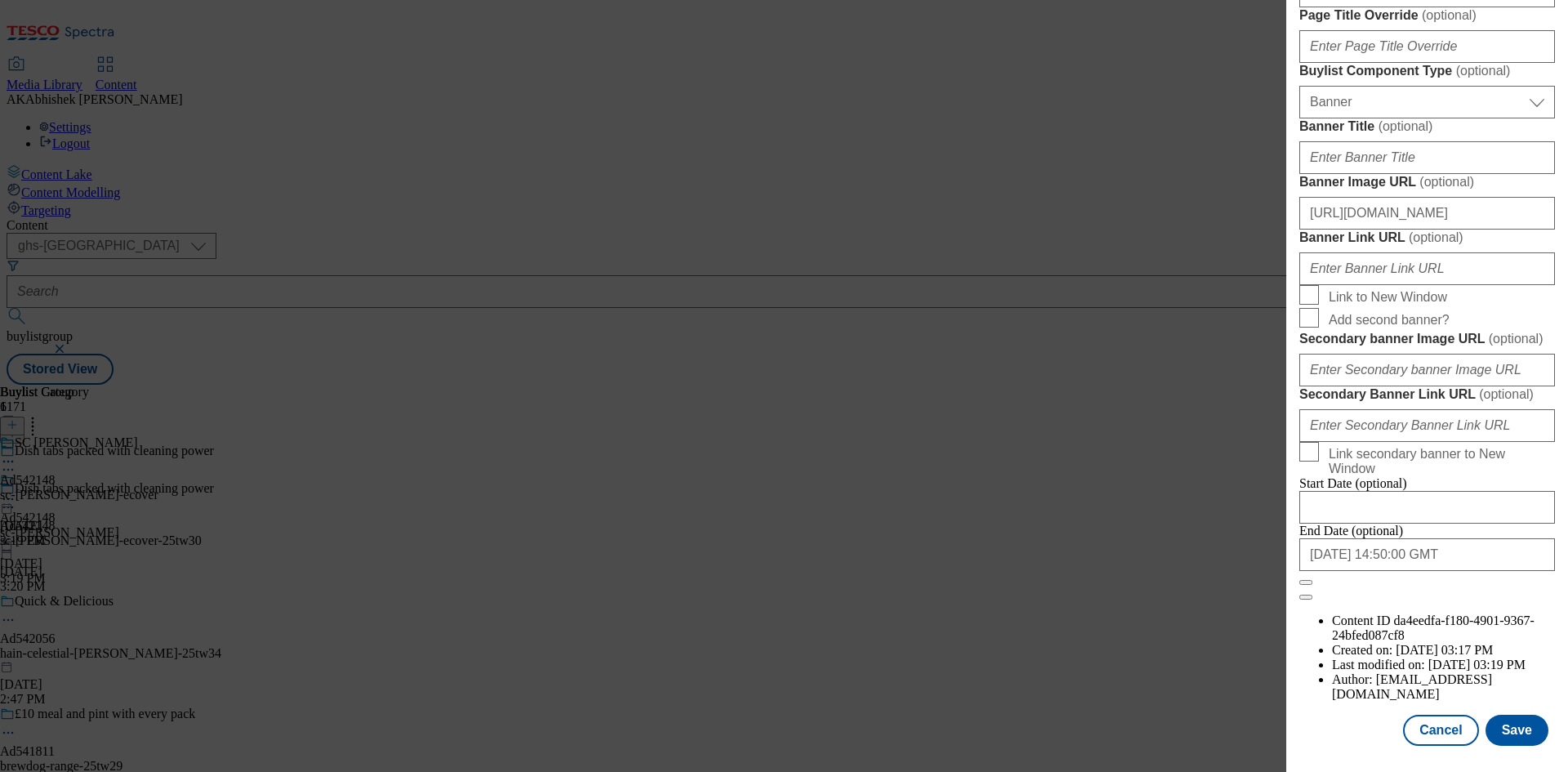
scroll to position [1691, 0]
click at [1506, 737] on button "Save" at bounding box center [1517, 731] width 63 height 31
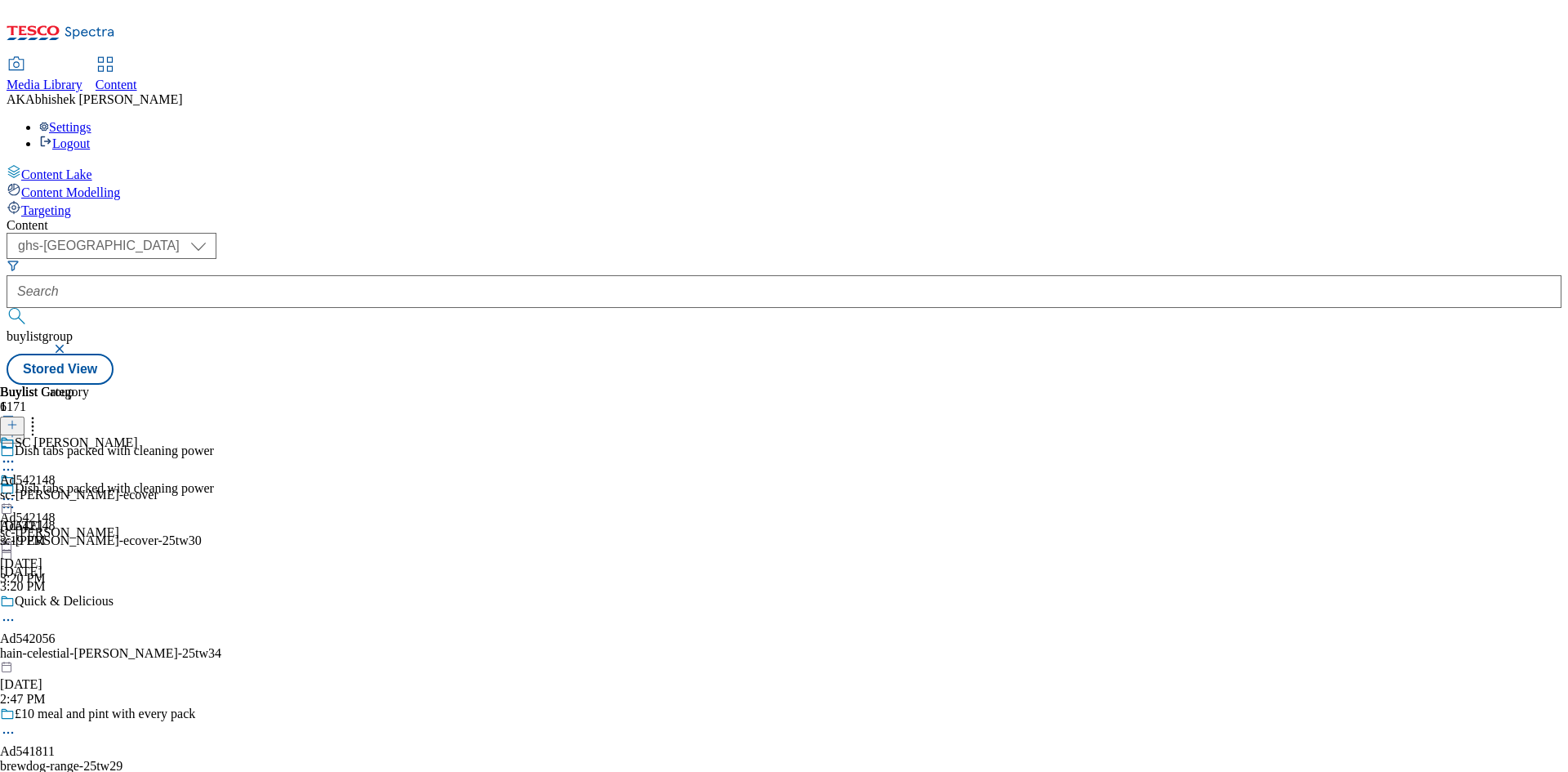
click at [17, 453] on icon at bounding box center [8, 462] width 17 height 17
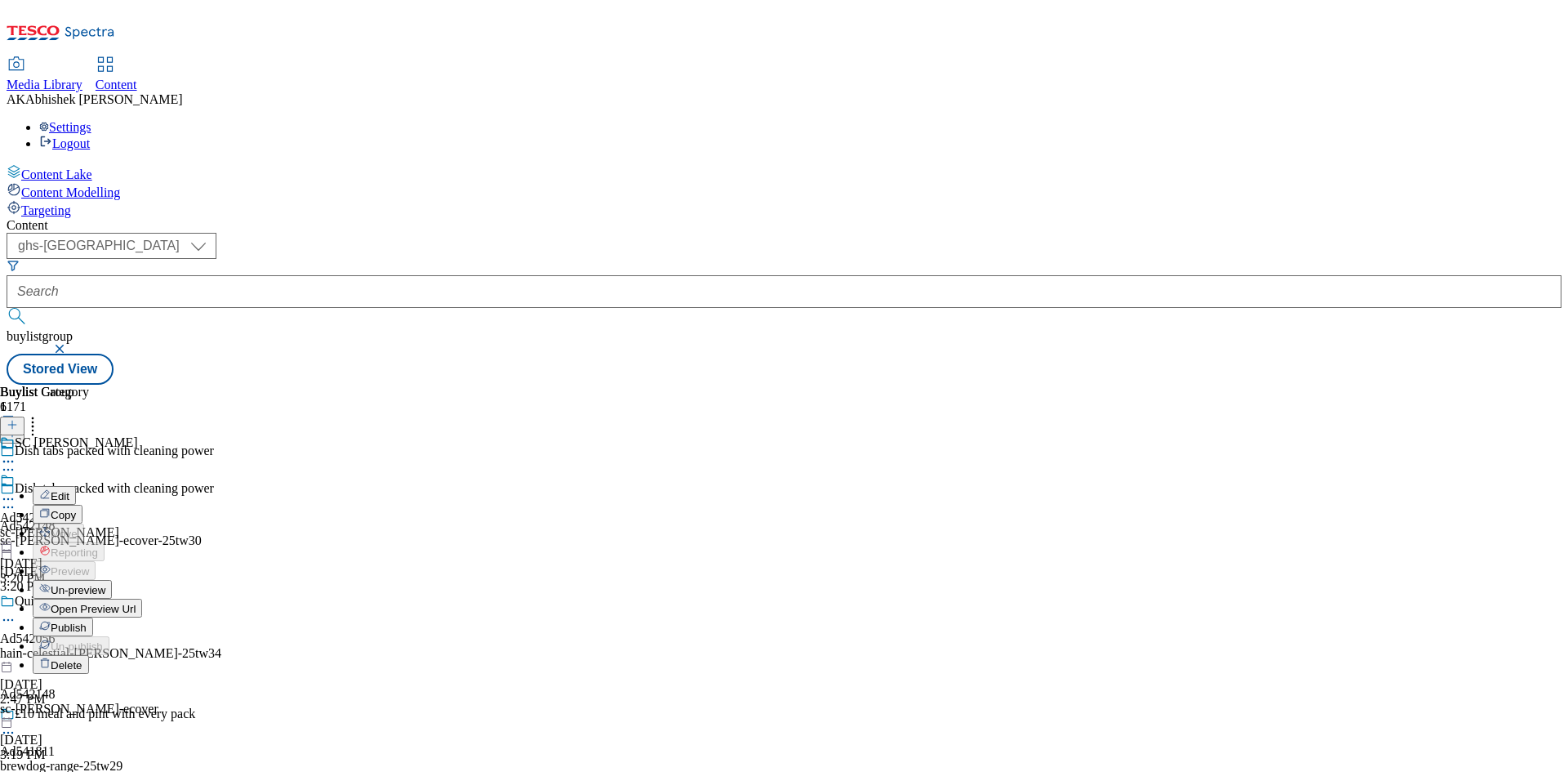
click at [76, 486] on button "Edit" at bounding box center [54, 495] width 43 height 18
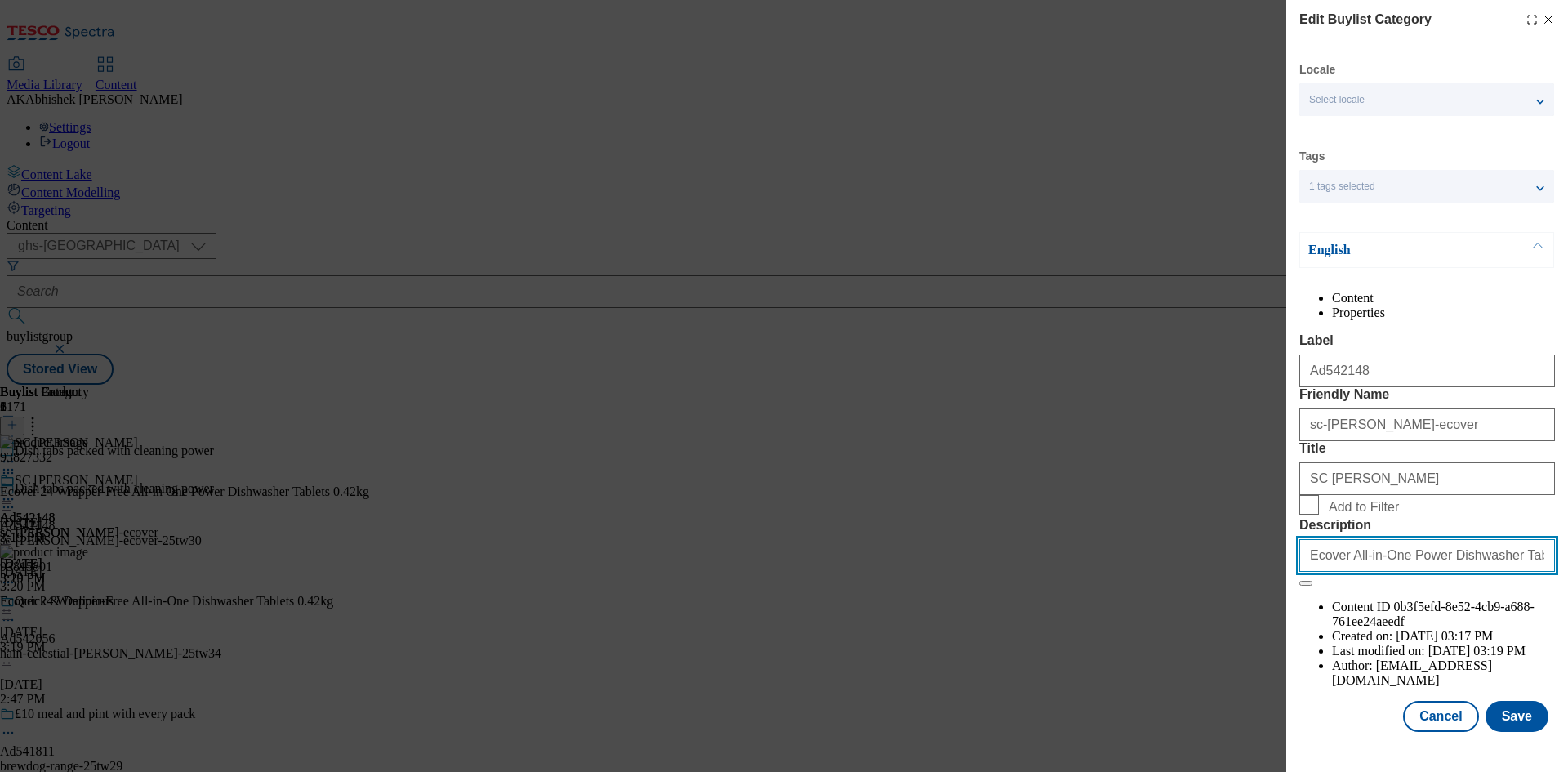
click at [1434, 572] on input "Ecover All-in-One Power Dishwasher Tablets x24 0.42kg" at bounding box center [1427, 555] width 256 height 33
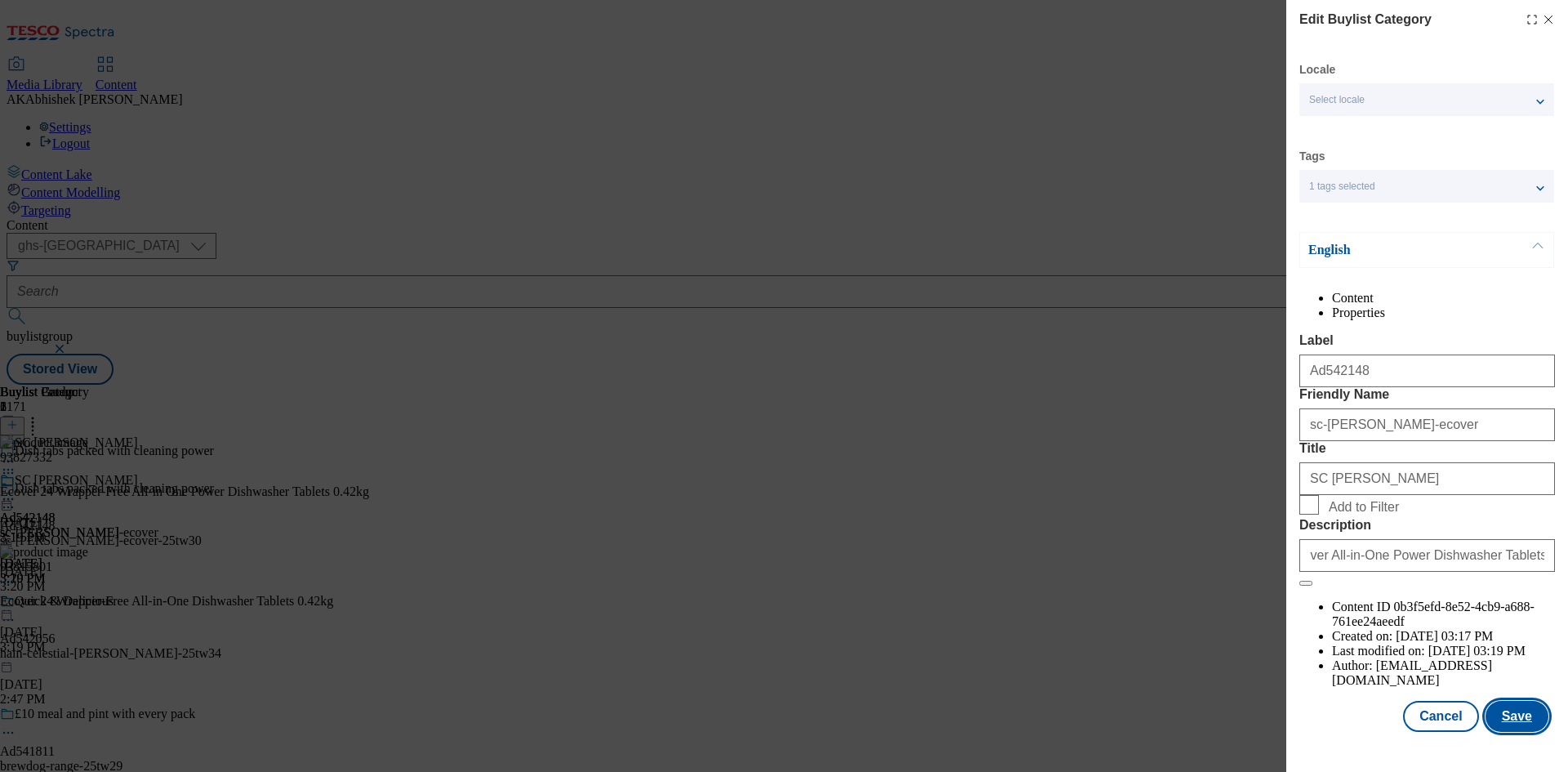
click at [1509, 732] on button "Save" at bounding box center [1517, 717] width 63 height 31
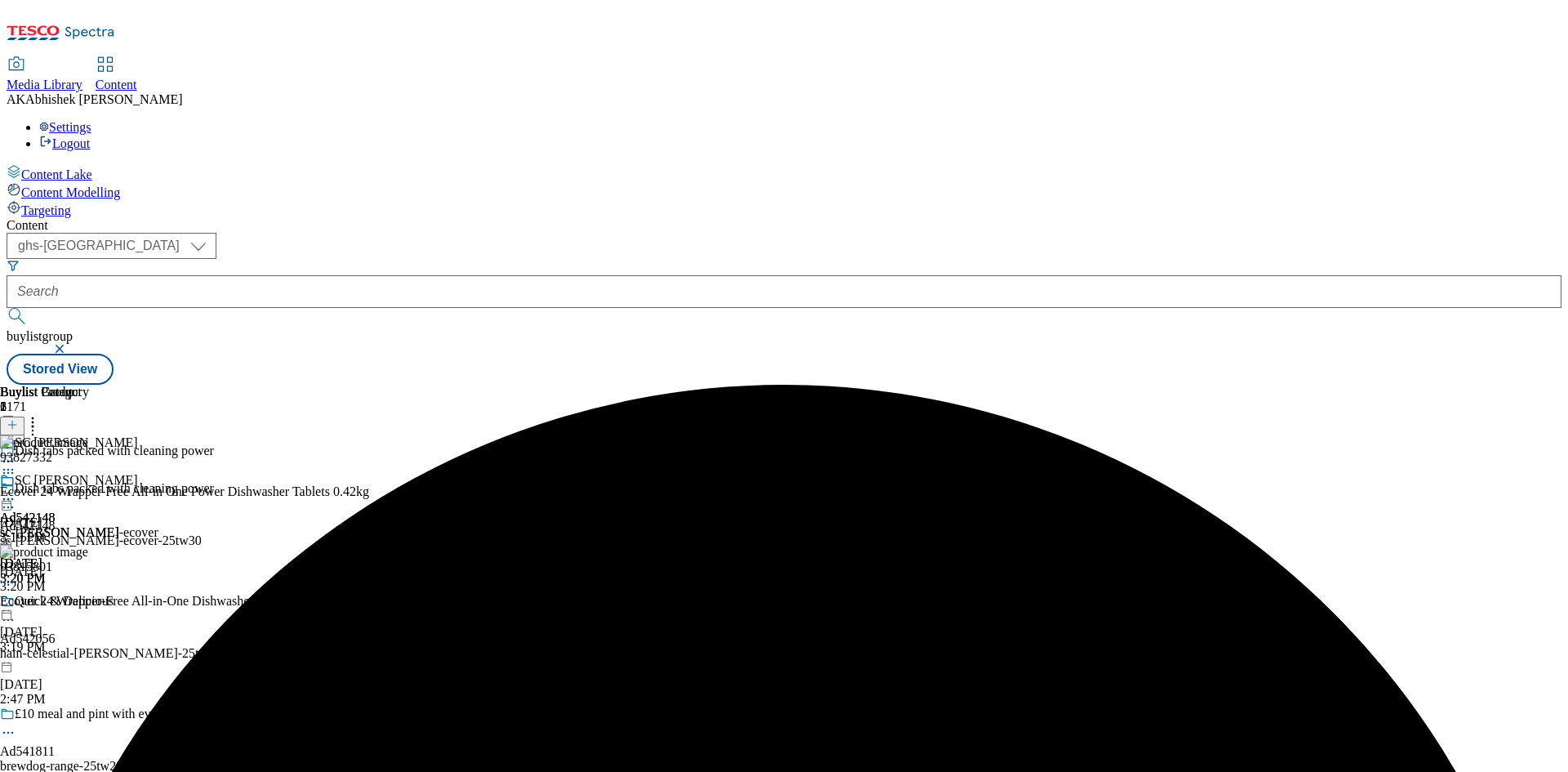
click at [17, 491] on icon at bounding box center [8, 499] width 17 height 17
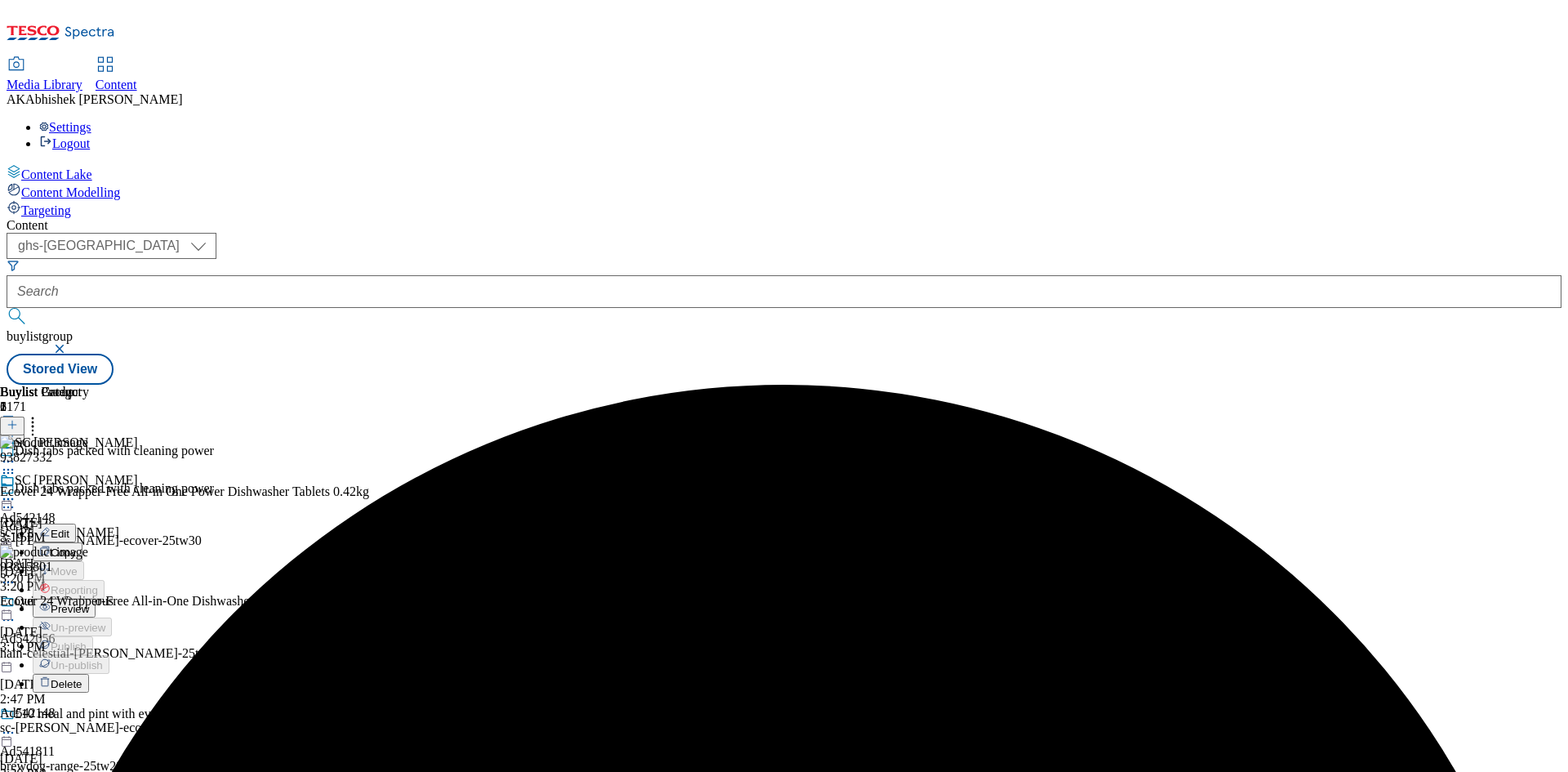
click at [89, 603] on span "Preview" at bounding box center [70, 609] width 39 height 12
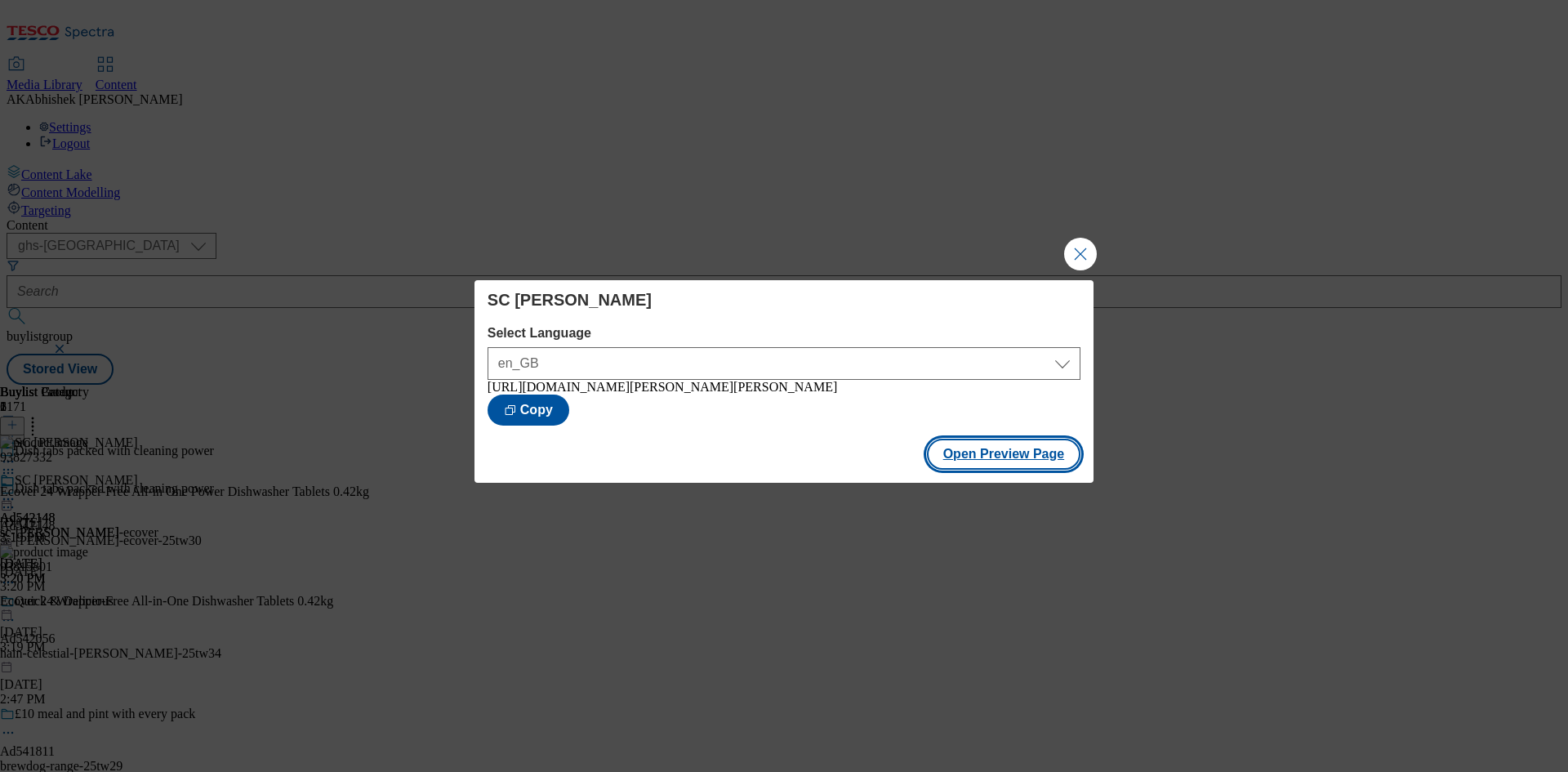
click at [1016, 453] on button "Open Preview Page" at bounding box center [1004, 454] width 154 height 31
click at [1090, 247] on button "Close Modal" at bounding box center [1081, 254] width 33 height 33
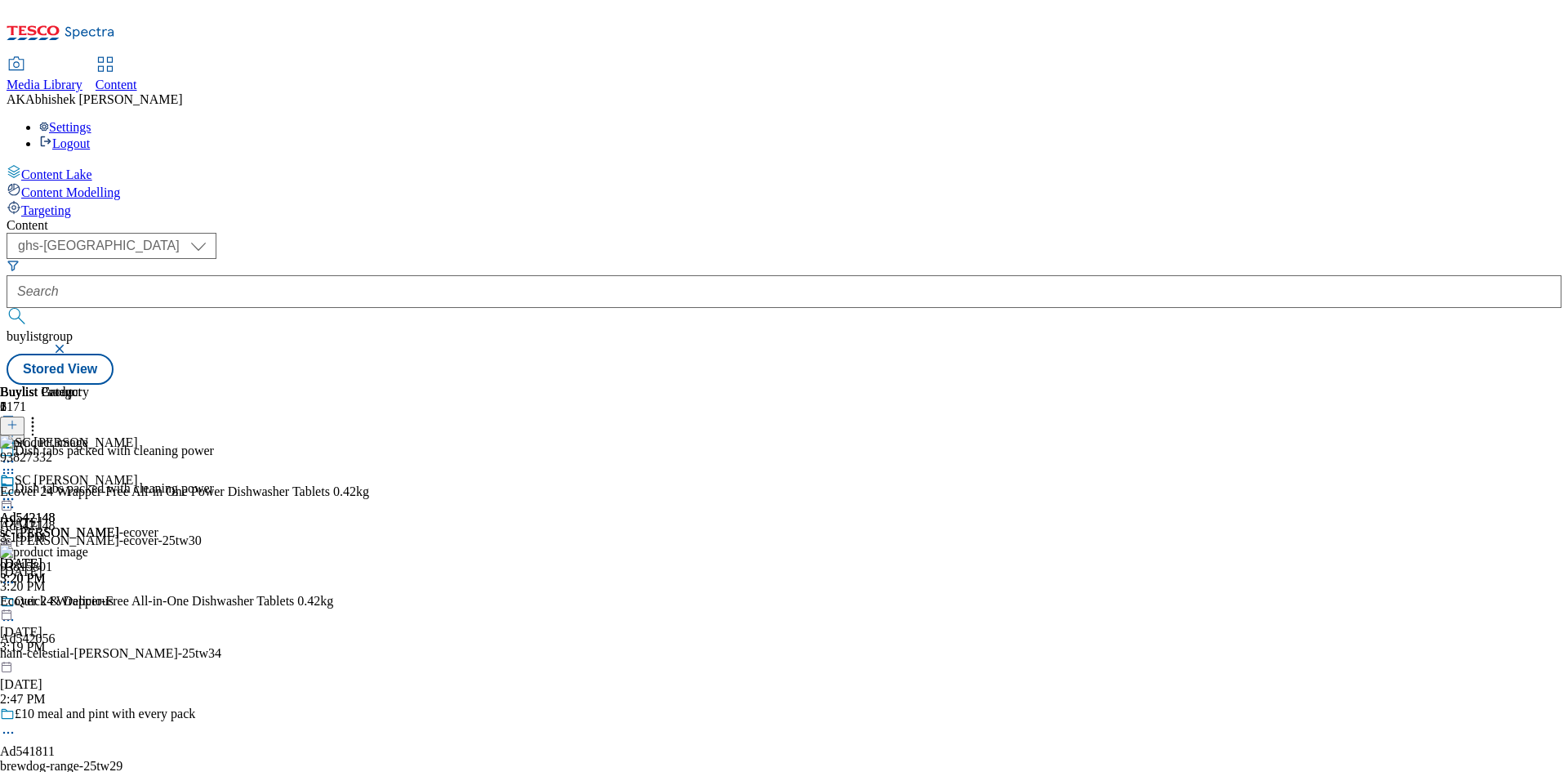
click at [119, 473] on div at bounding box center [60, 491] width 119 height 38
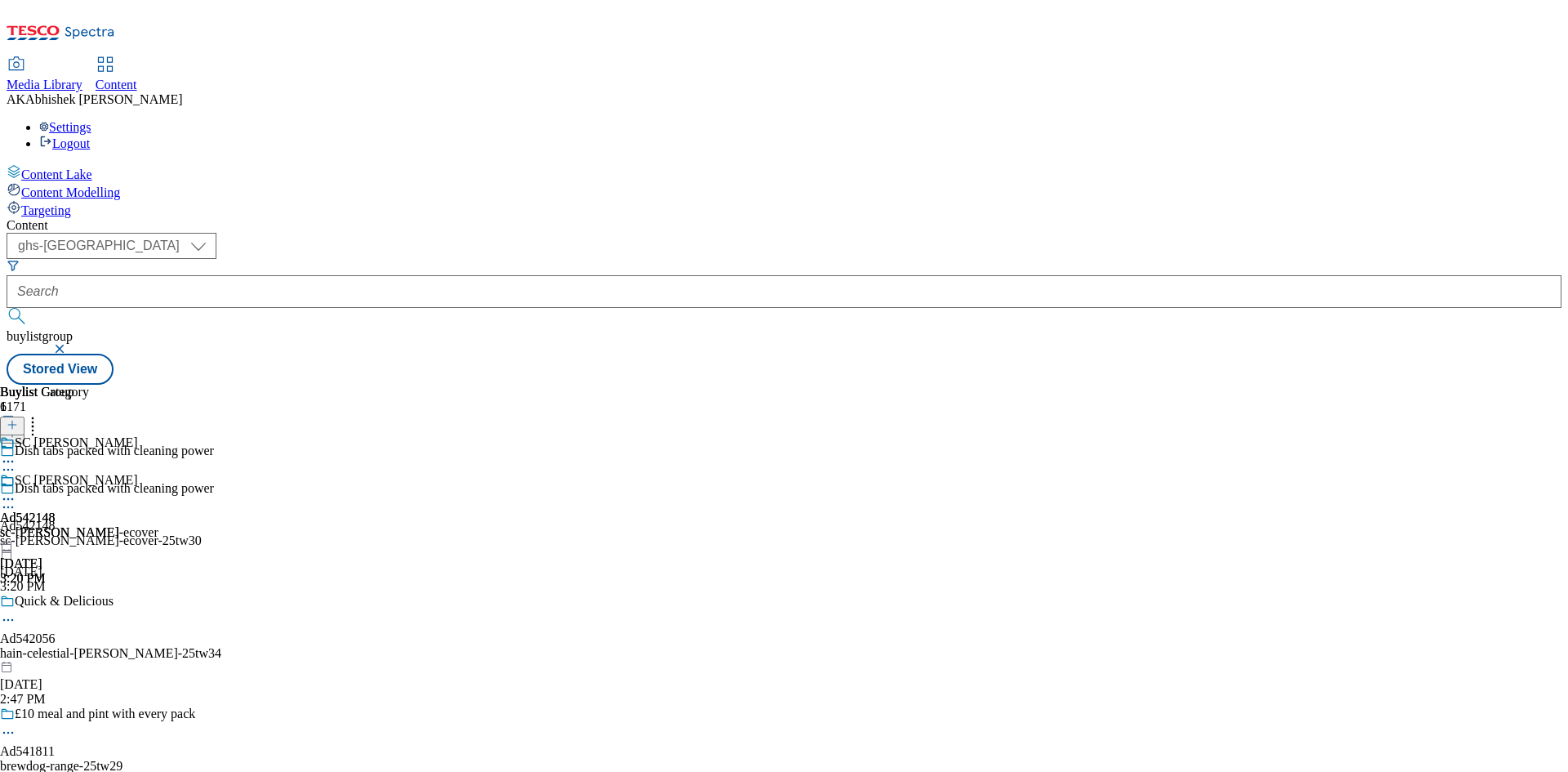
click at [17, 491] on icon at bounding box center [8, 499] width 17 height 17
